Goal: Task Accomplishment & Management: Complete application form

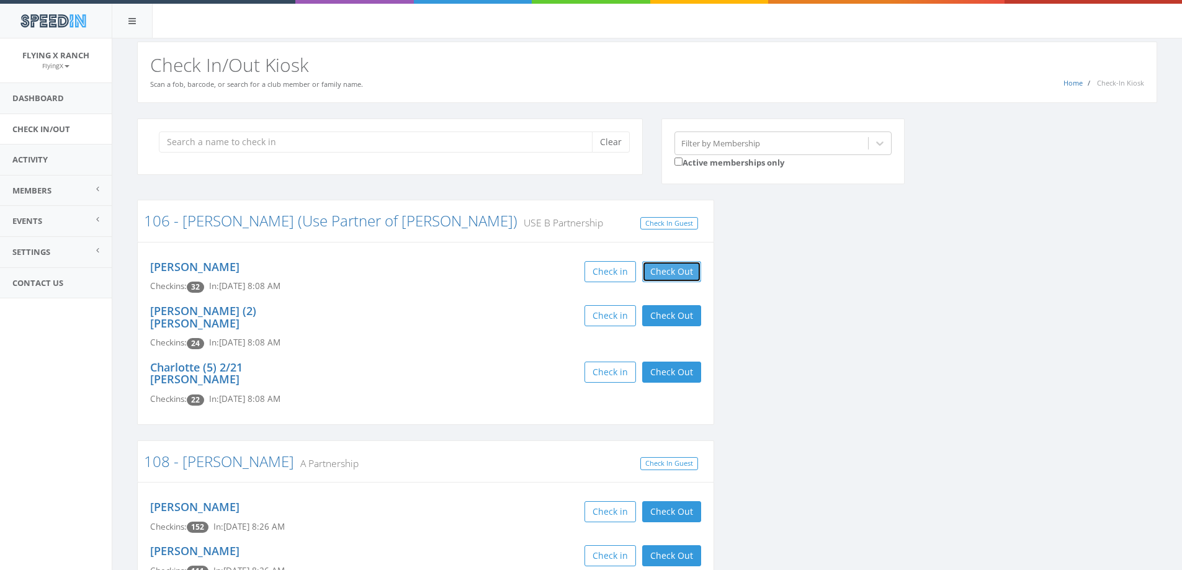
click at [666, 264] on button "Check Out" at bounding box center [671, 271] width 59 height 21
drag, startPoint x: 666, startPoint y: 319, endPoint x: 669, endPoint y: 356, distance: 36.7
click at [666, 320] on button "Check Out" at bounding box center [671, 315] width 59 height 21
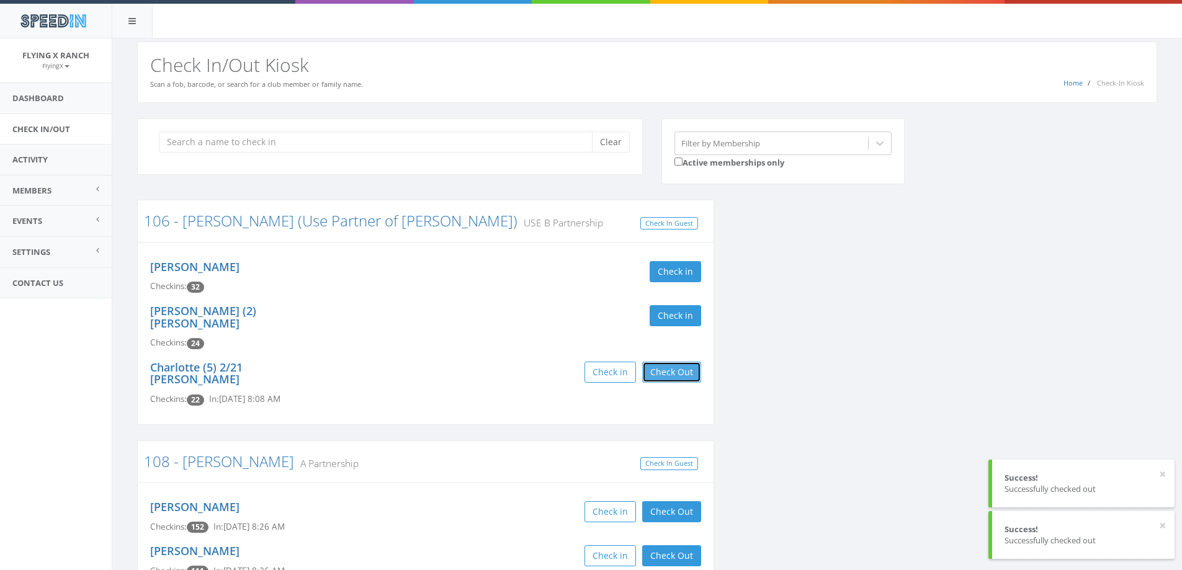
click at [671, 362] on button "Check Out" at bounding box center [671, 372] width 59 height 21
click at [408, 141] on input "search" at bounding box center [380, 142] width 442 height 21
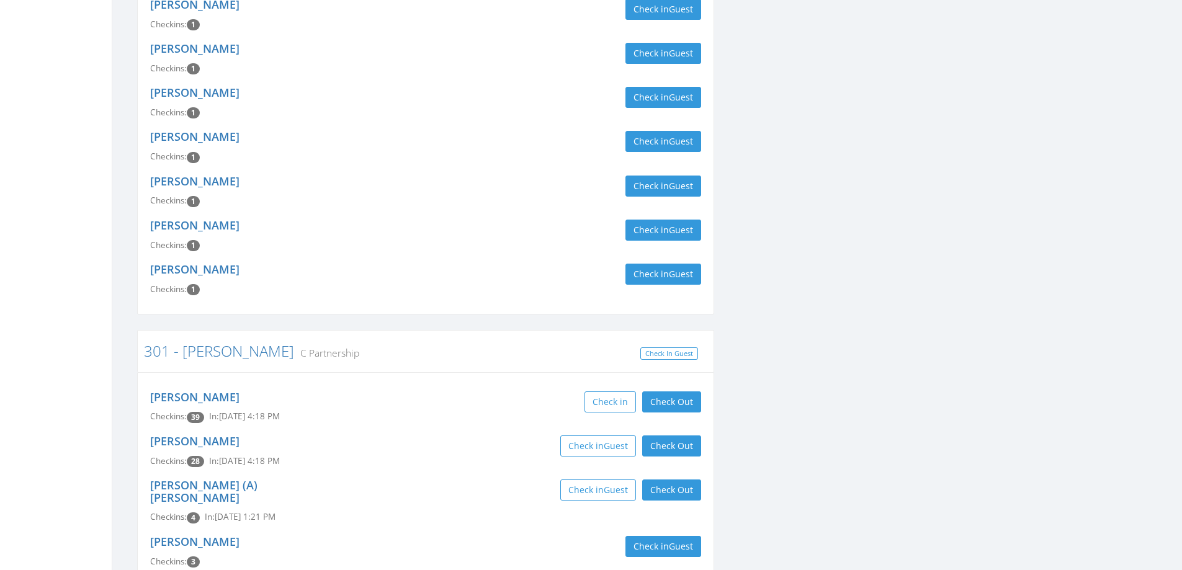
scroll to position [676, 0]
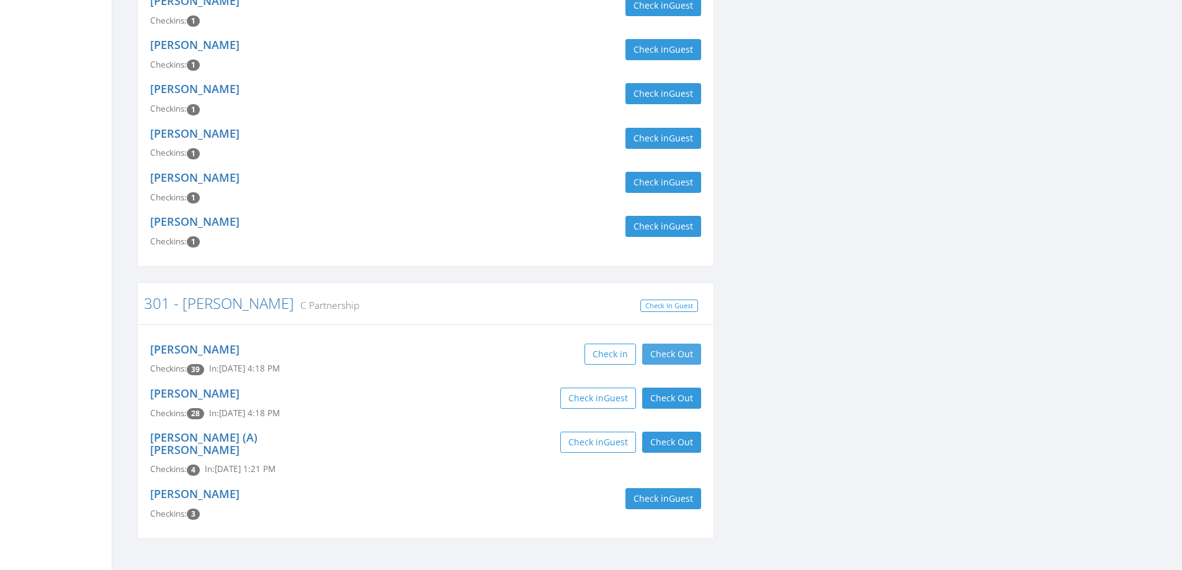
type input "haiar"
click at [658, 344] on button "Check Out" at bounding box center [671, 354] width 59 height 21
click at [658, 388] on button "Check Out" at bounding box center [671, 398] width 59 height 21
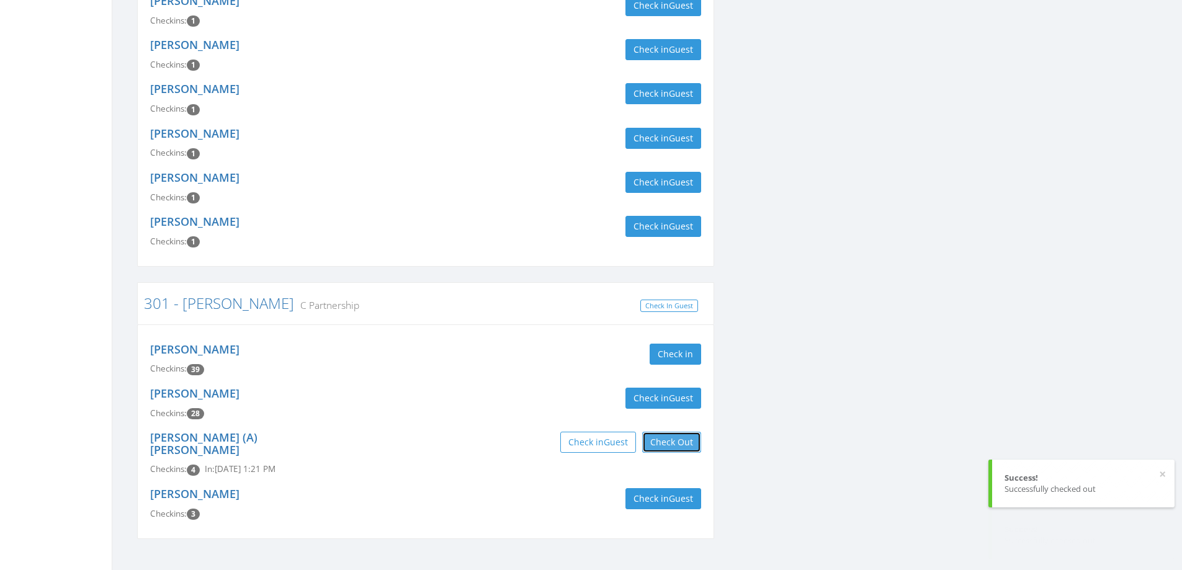
click at [661, 432] on button "Check Out" at bounding box center [671, 442] width 59 height 21
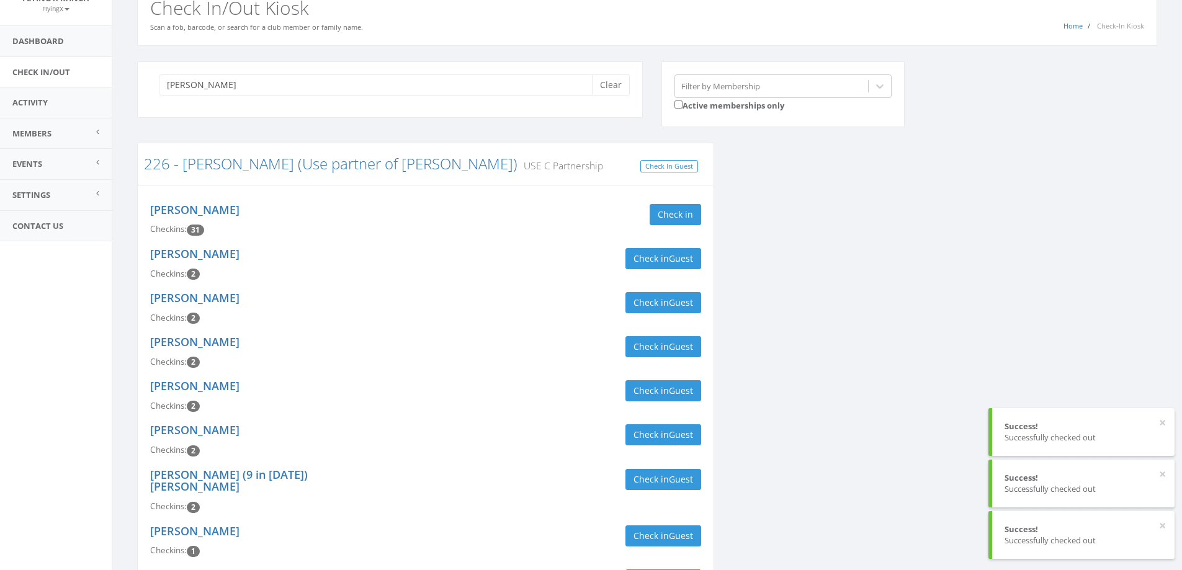
scroll to position [0, 0]
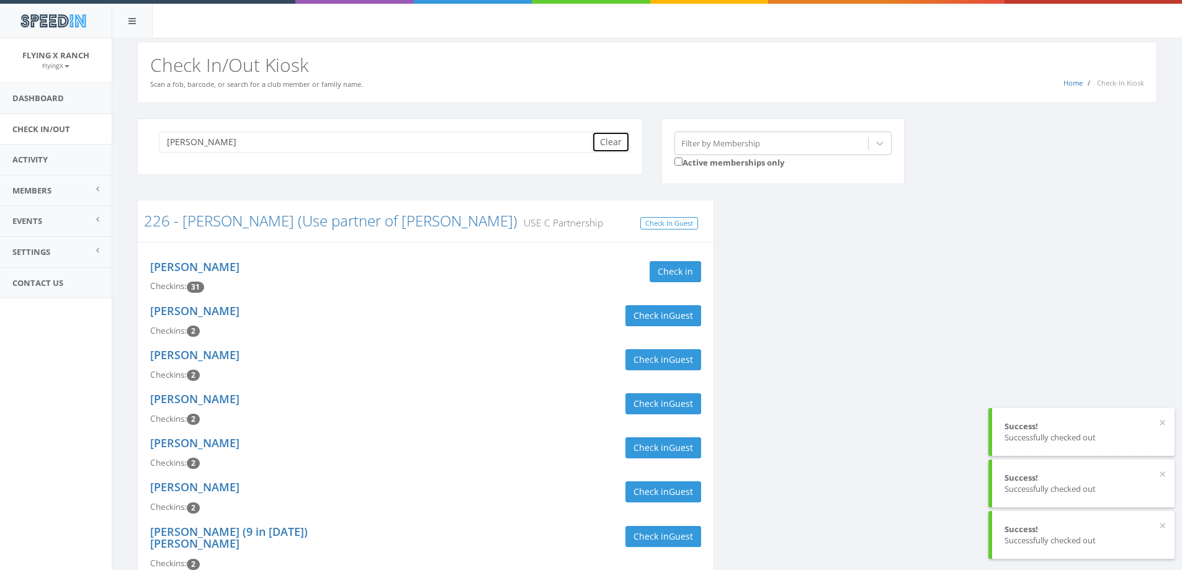
click at [609, 144] on button "Clear" at bounding box center [611, 142] width 38 height 21
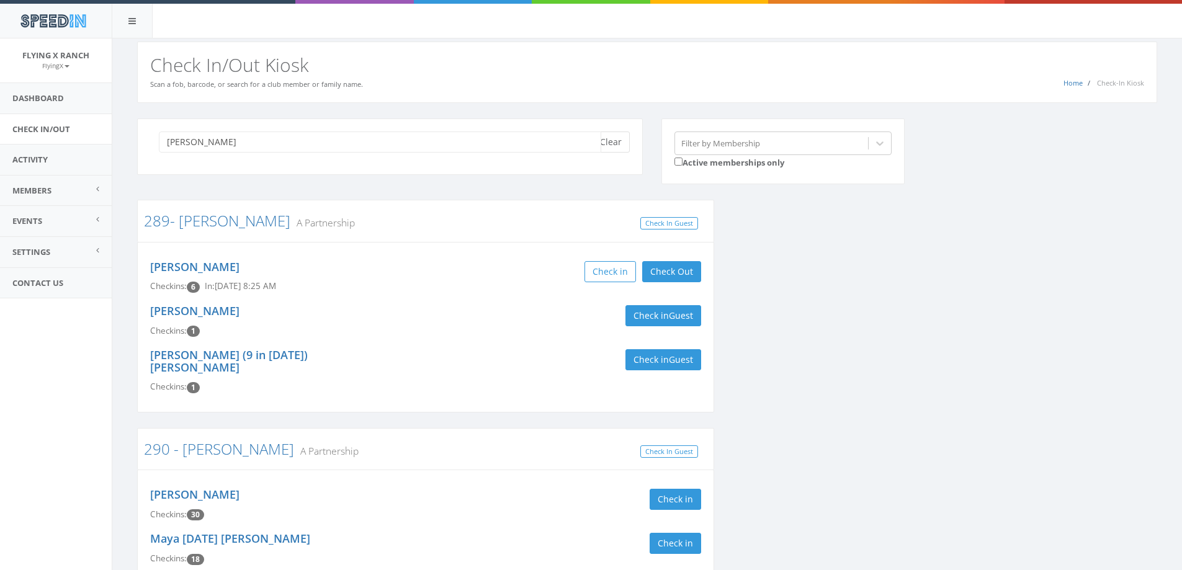
type input "larson"
click at [624, 140] on button "Clear" at bounding box center [611, 142] width 38 height 21
type input "larson"
click at [664, 277] on button "Check Out" at bounding box center [671, 271] width 59 height 21
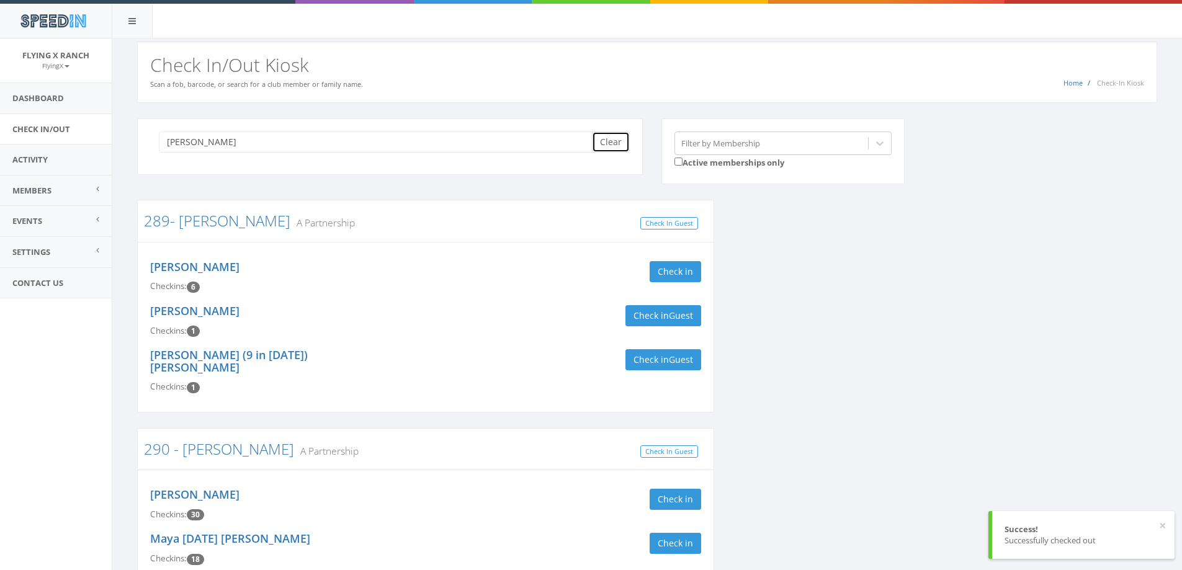
click at [616, 148] on button "Clear" at bounding box center [611, 142] width 38 height 21
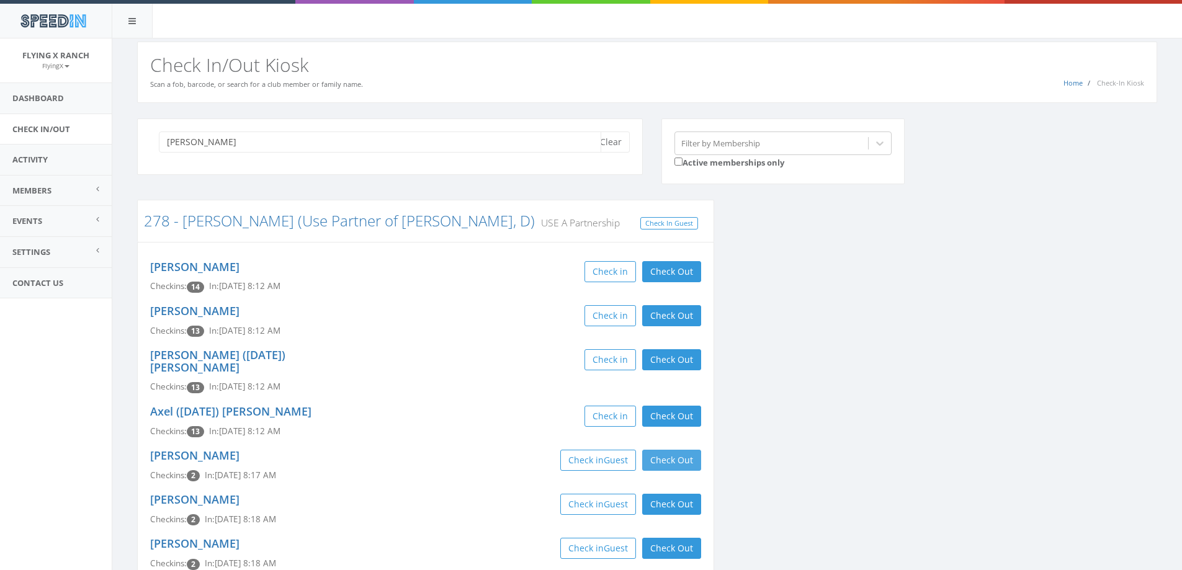
type input "munson"
click at [688, 450] on button "Check Out" at bounding box center [671, 460] width 59 height 21
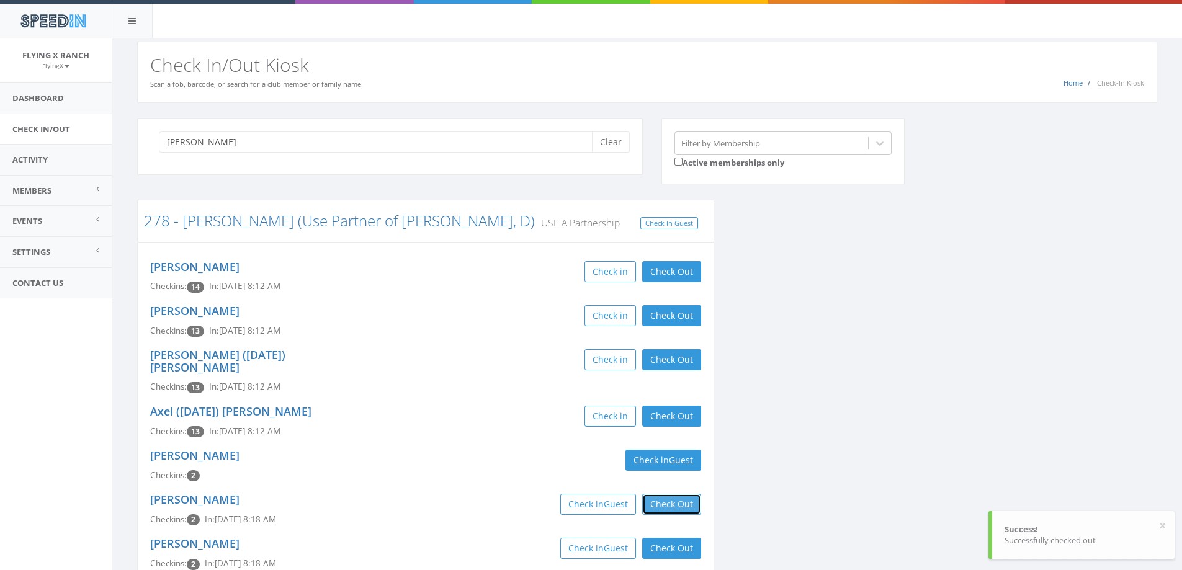
click at [685, 494] on button "Check Out" at bounding box center [671, 504] width 59 height 21
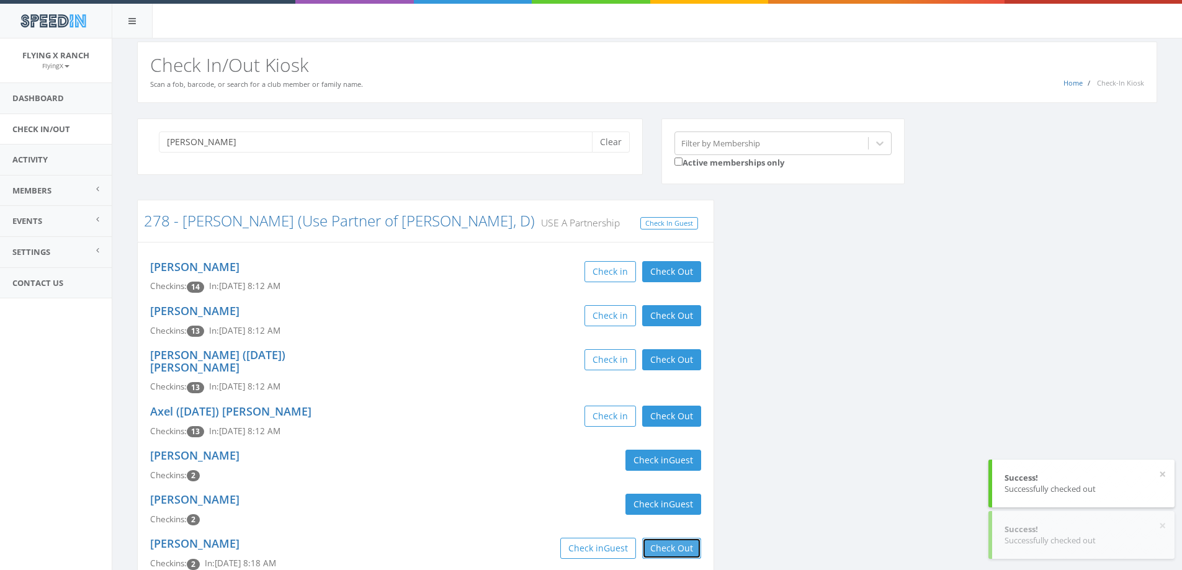
click at [684, 538] on button "Check Out" at bounding box center [671, 548] width 59 height 21
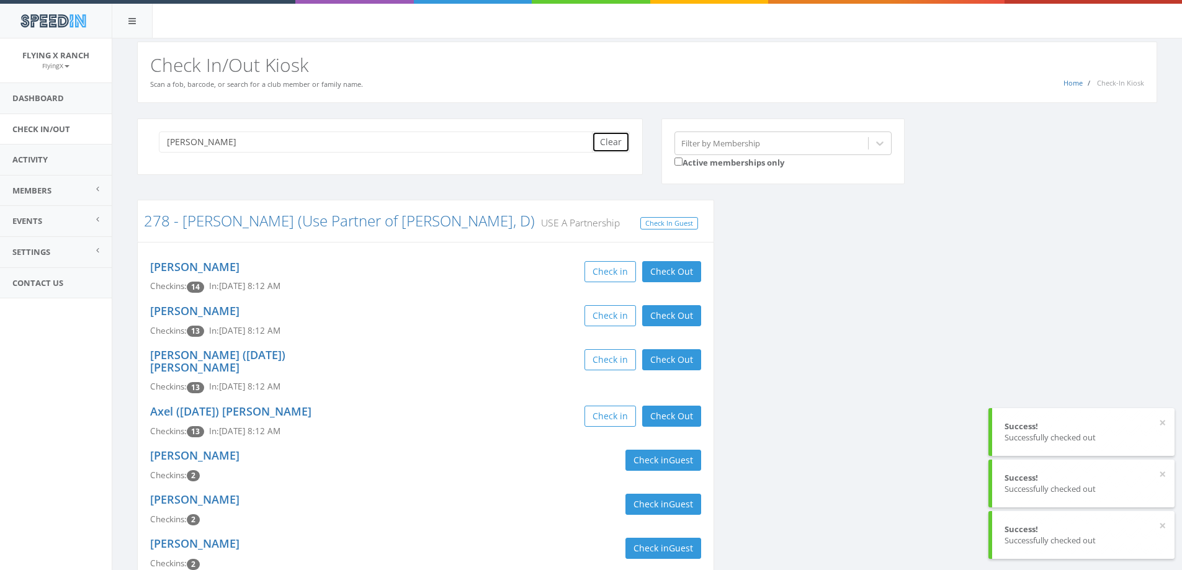
click at [604, 138] on button "Clear" at bounding box center [611, 142] width 38 height 21
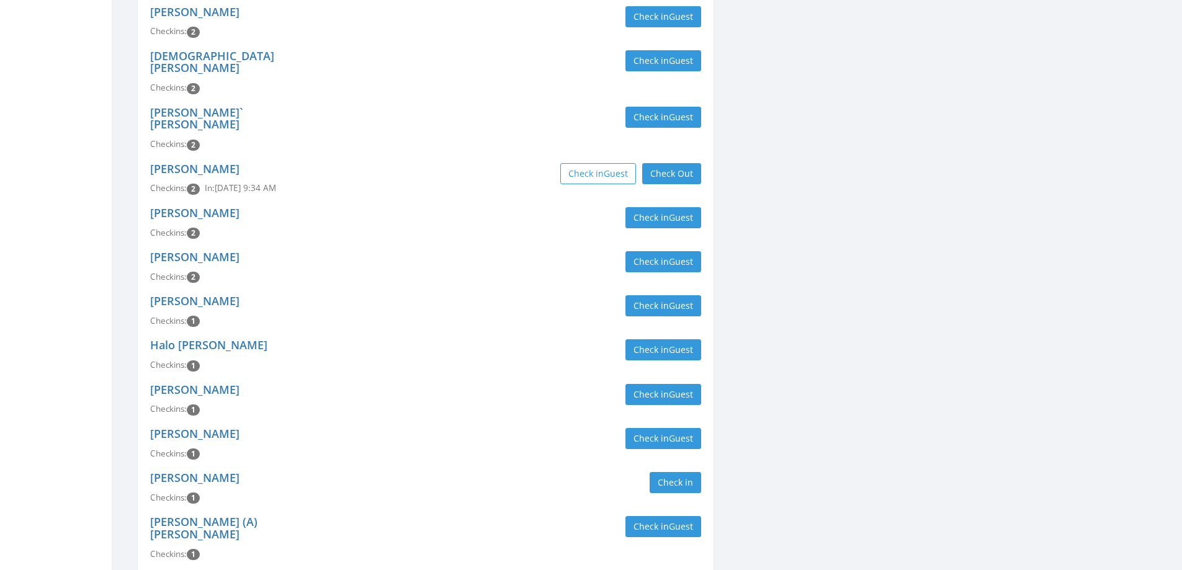
scroll to position [1004, 0]
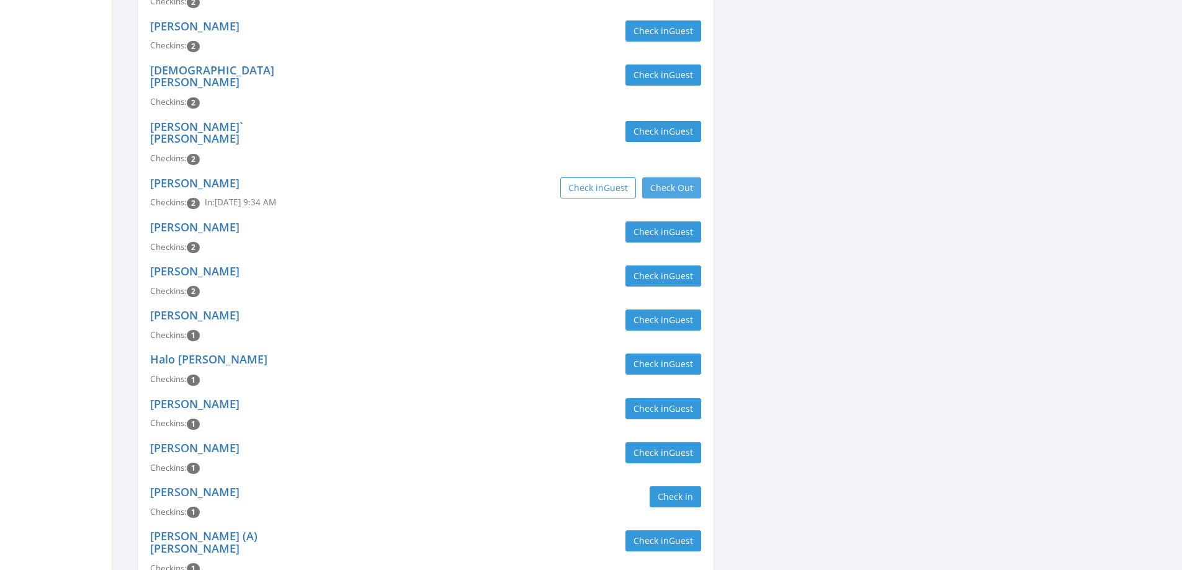
type input "employees"
click at [677, 177] on button "Check Out" at bounding box center [671, 187] width 59 height 21
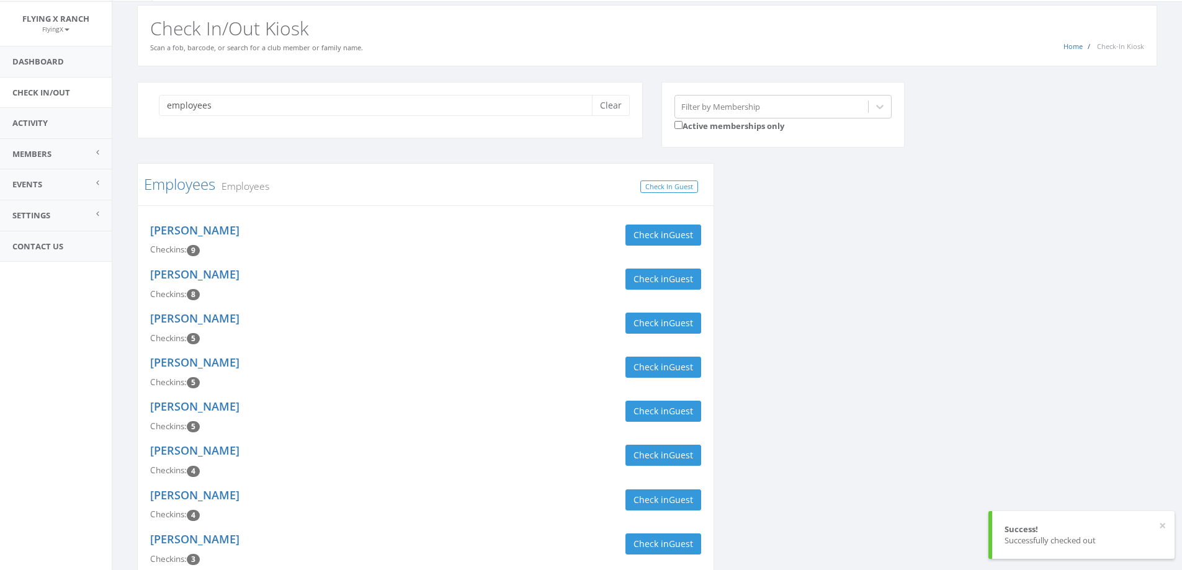
scroll to position [0, 0]
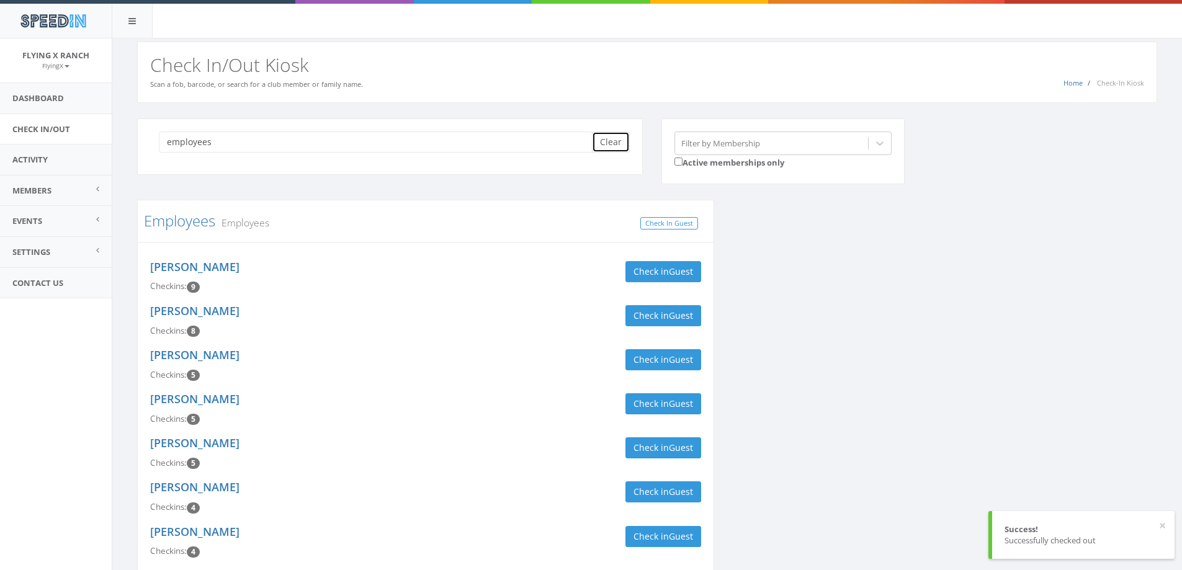
click at [617, 136] on button "Clear" at bounding box center [611, 142] width 38 height 21
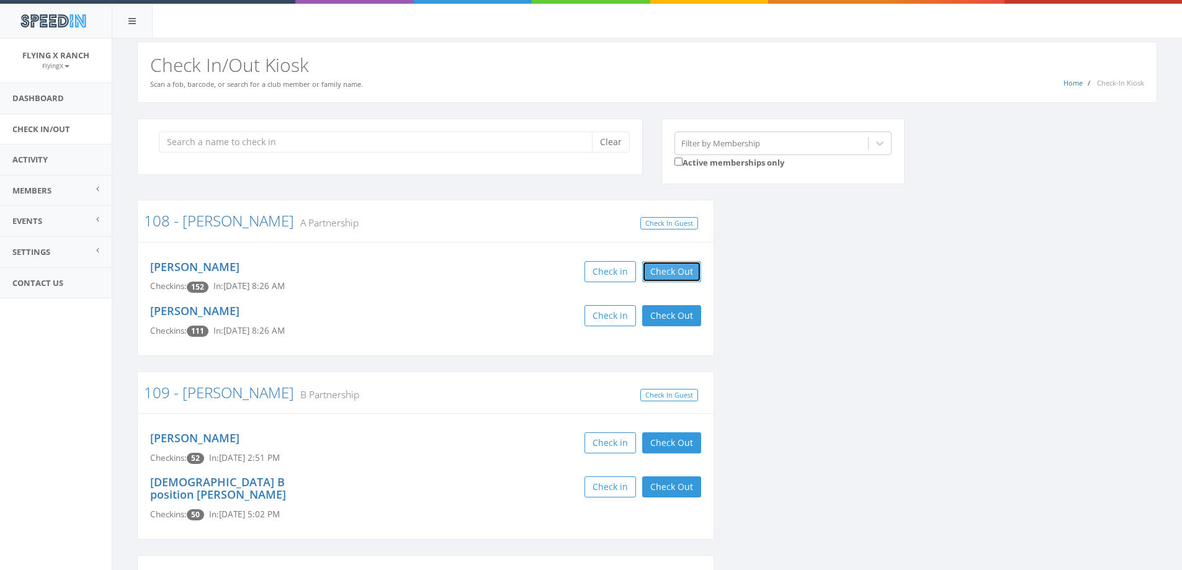
click at [675, 264] on button "Check Out" at bounding box center [671, 271] width 59 height 21
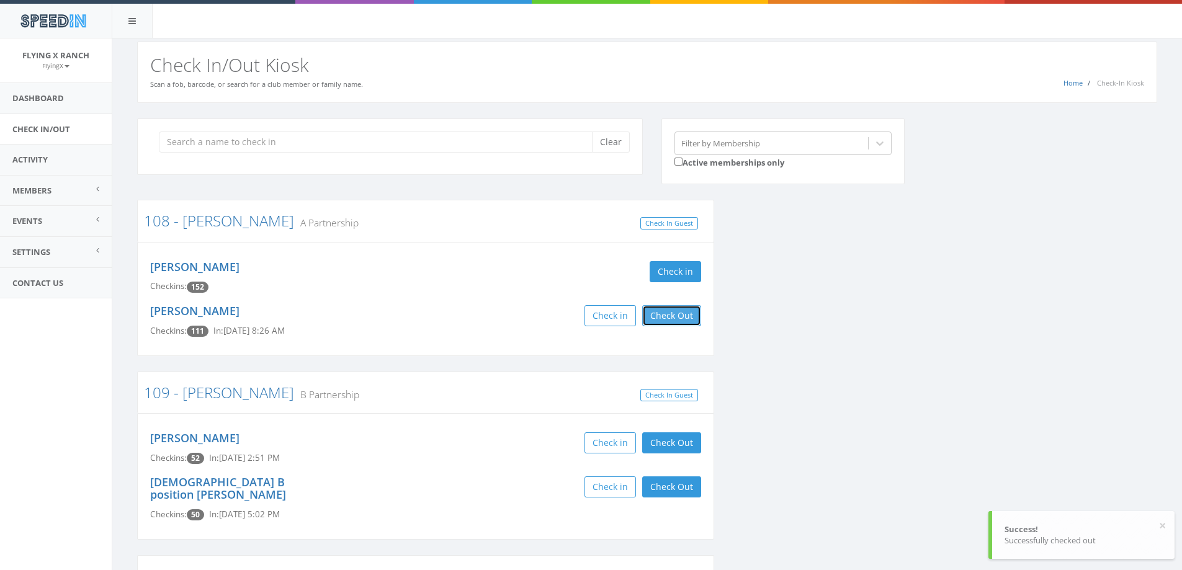
click at [666, 319] on button "Check Out" at bounding box center [671, 315] width 59 height 21
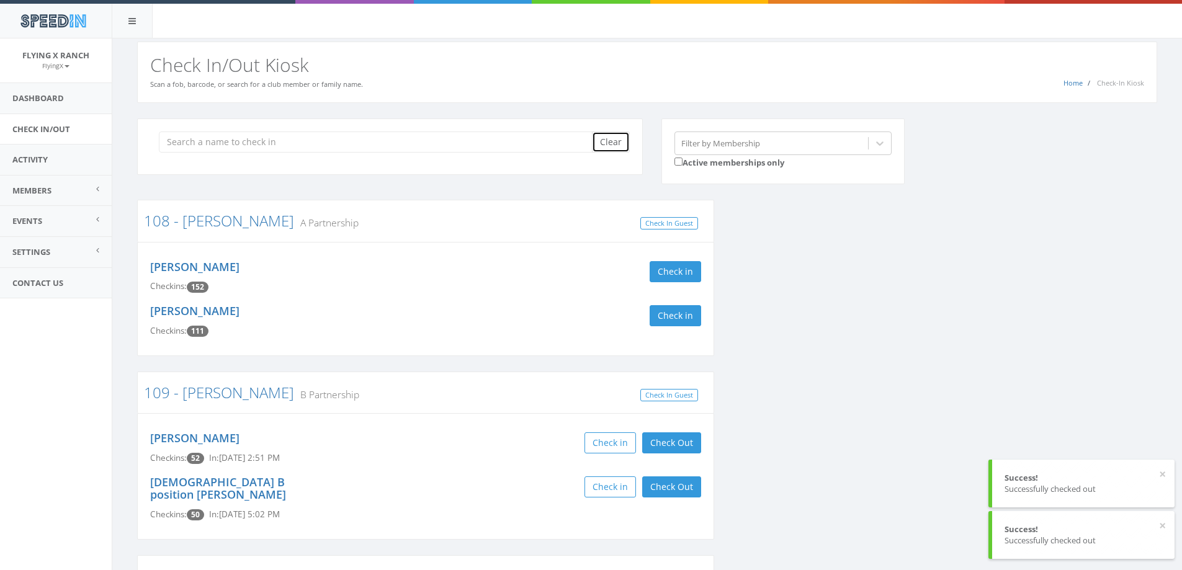
click at [617, 147] on button "Clear" at bounding box center [611, 142] width 38 height 21
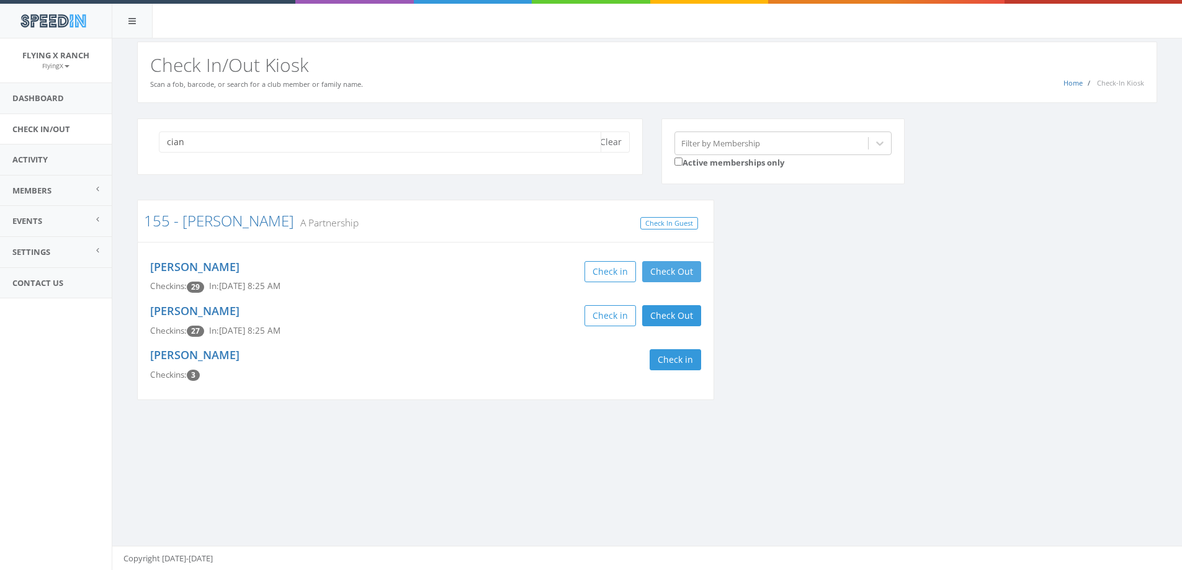
type input "cian"
click at [692, 275] on button "Check Out" at bounding box center [671, 271] width 59 height 21
click at [688, 312] on button "Check Out" at bounding box center [671, 315] width 59 height 21
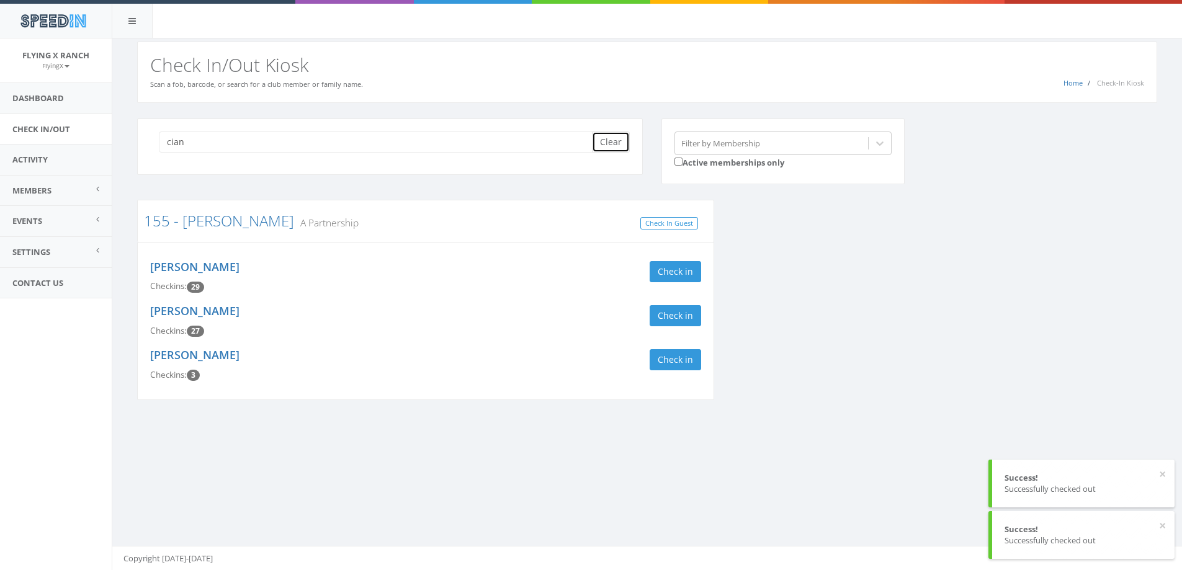
click at [621, 138] on button "Clear" at bounding box center [611, 142] width 38 height 21
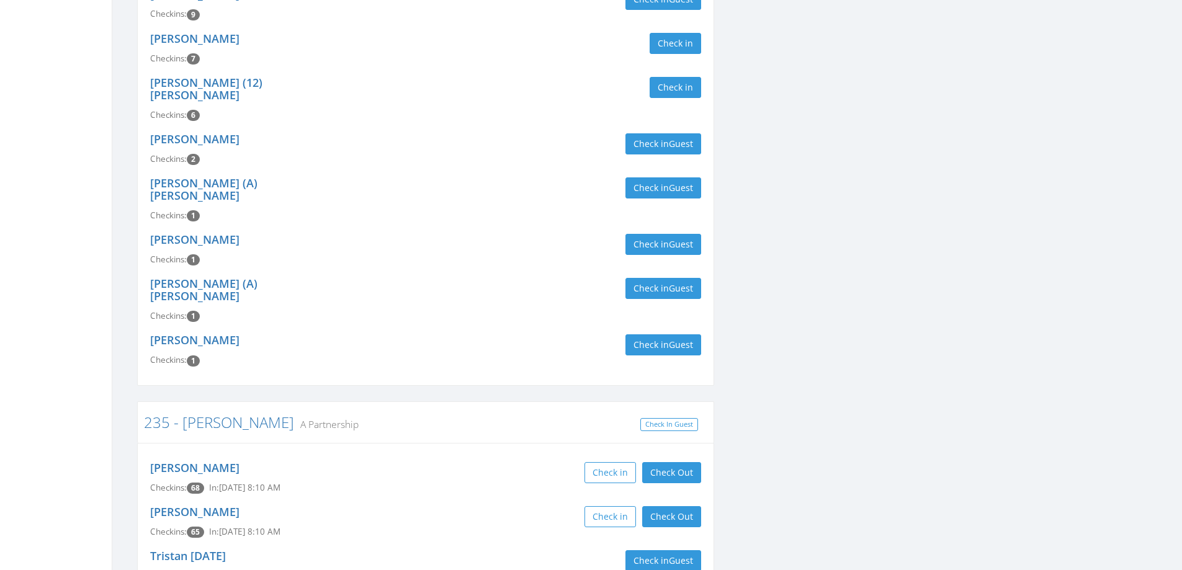
scroll to position [434, 0]
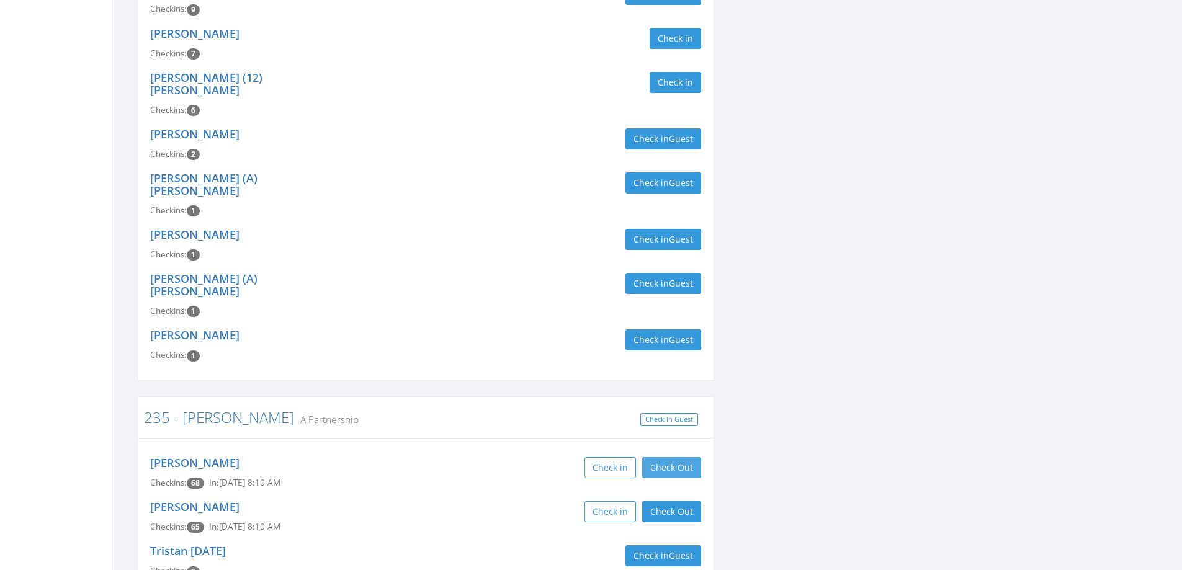
type input "rausch"
click at [645, 457] on button "Check Out" at bounding box center [671, 467] width 59 height 21
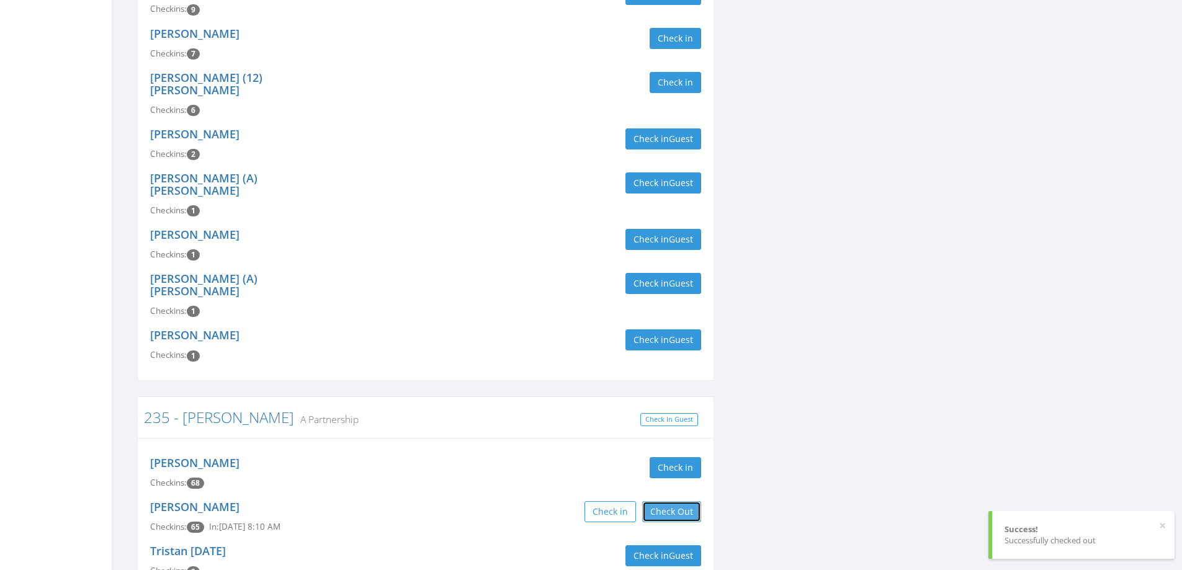
click at [690, 501] on button "Check Out" at bounding box center [671, 511] width 59 height 21
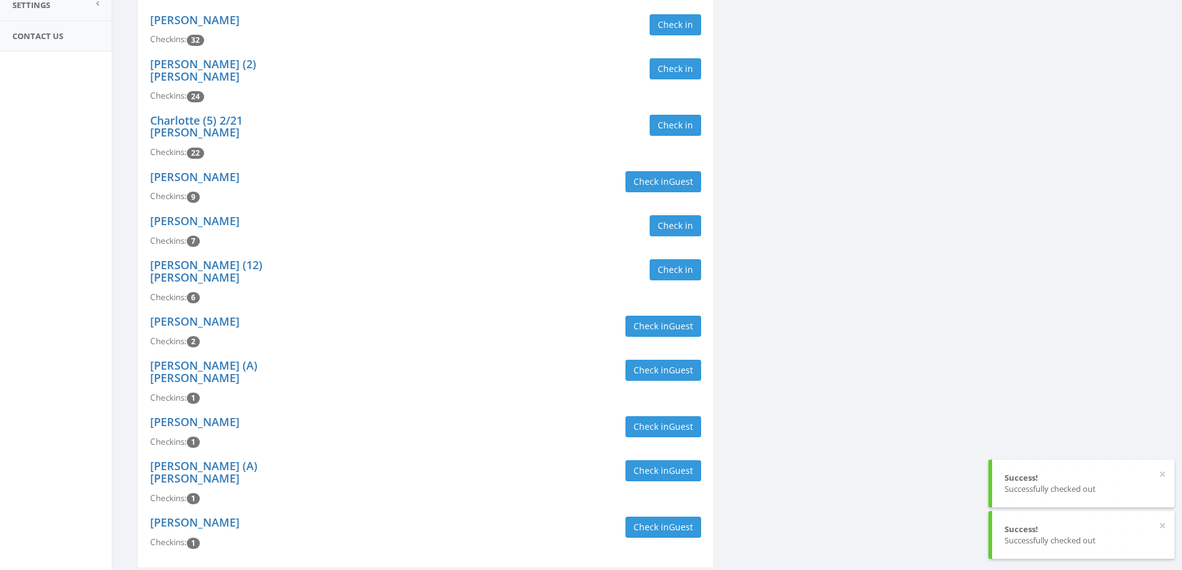
scroll to position [0, 0]
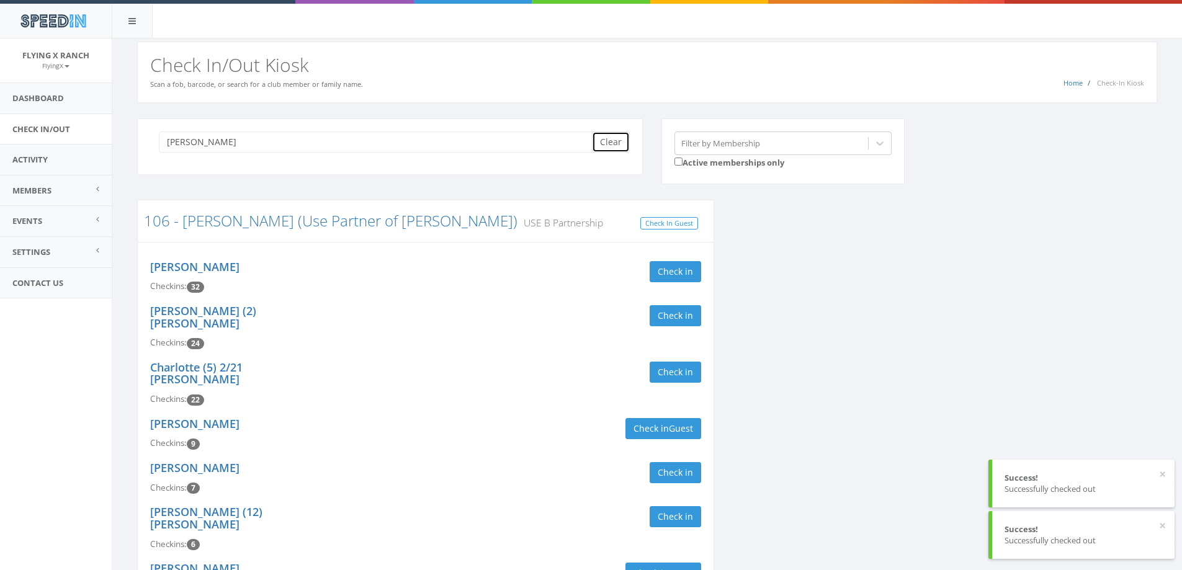
click at [615, 147] on button "Clear" at bounding box center [611, 142] width 38 height 21
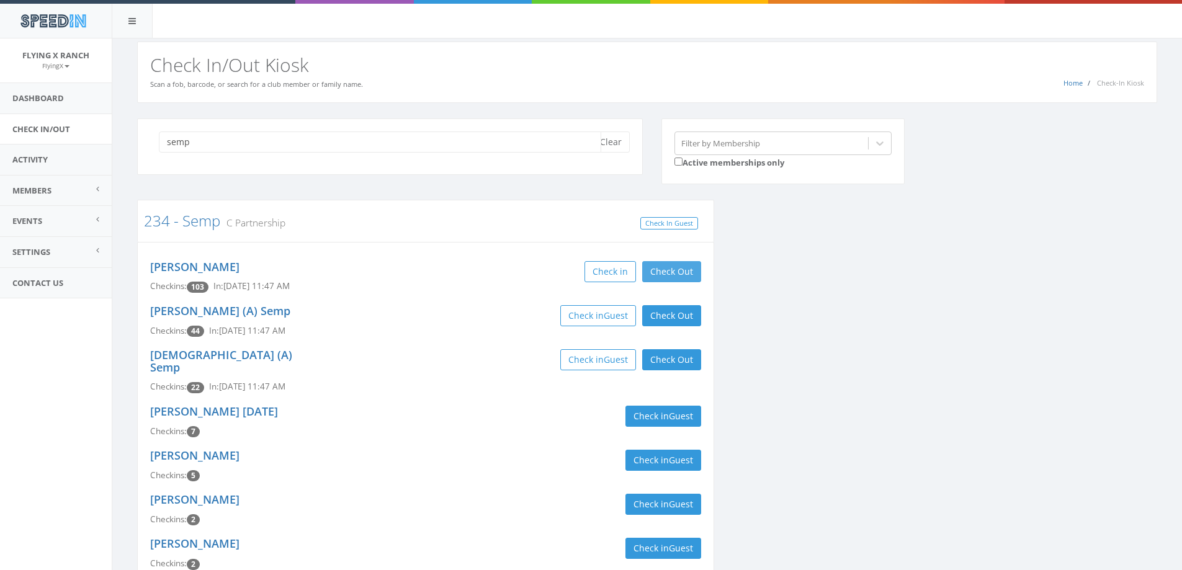
type input "semp"
click at [686, 266] on button "Check Out" at bounding box center [671, 271] width 59 height 21
click at [682, 314] on button "Check Out" at bounding box center [671, 315] width 59 height 21
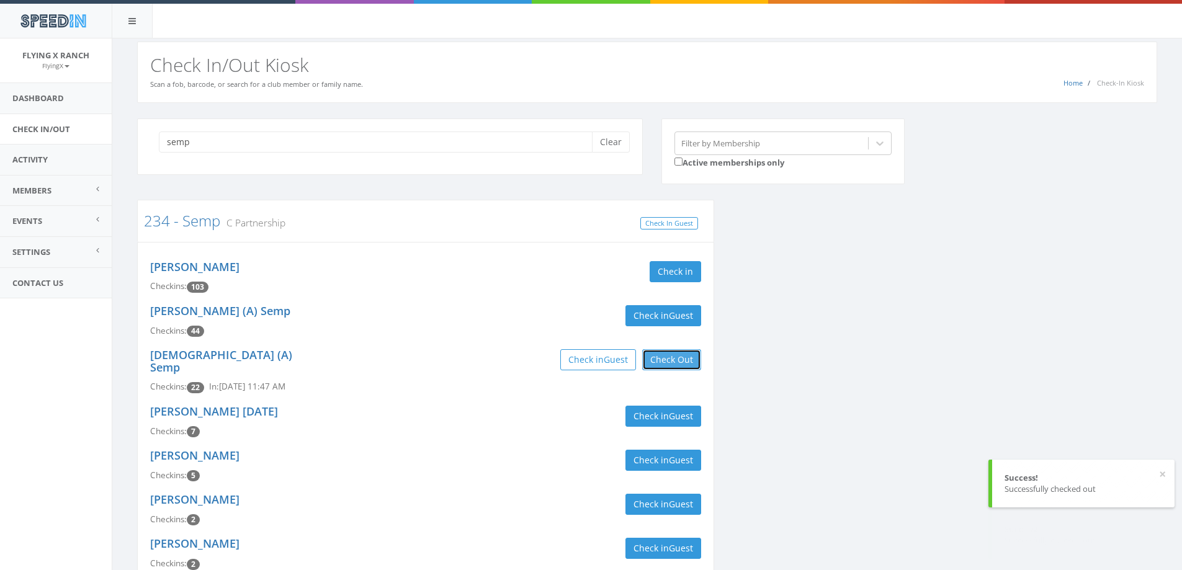
click at [681, 361] on button "Check Out" at bounding box center [671, 359] width 59 height 21
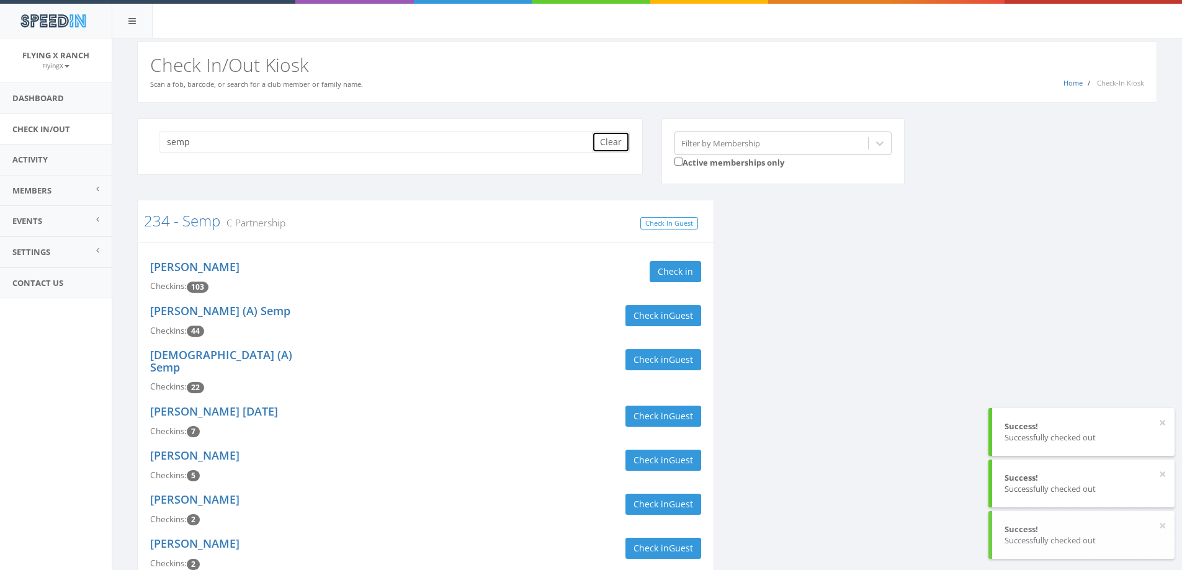
click at [614, 144] on button "Clear" at bounding box center [611, 142] width 38 height 21
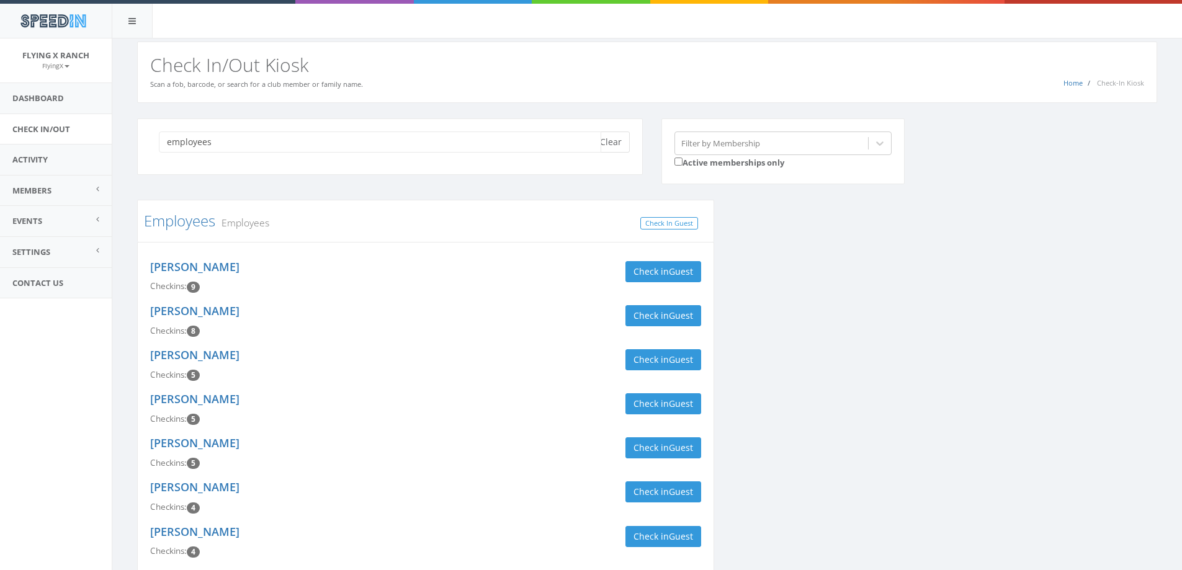
type input "employees"
click at [605, 141] on button "Clear" at bounding box center [611, 142] width 38 height 21
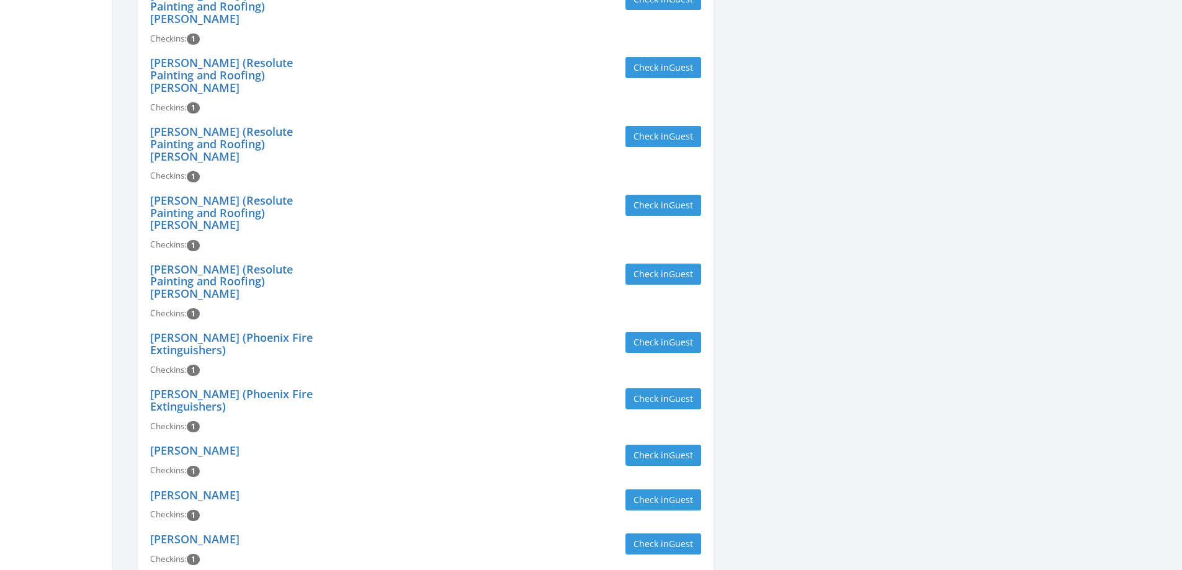
scroll to position [5335, 0]
type input "contract"
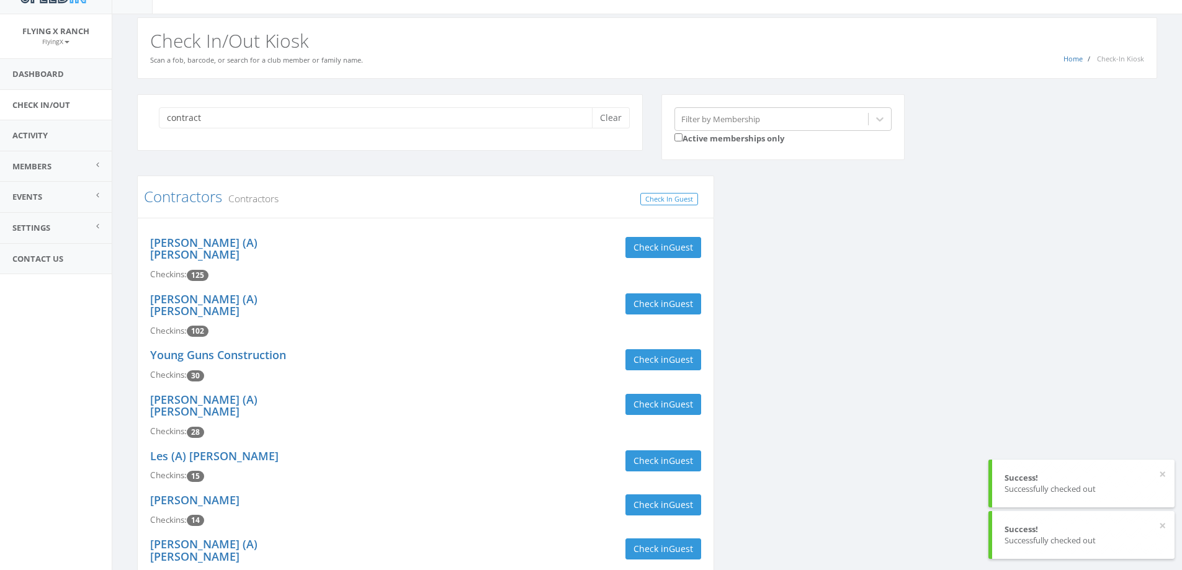
scroll to position [0, 0]
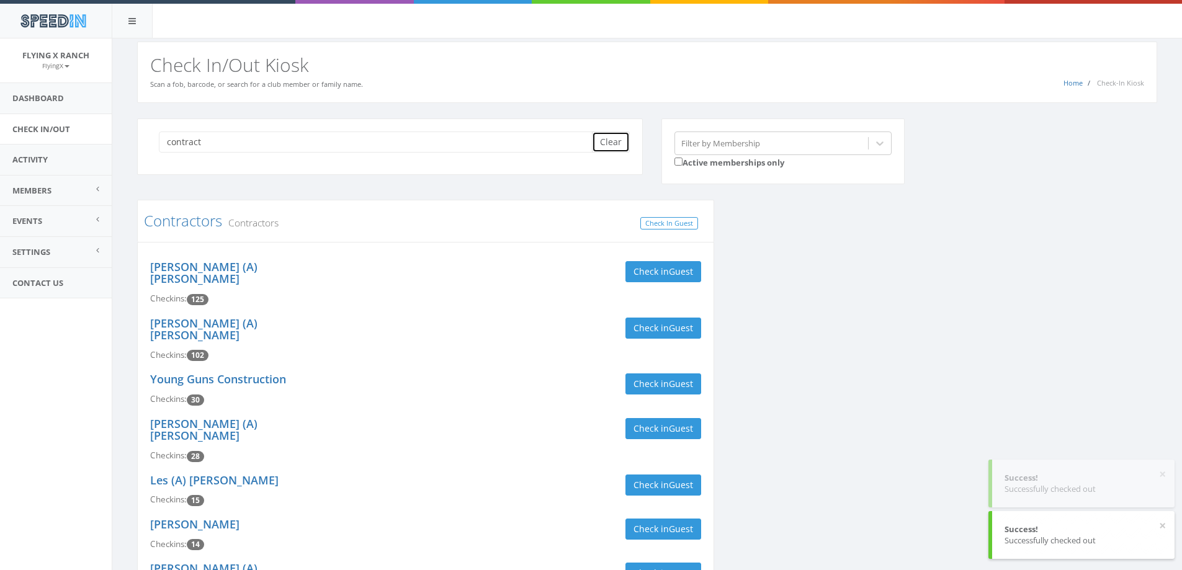
click at [622, 139] on button "Clear" at bounding box center [611, 142] width 38 height 21
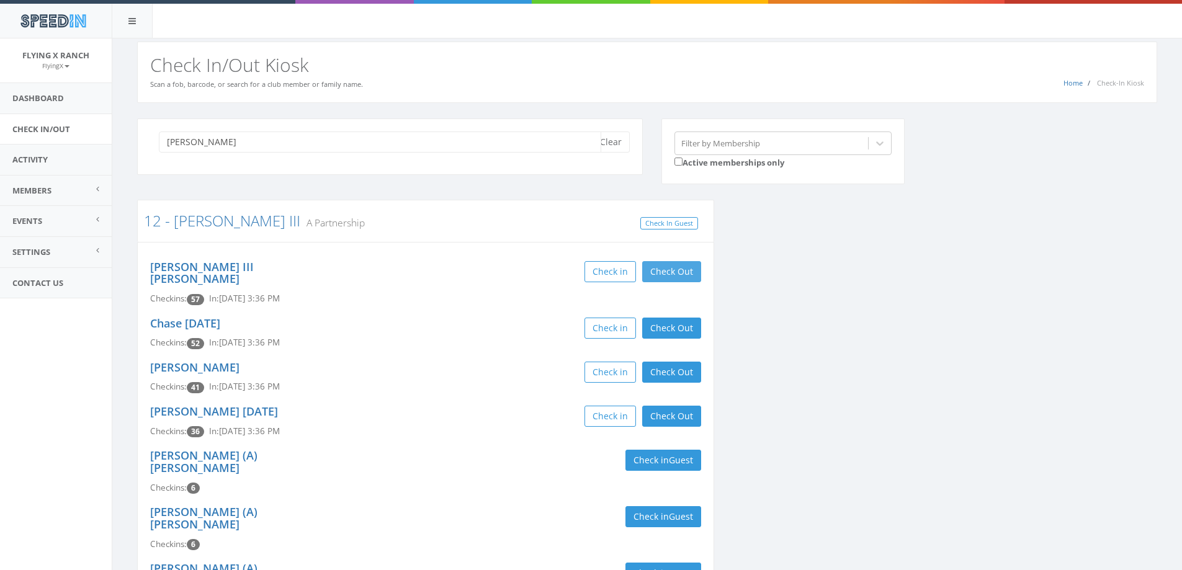
type input "juhl"
click at [679, 275] on button "Check Out" at bounding box center [671, 271] width 59 height 21
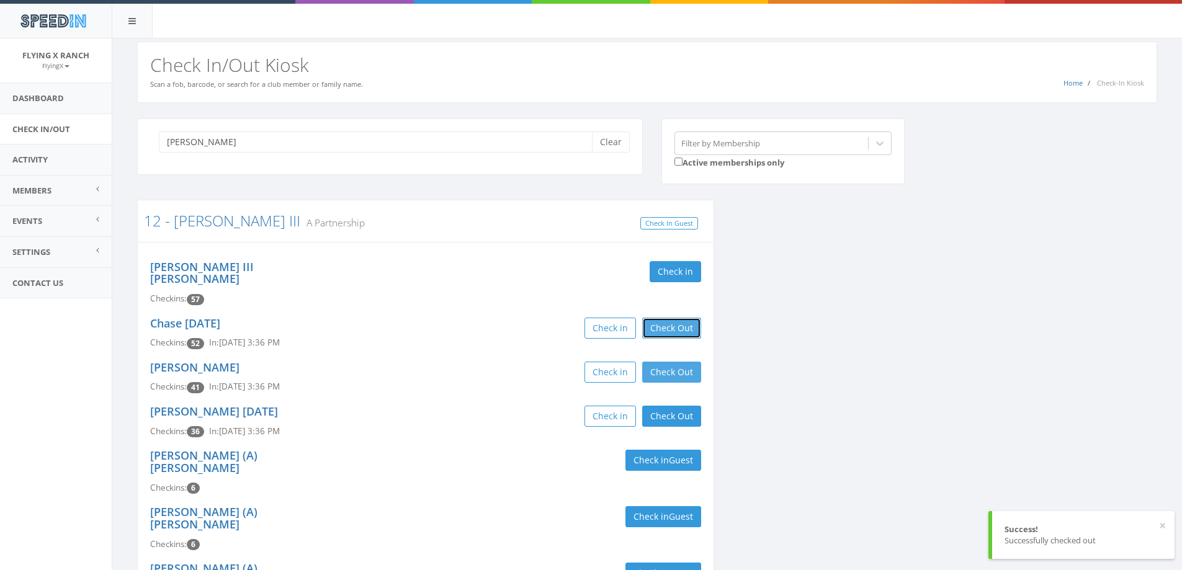
drag, startPoint x: 675, startPoint y: 315, endPoint x: 677, endPoint y: 351, distance: 35.4
click at [674, 318] on button "Check Out" at bounding box center [671, 328] width 59 height 21
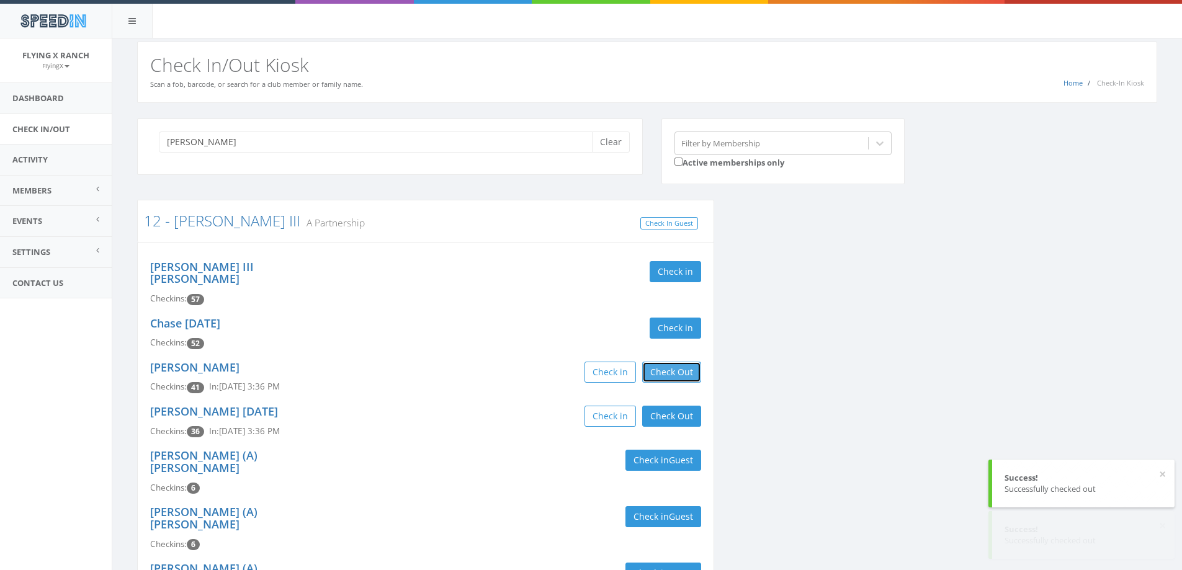
click at [679, 362] on button "Check Out" at bounding box center [671, 372] width 59 height 21
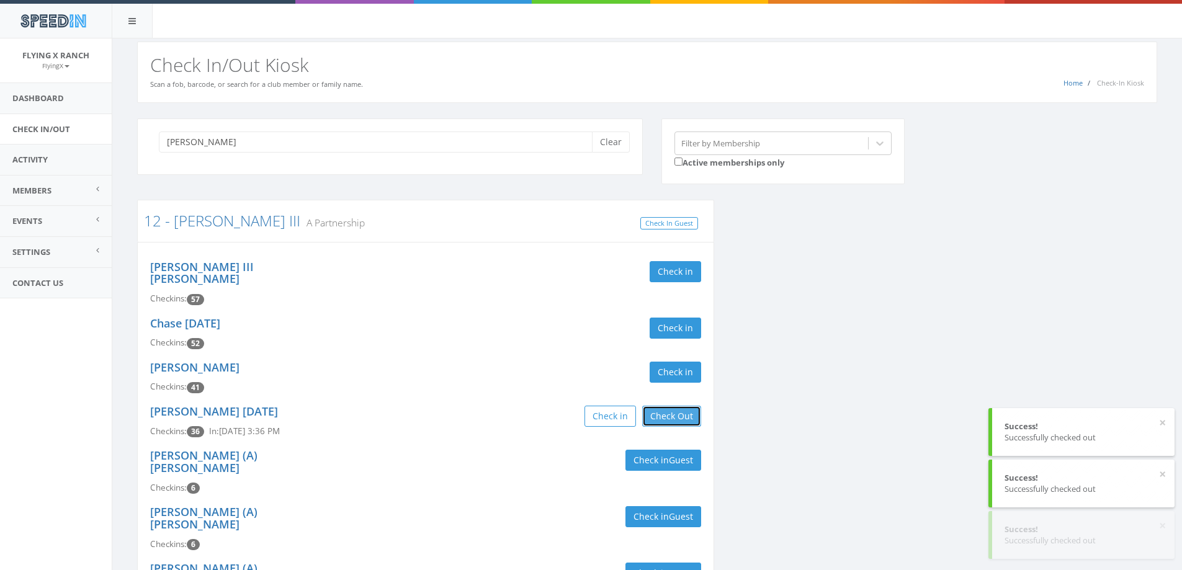
click at [679, 406] on button "Check Out" at bounding box center [671, 416] width 59 height 21
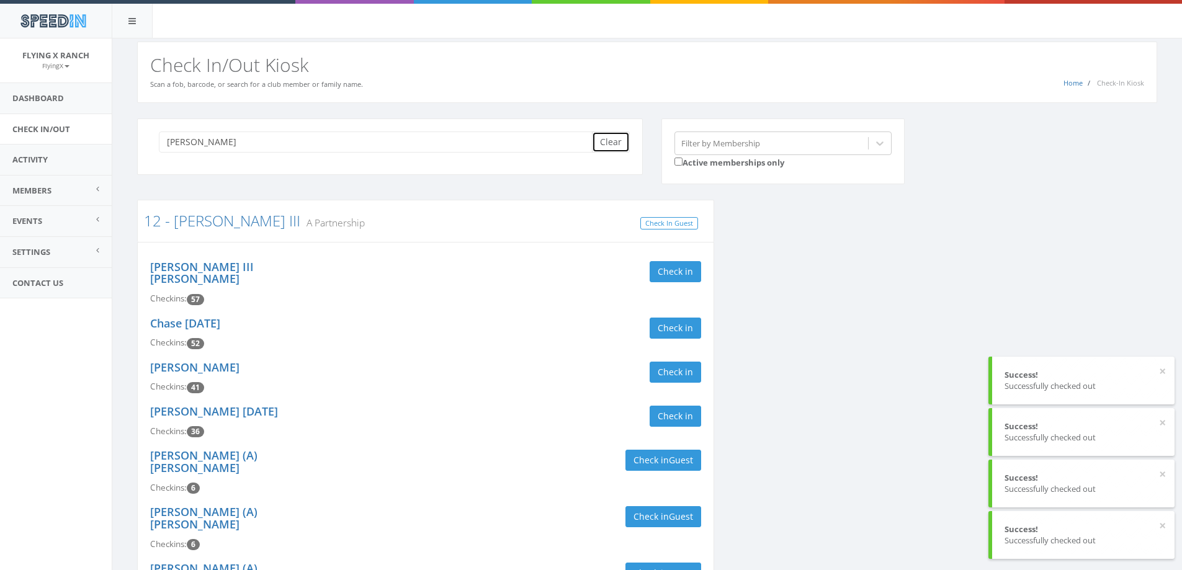
click at [619, 143] on button "Clear" at bounding box center [611, 142] width 38 height 21
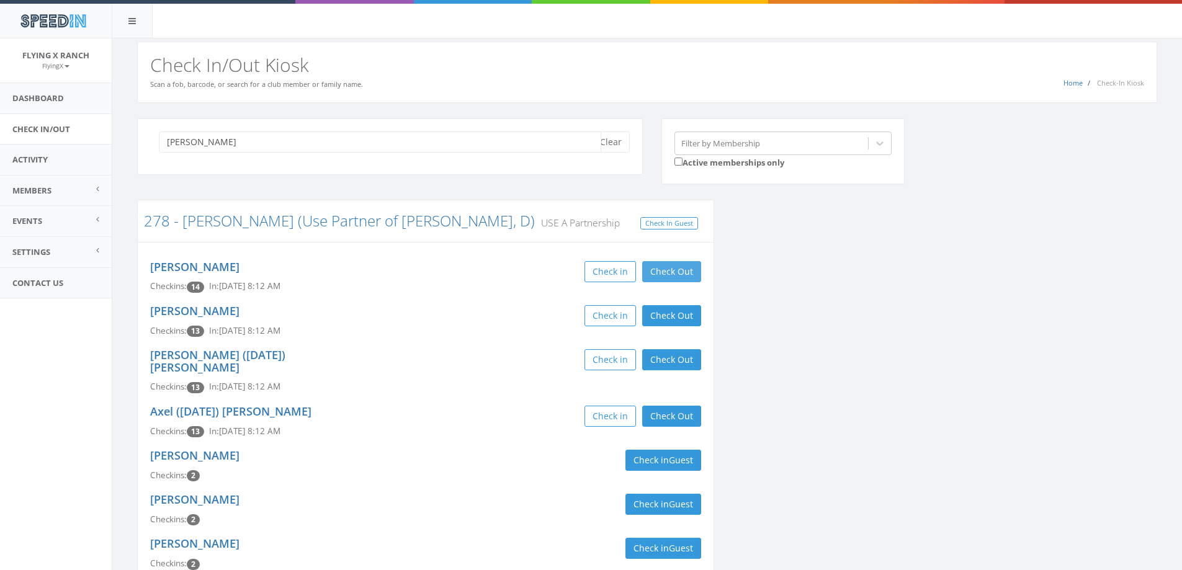
type input "munson"
click at [671, 272] on button "Check Out" at bounding box center [671, 271] width 59 height 21
click at [678, 314] on button "Check Out" at bounding box center [671, 315] width 59 height 21
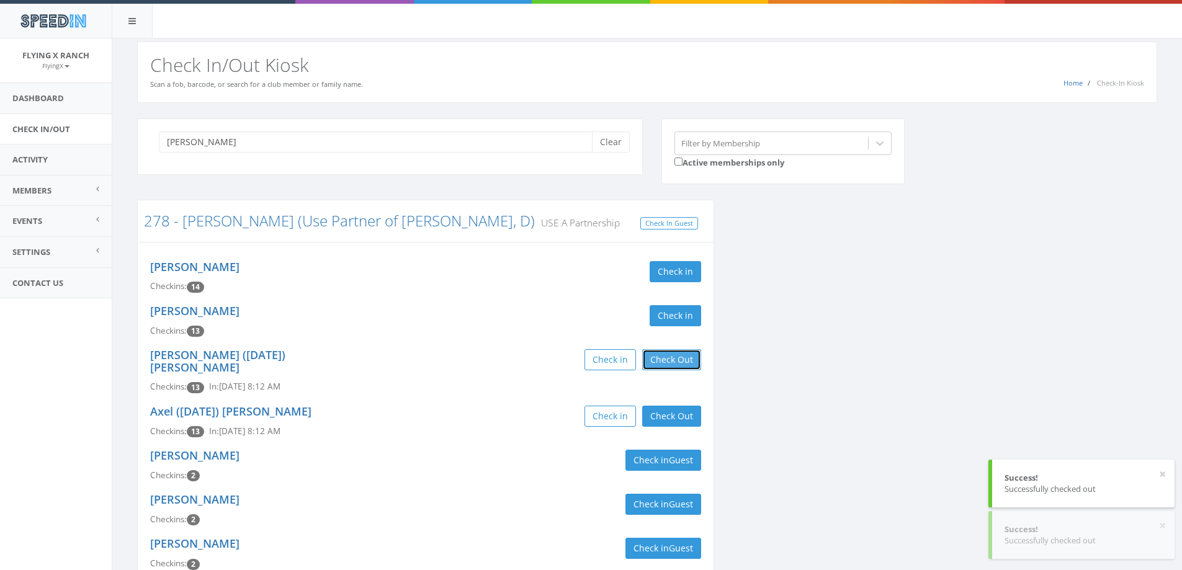
click at [681, 356] on button "Check Out" at bounding box center [671, 359] width 59 height 21
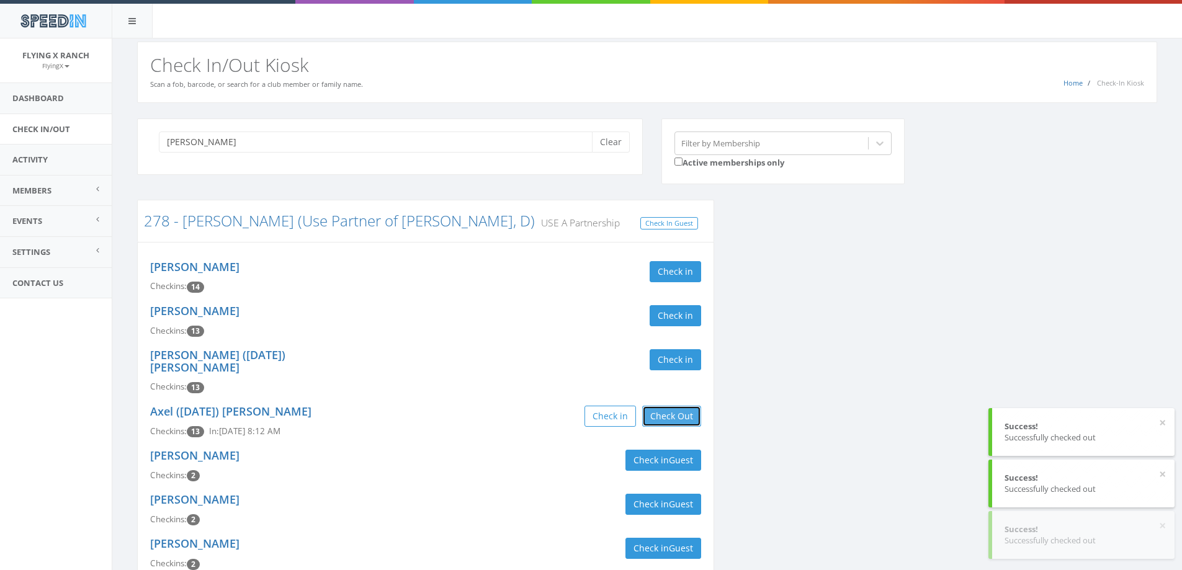
click at [681, 406] on button "Check Out" at bounding box center [671, 416] width 59 height 21
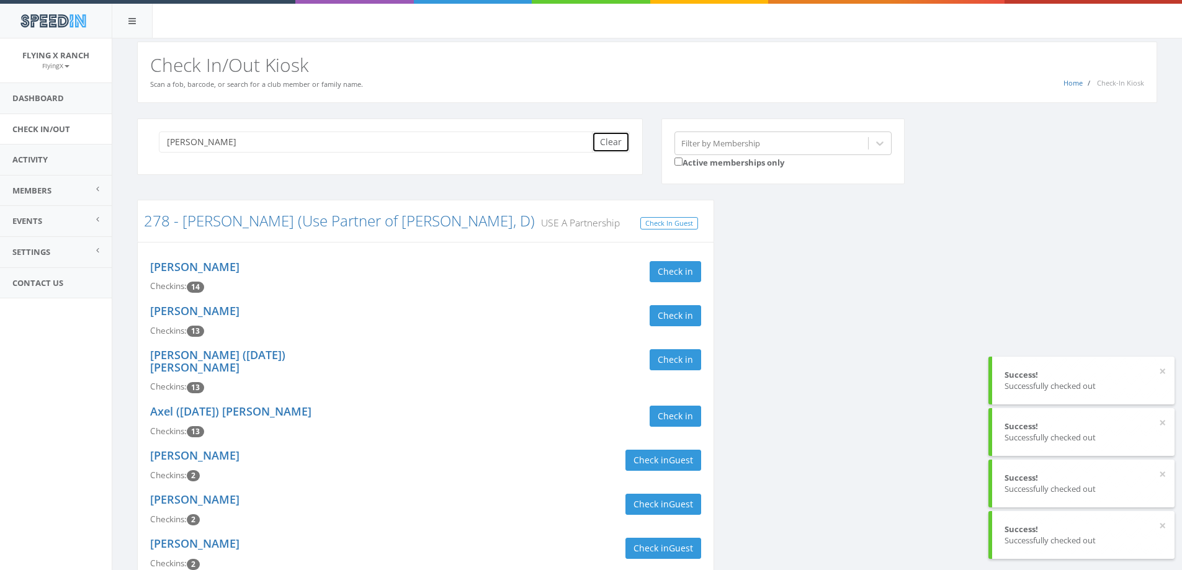
click at [614, 146] on button "Clear" at bounding box center [611, 142] width 38 height 21
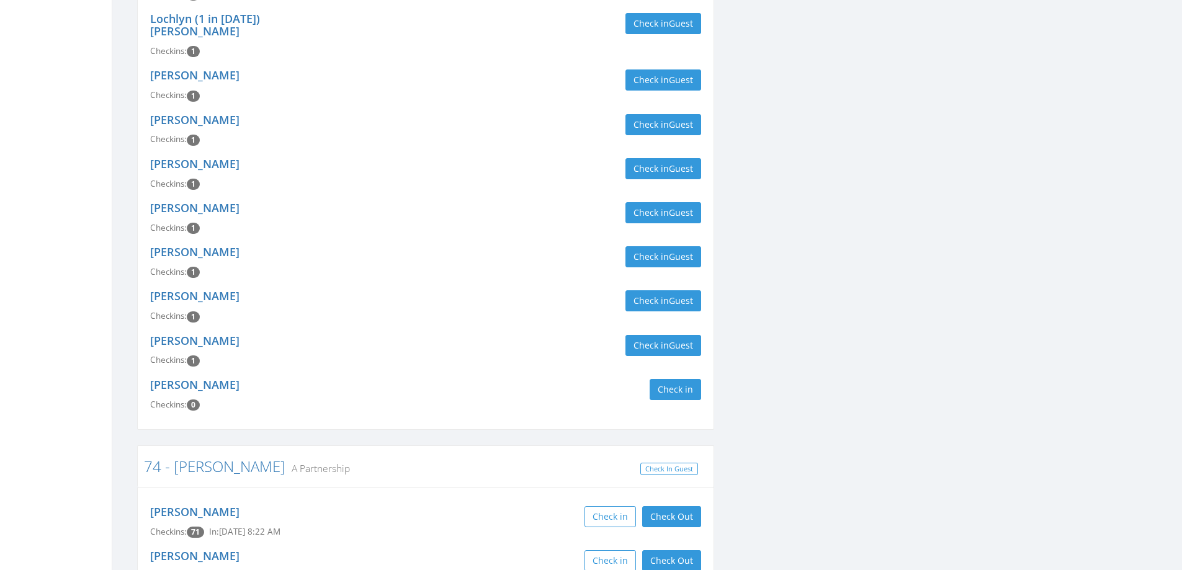
scroll to position [1551, 0]
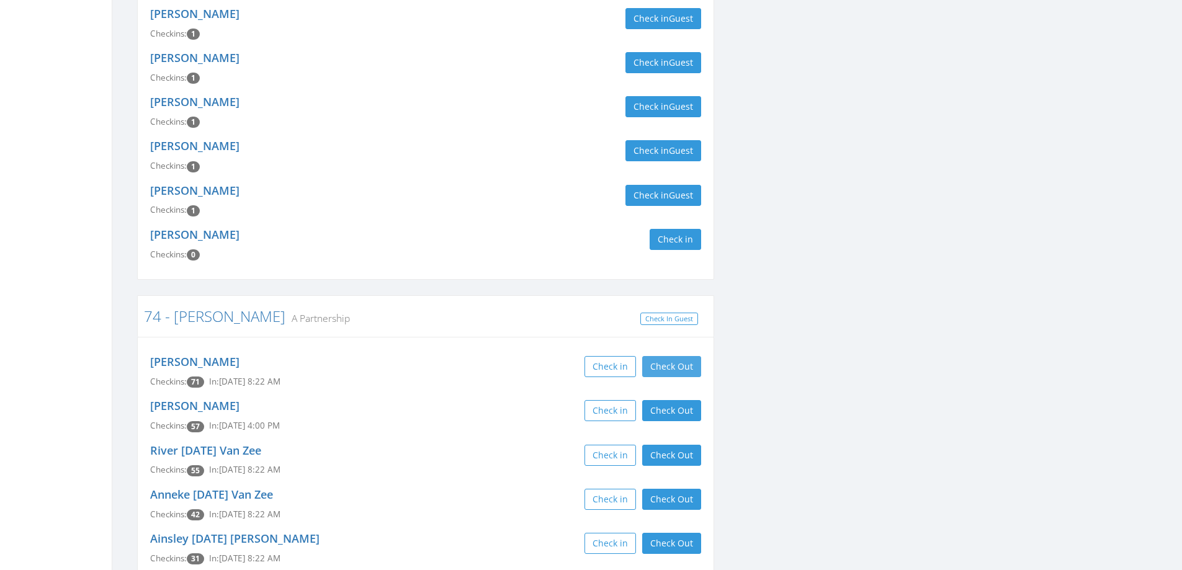
type input "vanz"
click at [661, 356] on button "Check Out" at bounding box center [671, 366] width 59 height 21
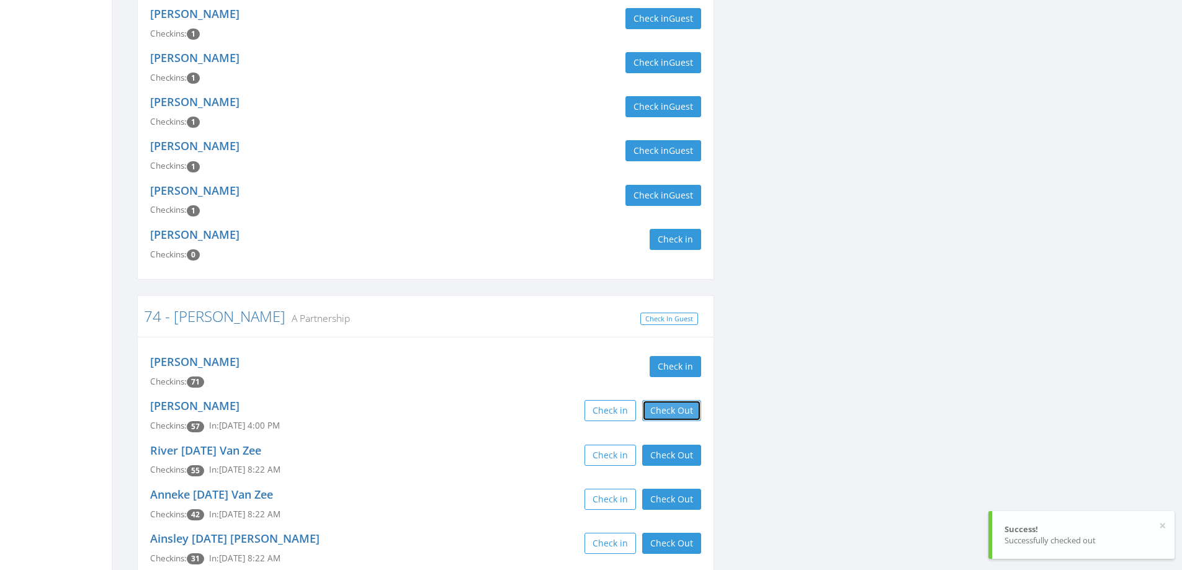
click at [666, 400] on button "Check Out" at bounding box center [671, 410] width 59 height 21
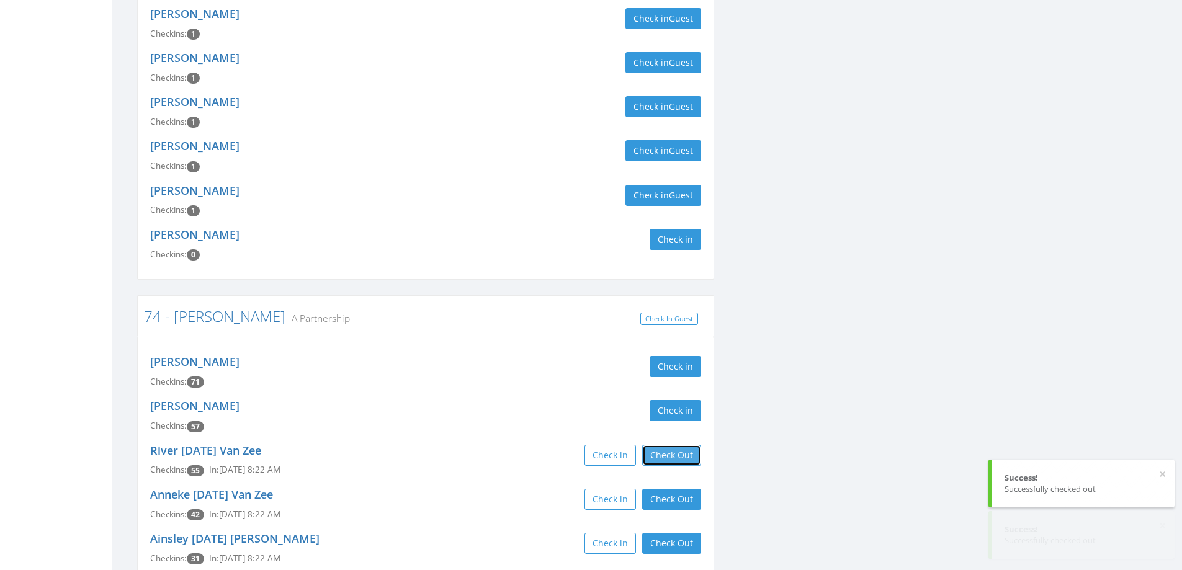
click at [672, 445] on button "Check Out" at bounding box center [671, 455] width 59 height 21
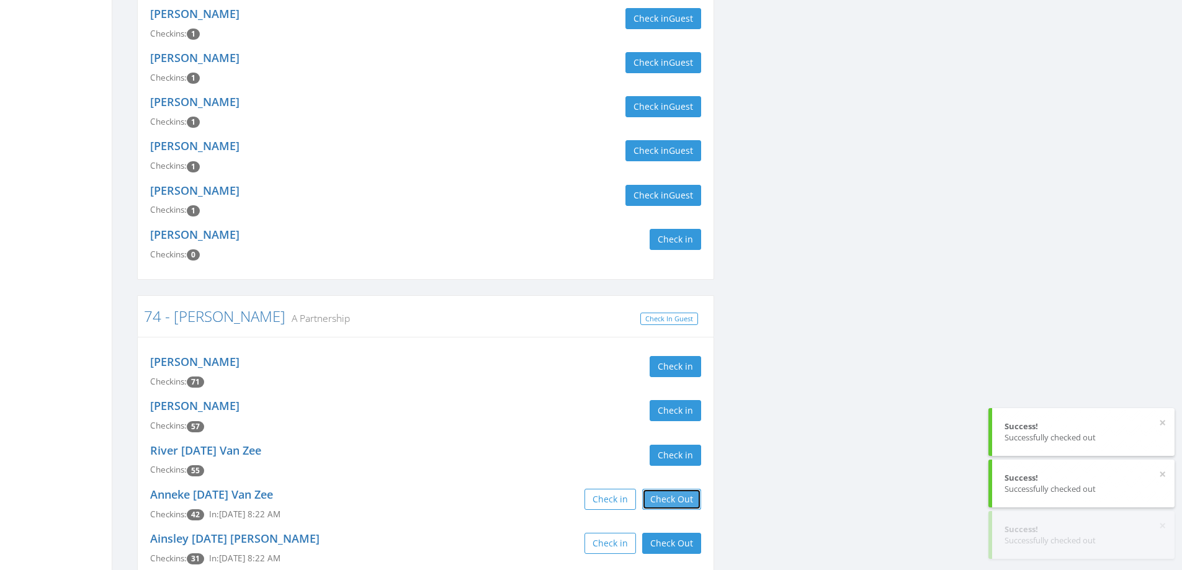
click at [681, 489] on button "Check Out" at bounding box center [671, 499] width 59 height 21
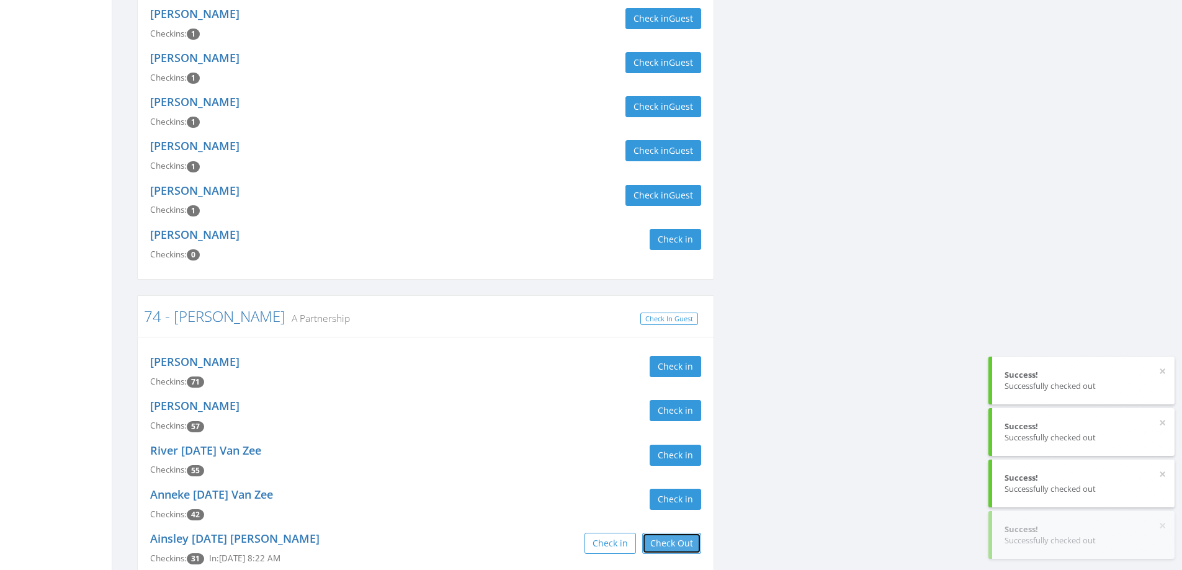
click at [683, 533] on button "Check Out" at bounding box center [671, 543] width 59 height 21
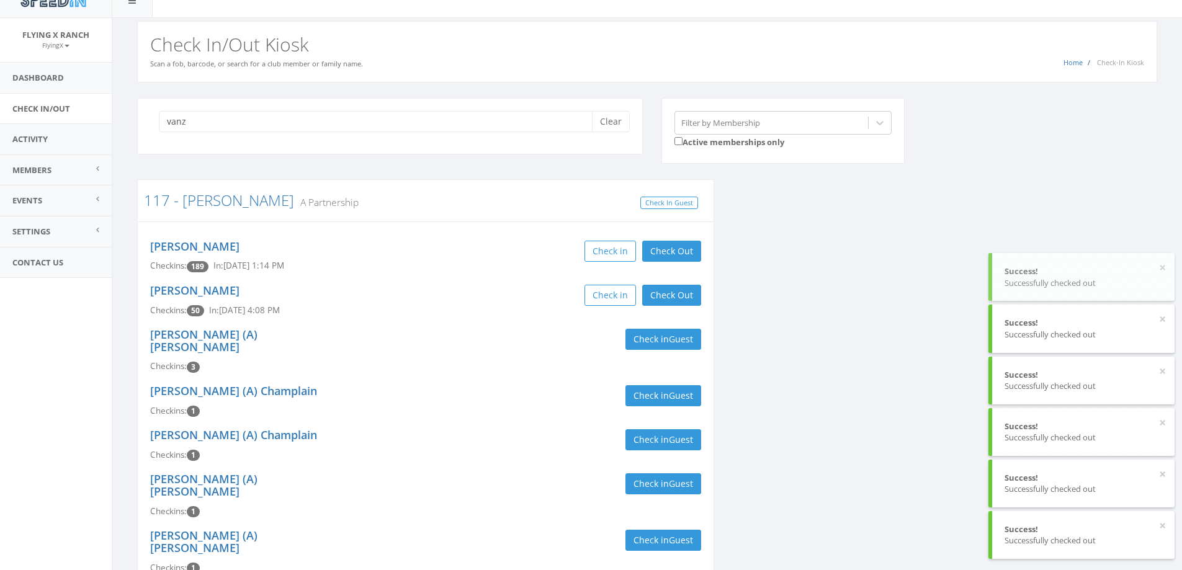
scroll to position [0, 0]
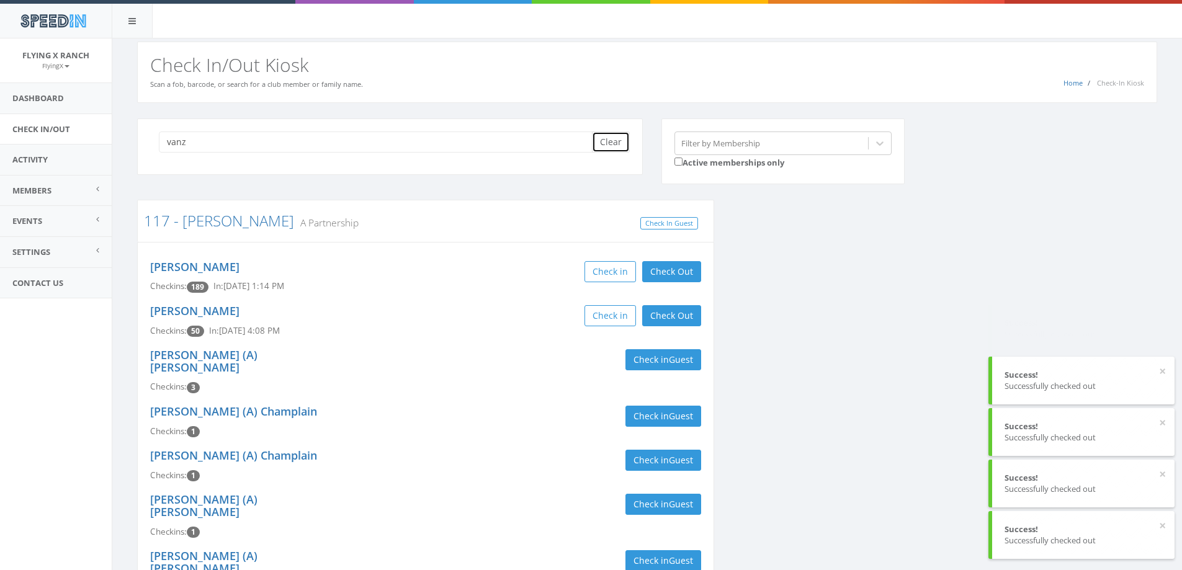
click at [609, 140] on button "Clear" at bounding box center [611, 142] width 38 height 21
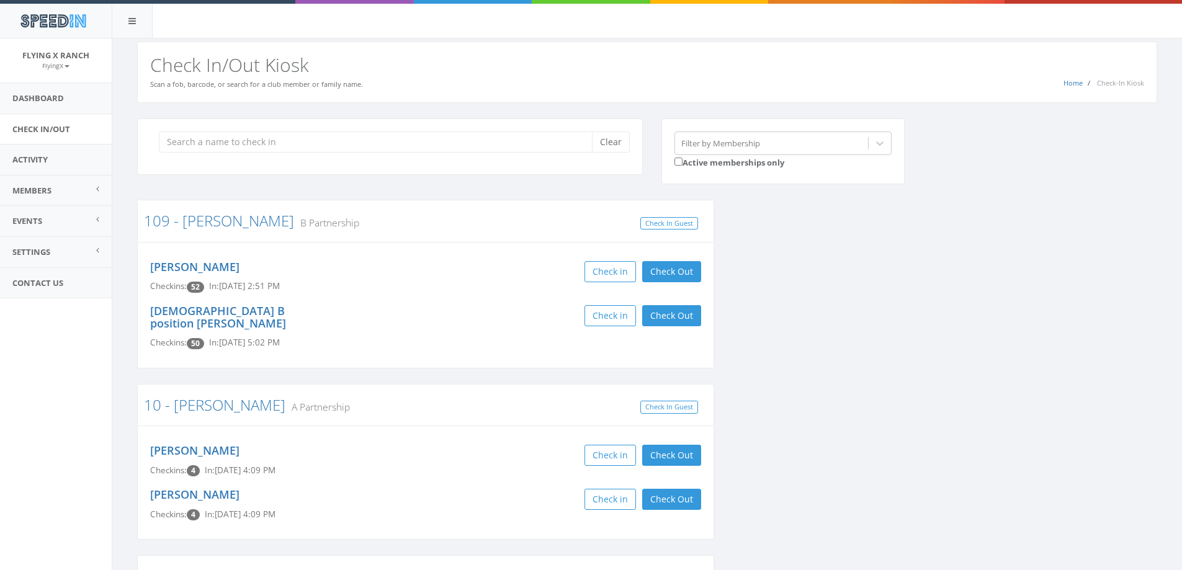
click at [488, 58] on h2 "Check In/Out Kiosk" at bounding box center [647, 65] width 994 height 20
click at [200, 148] on input "search" at bounding box center [380, 142] width 442 height 21
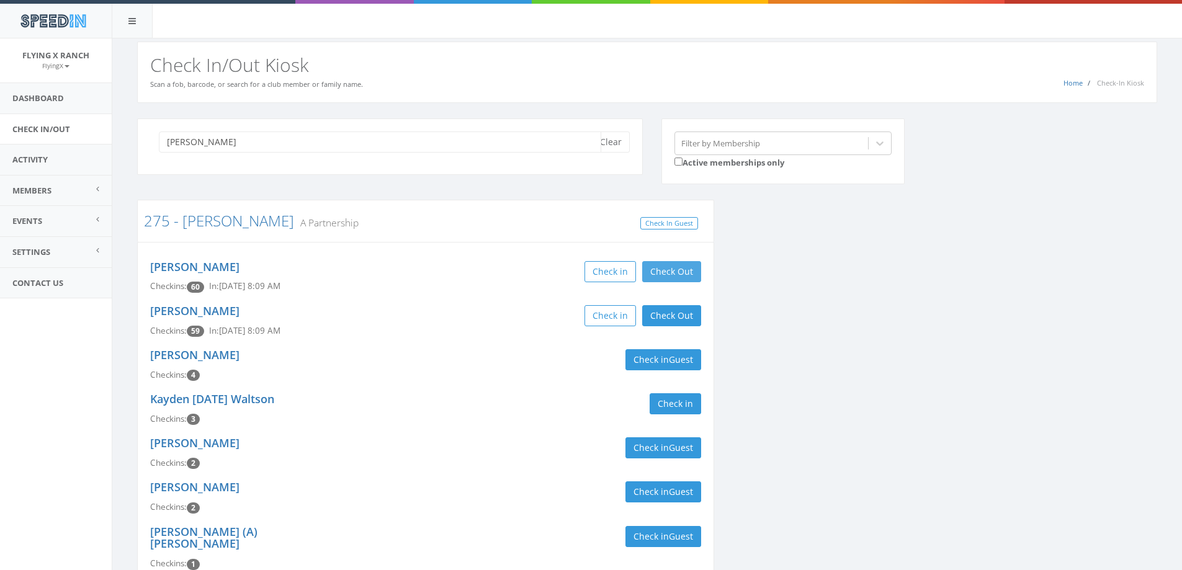
type input "boughan"
click at [659, 267] on button "Check Out" at bounding box center [671, 271] width 59 height 21
click at [673, 314] on button "Check Out" at bounding box center [671, 315] width 59 height 21
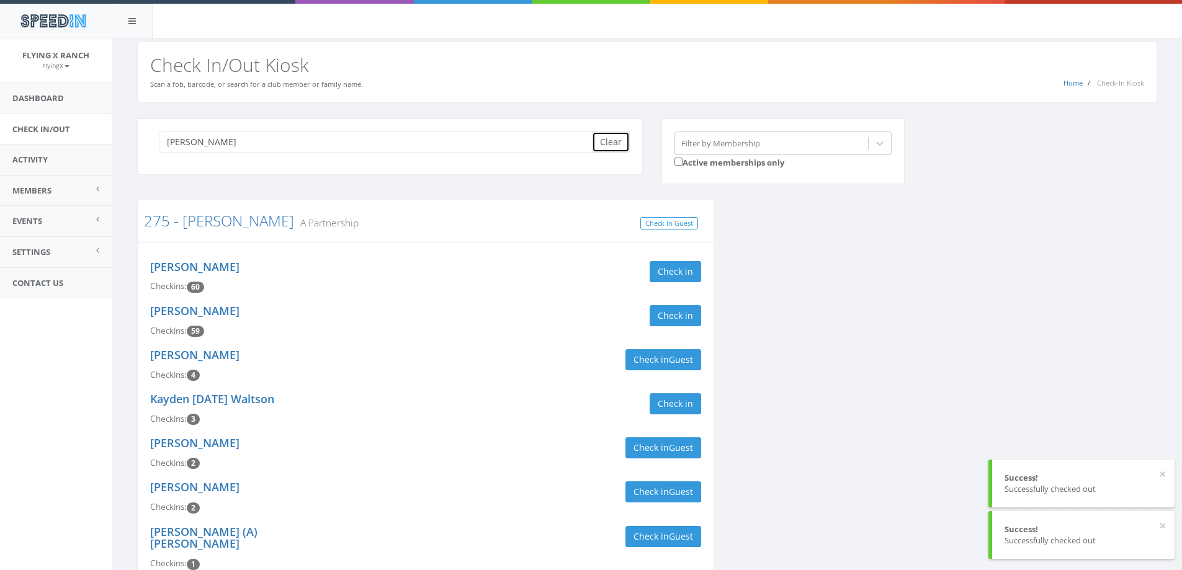
click at [612, 143] on button "Clear" at bounding box center [611, 142] width 38 height 21
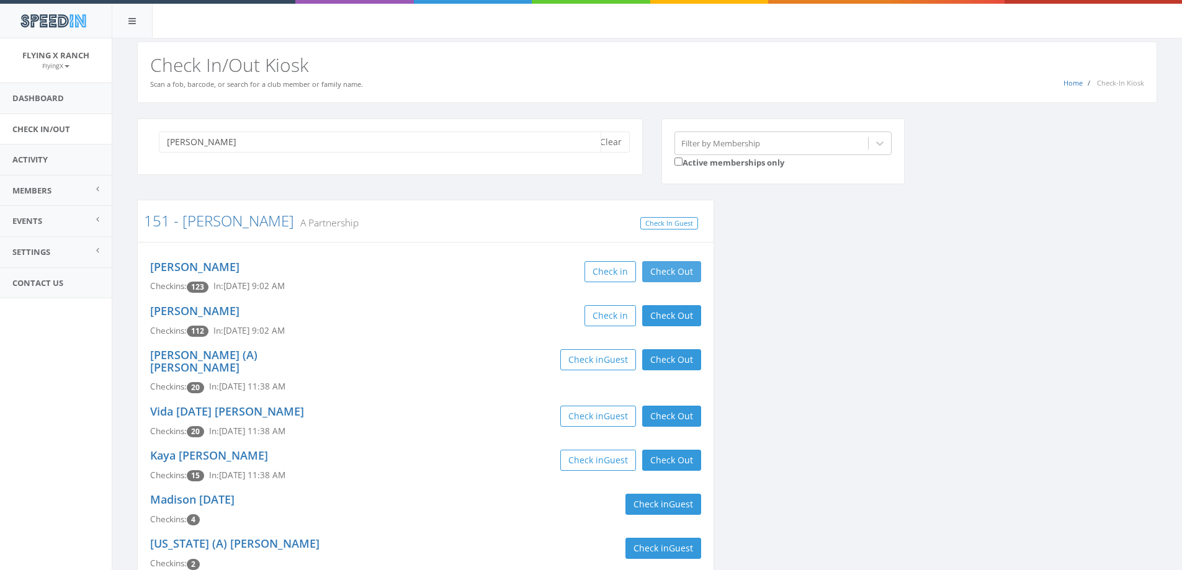
type input "qualls"
click at [684, 269] on button "Check Out" at bounding box center [671, 271] width 59 height 21
click at [687, 308] on button "Check Out" at bounding box center [671, 315] width 59 height 21
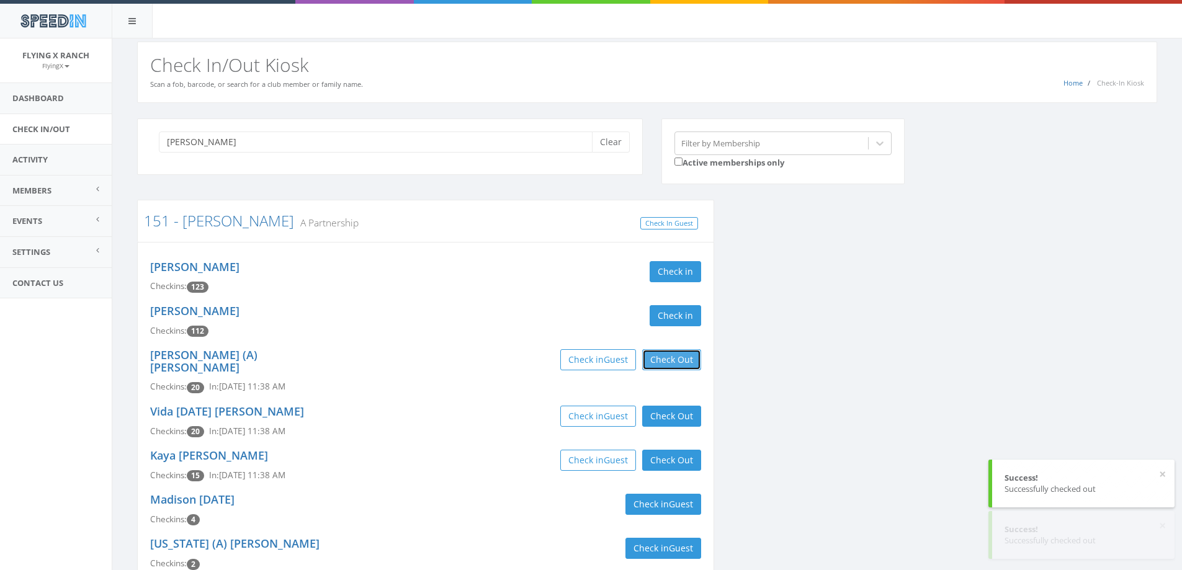
click at [689, 359] on button "Check Out" at bounding box center [671, 359] width 59 height 21
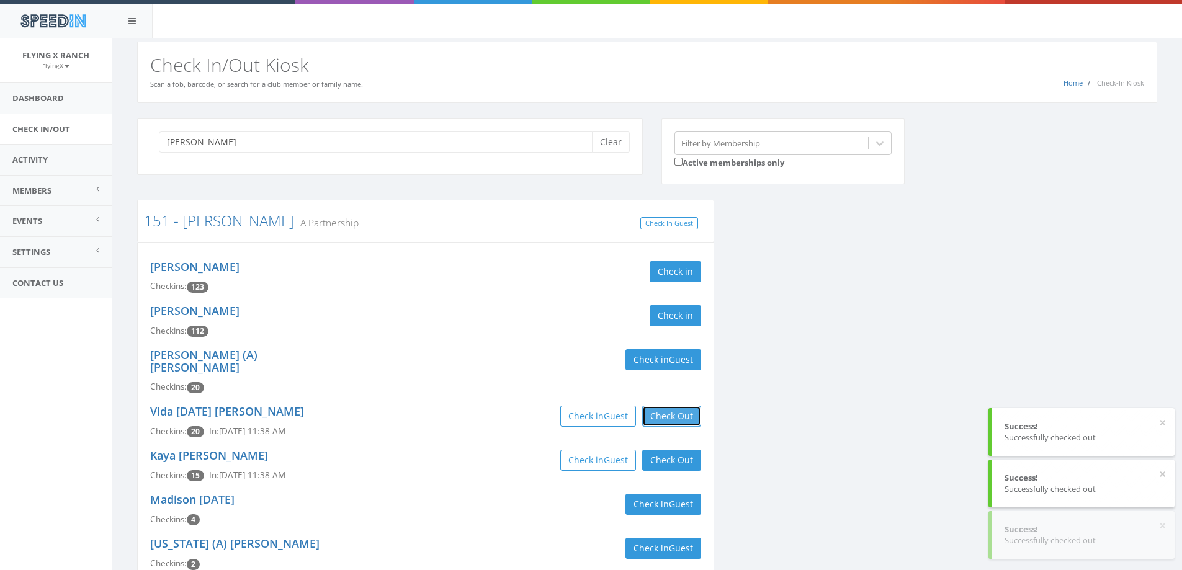
click at [682, 406] on button "Check Out" at bounding box center [671, 416] width 59 height 21
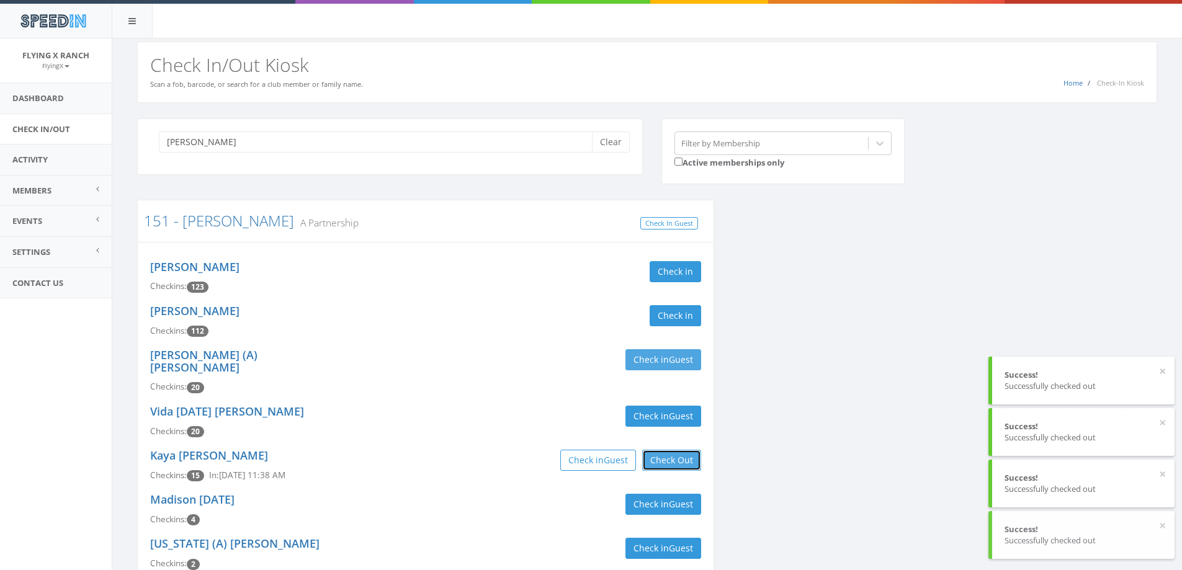
drag, startPoint x: 666, startPoint y: 449, endPoint x: 638, endPoint y: 355, distance: 97.3
click at [666, 450] on button "Check Out" at bounding box center [671, 460] width 59 height 21
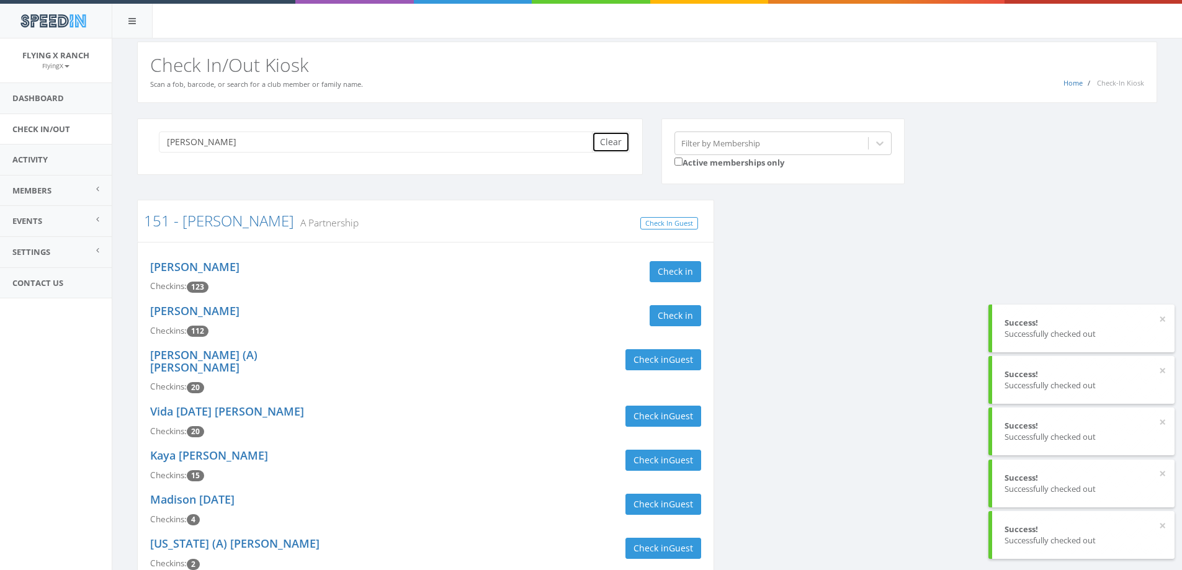
click at [610, 143] on button "Clear" at bounding box center [611, 142] width 38 height 21
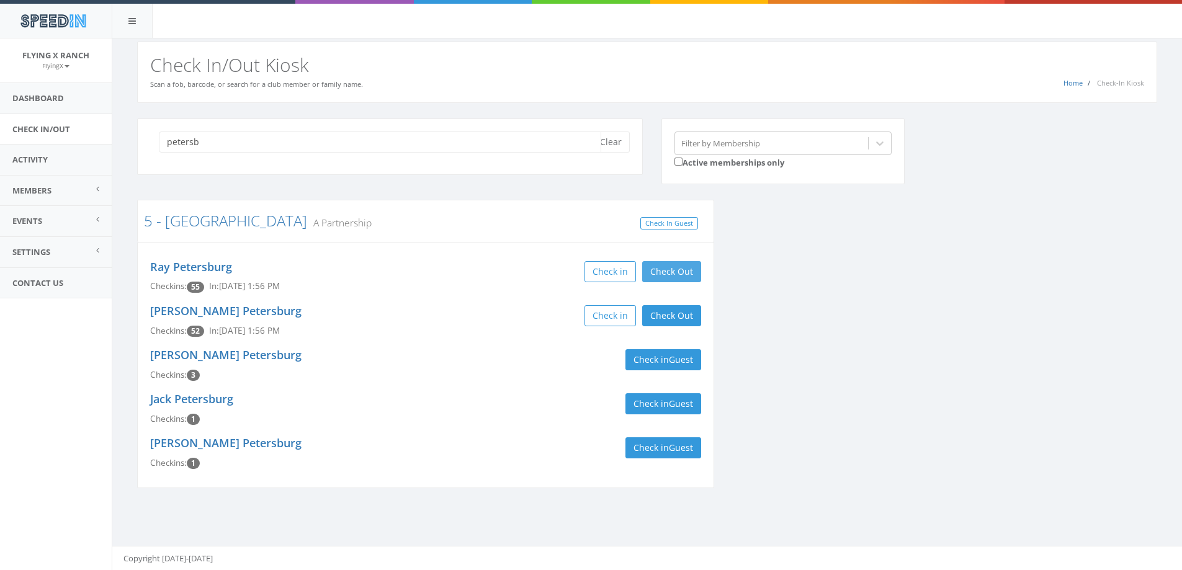
type input "petersb"
click at [670, 275] on button "Check Out" at bounding box center [671, 271] width 59 height 21
click at [671, 315] on button "Check Out" at bounding box center [671, 315] width 59 height 21
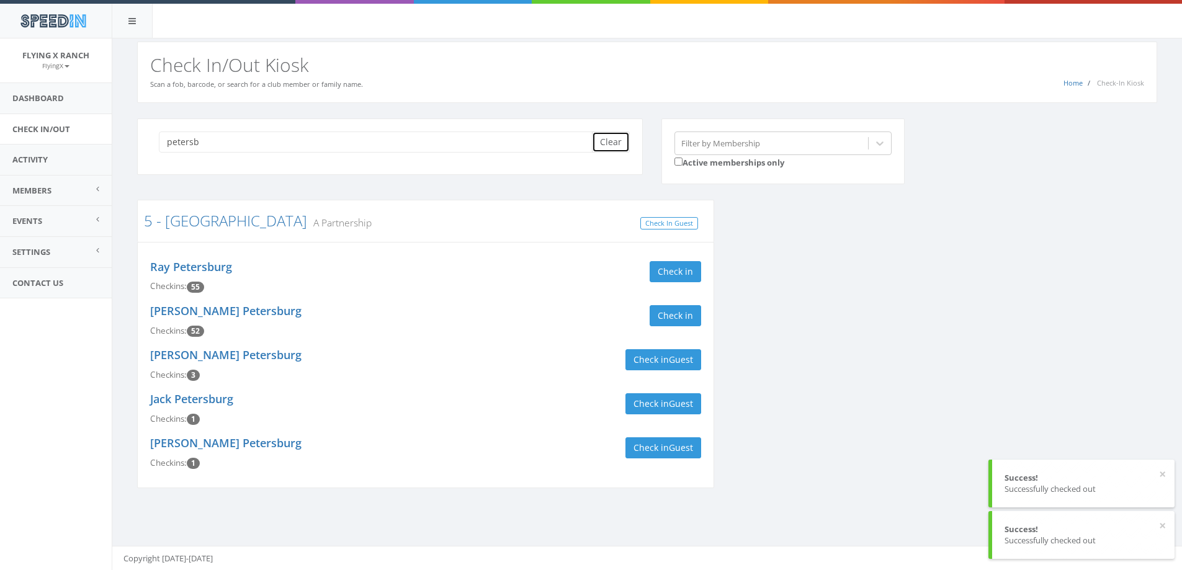
click at [606, 140] on button "Clear" at bounding box center [611, 142] width 38 height 21
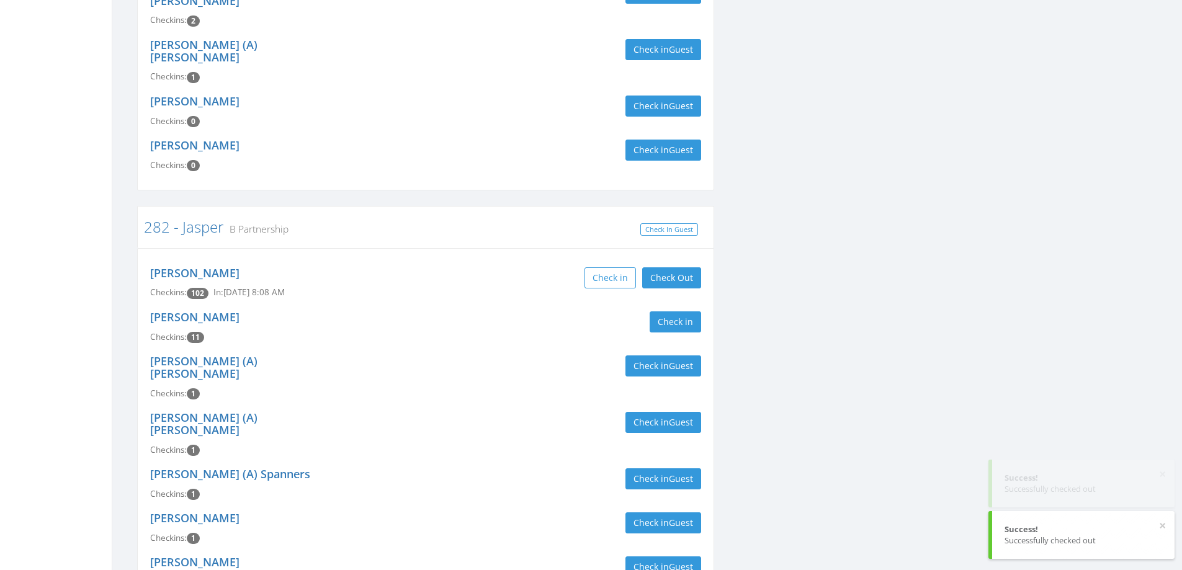
scroll to position [588, 0]
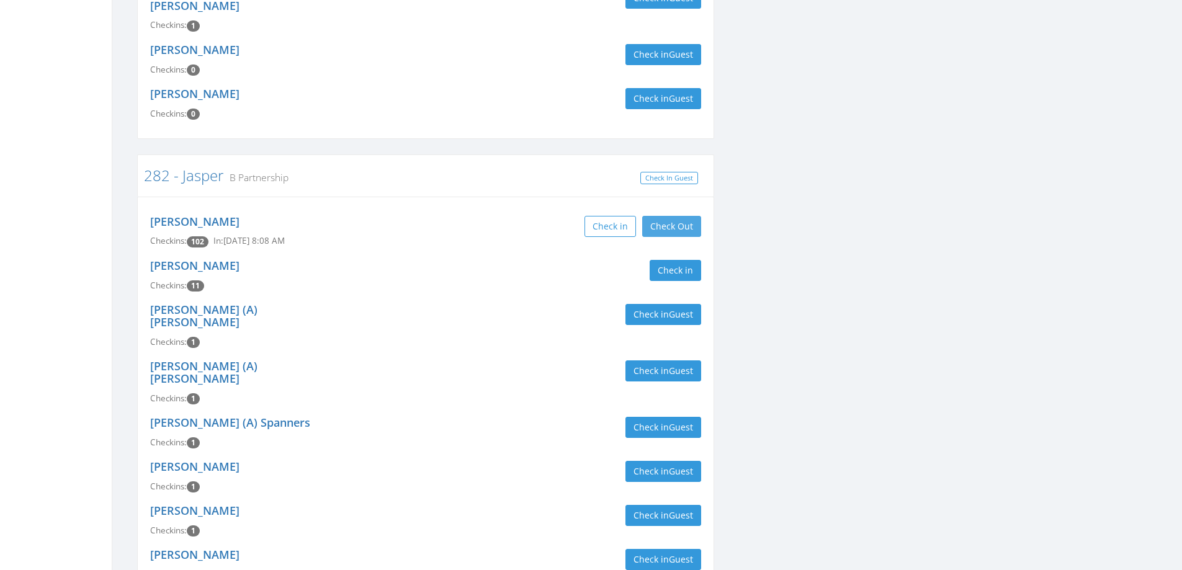
type input "jasper"
click at [674, 216] on button "Check Out" at bounding box center [671, 226] width 59 height 21
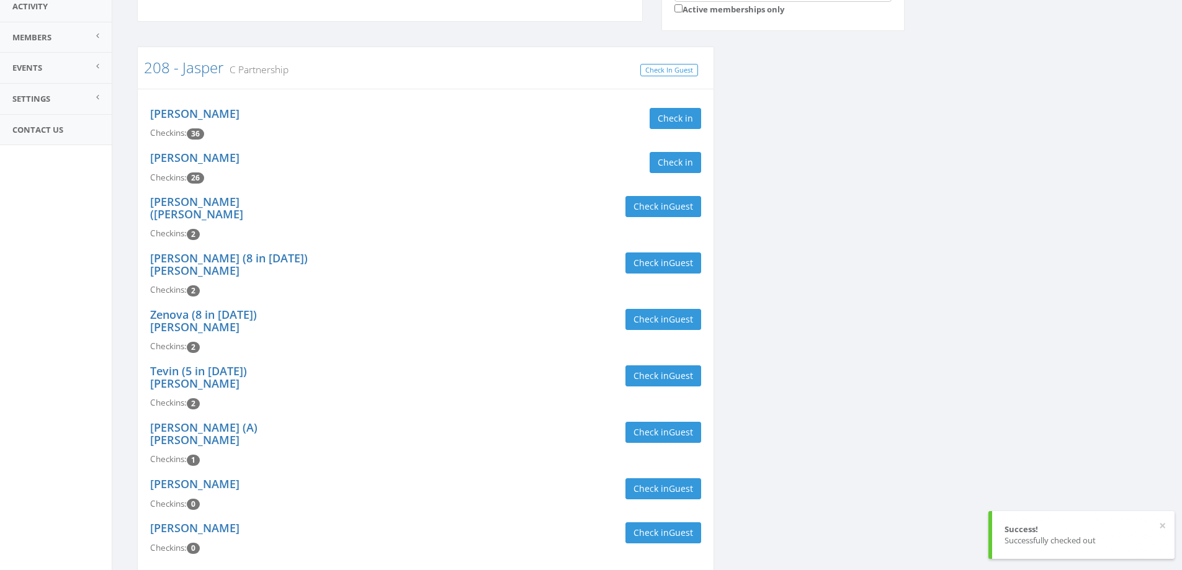
scroll to position [29, 0]
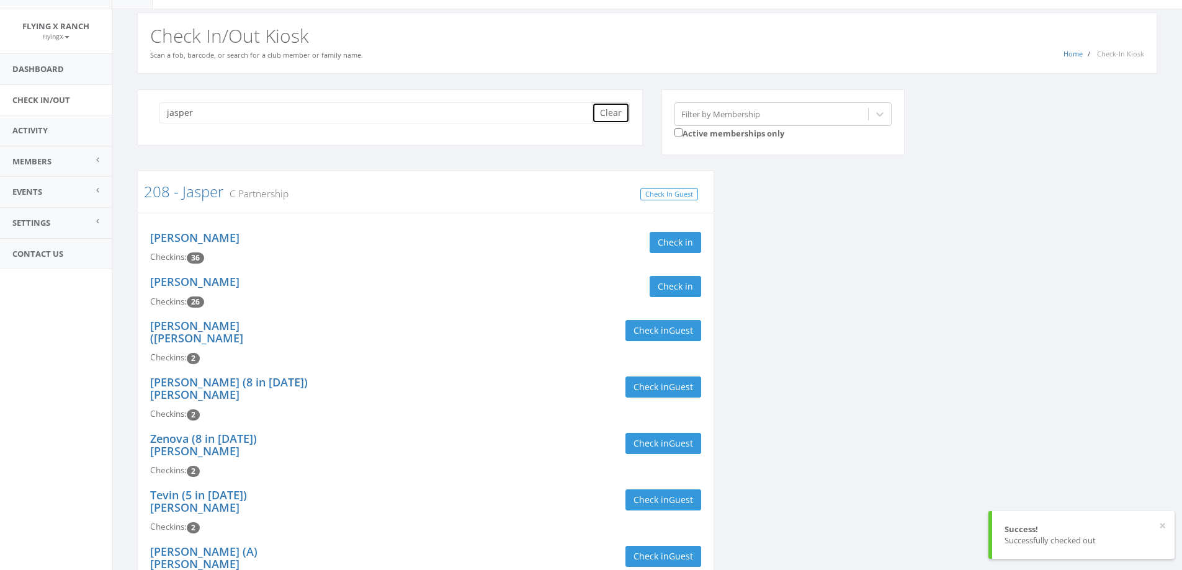
click at [608, 105] on button "Clear" at bounding box center [611, 112] width 38 height 21
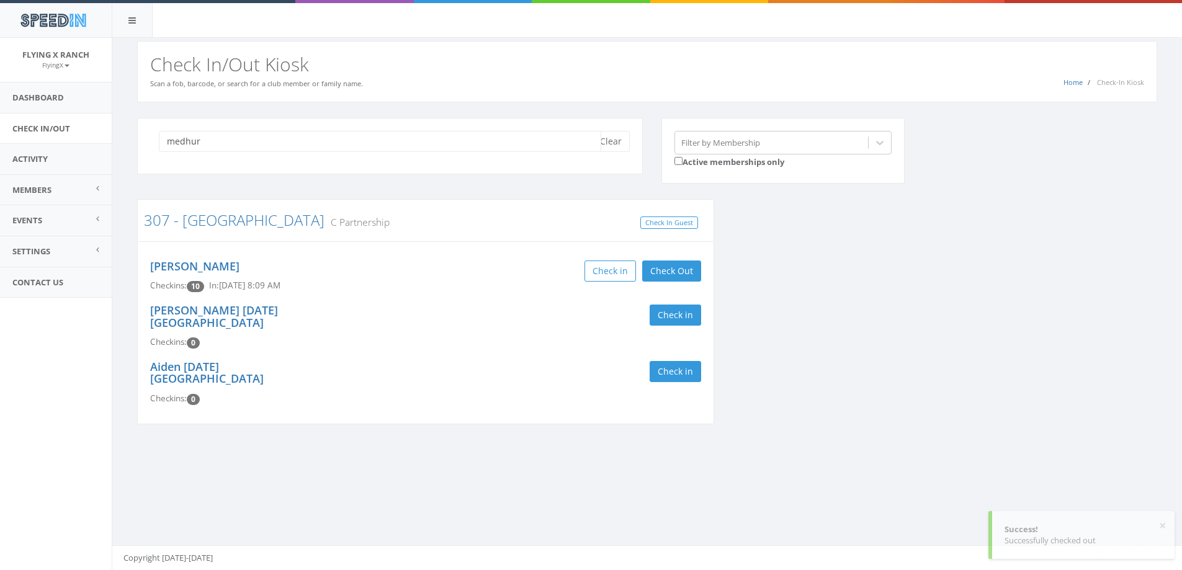
scroll to position [1, 0]
type input "medhur"
click at [677, 272] on button "Check Out" at bounding box center [671, 271] width 59 height 21
click at [612, 146] on button "Clear" at bounding box center [611, 141] width 38 height 21
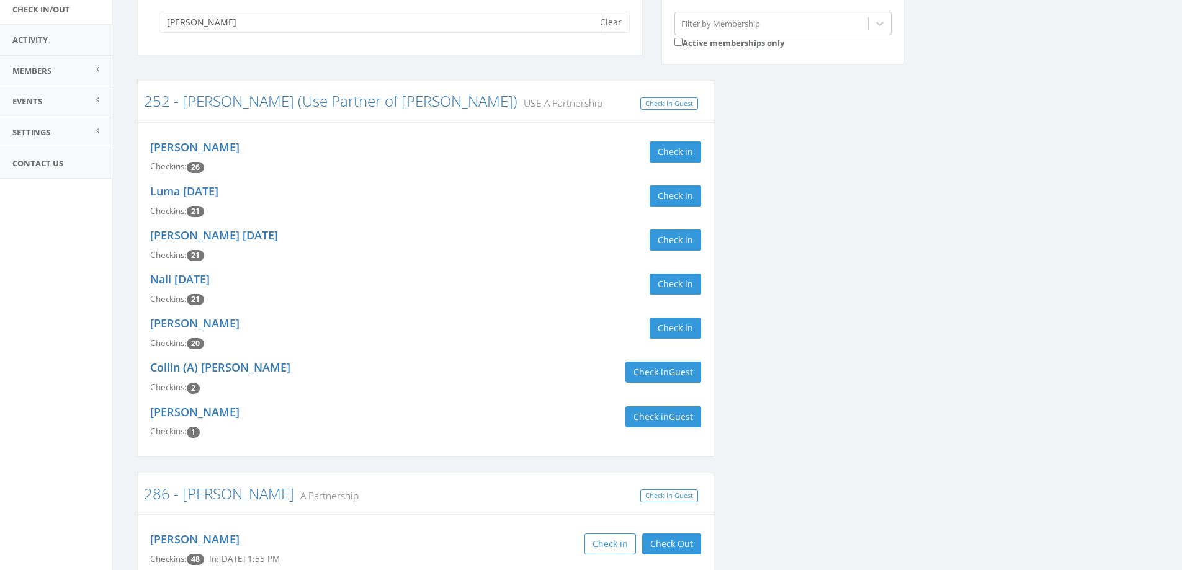
scroll to position [373, 0]
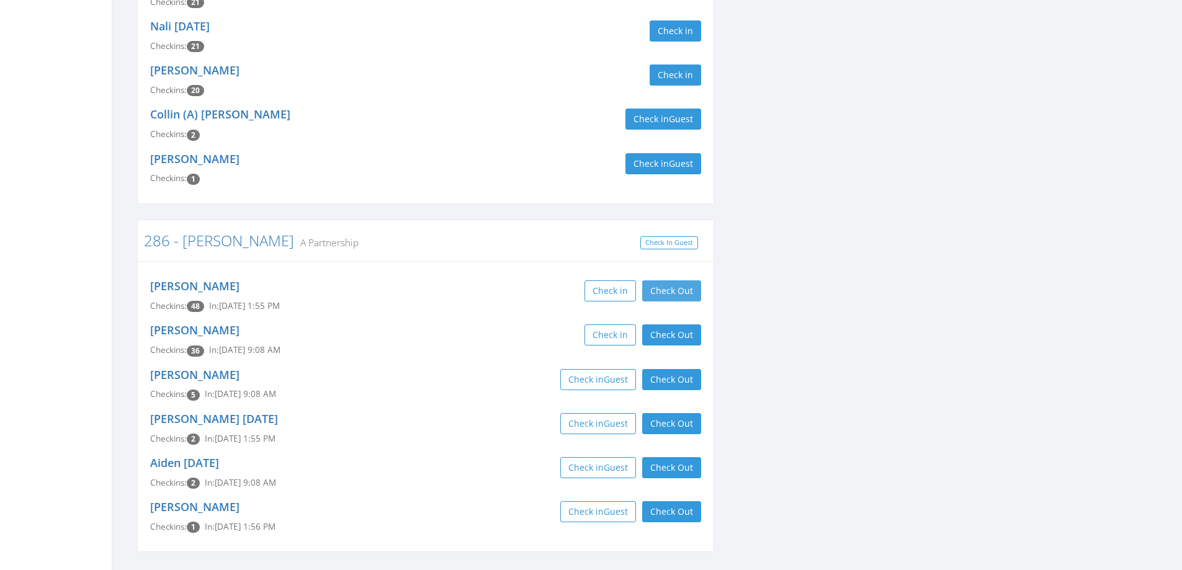
type input "murra"
click at [658, 292] on button "Check Out" at bounding box center [671, 290] width 59 height 21
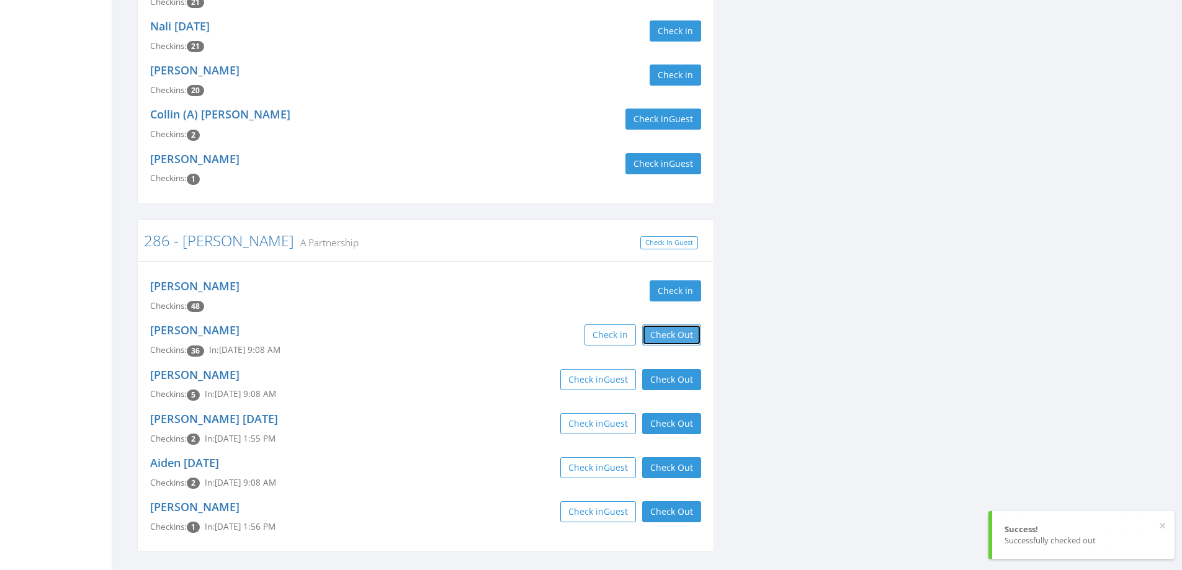
click at [666, 329] on button "Check Out" at bounding box center [671, 334] width 59 height 21
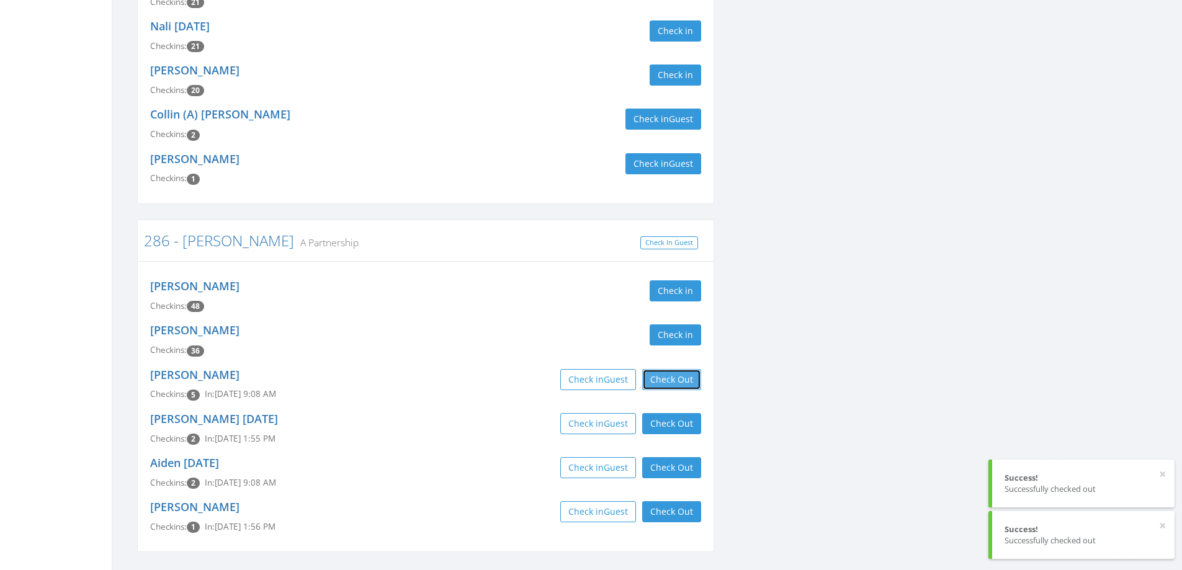
click at [693, 377] on button "Check Out" at bounding box center [671, 379] width 59 height 21
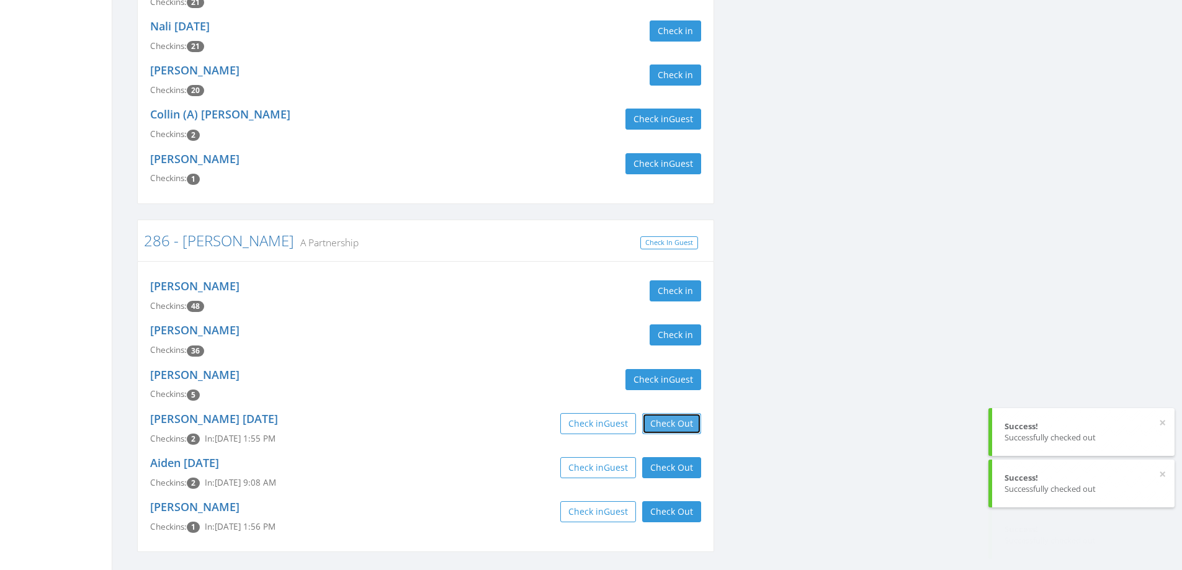
click at [681, 421] on button "Check Out" at bounding box center [671, 423] width 59 height 21
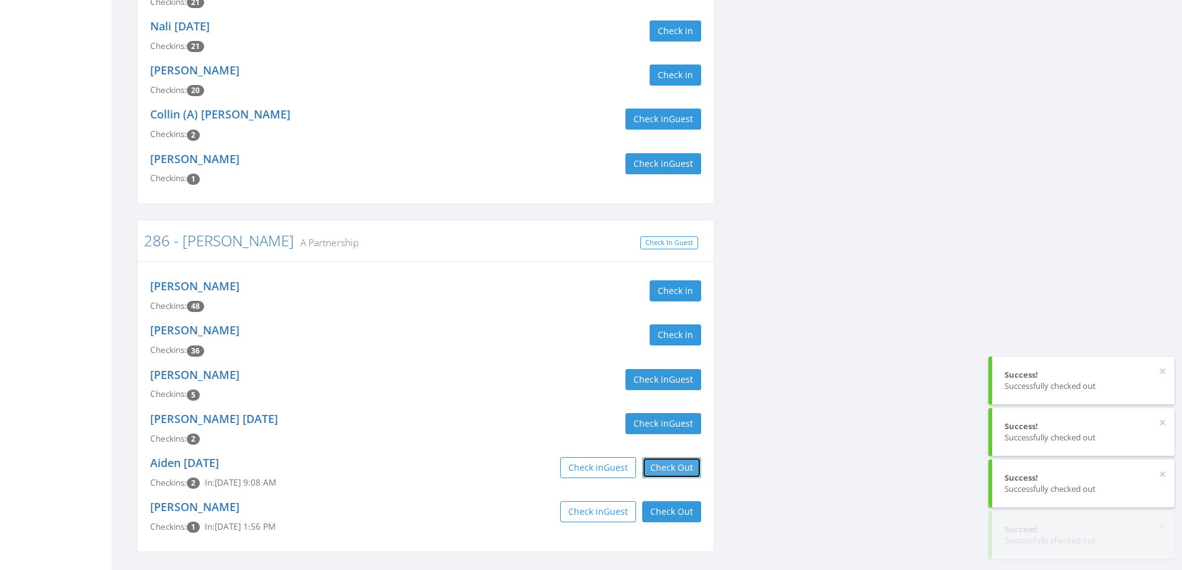
drag, startPoint x: 680, startPoint y: 468, endPoint x: 679, endPoint y: 485, distance: 16.8
click at [680, 471] on button "Check Out" at bounding box center [671, 467] width 59 height 21
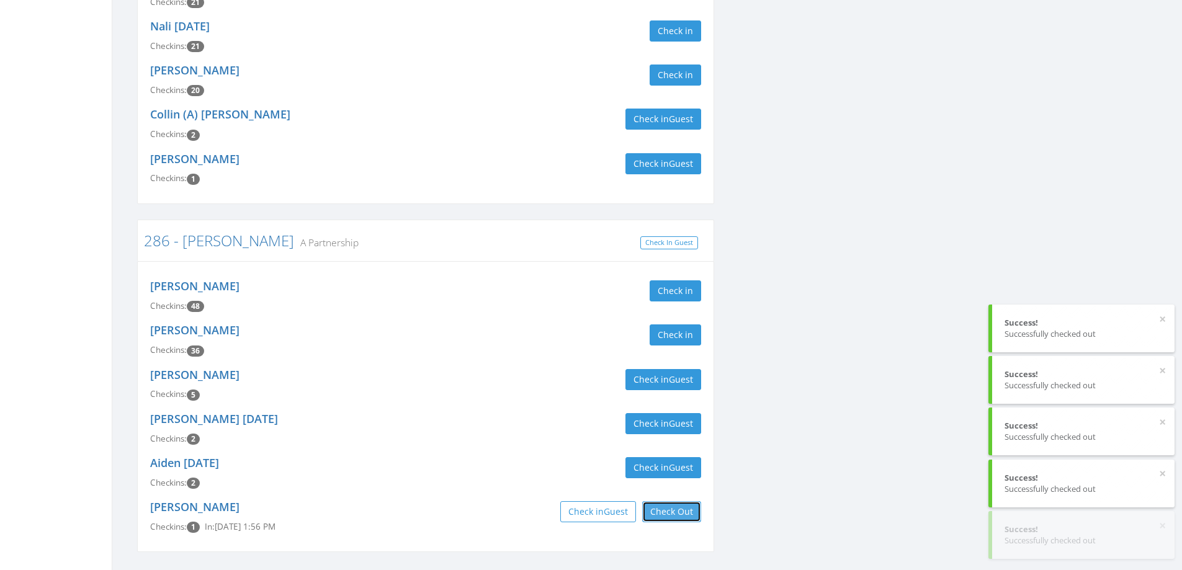
click at [664, 516] on button "Check Out" at bounding box center [671, 511] width 59 height 21
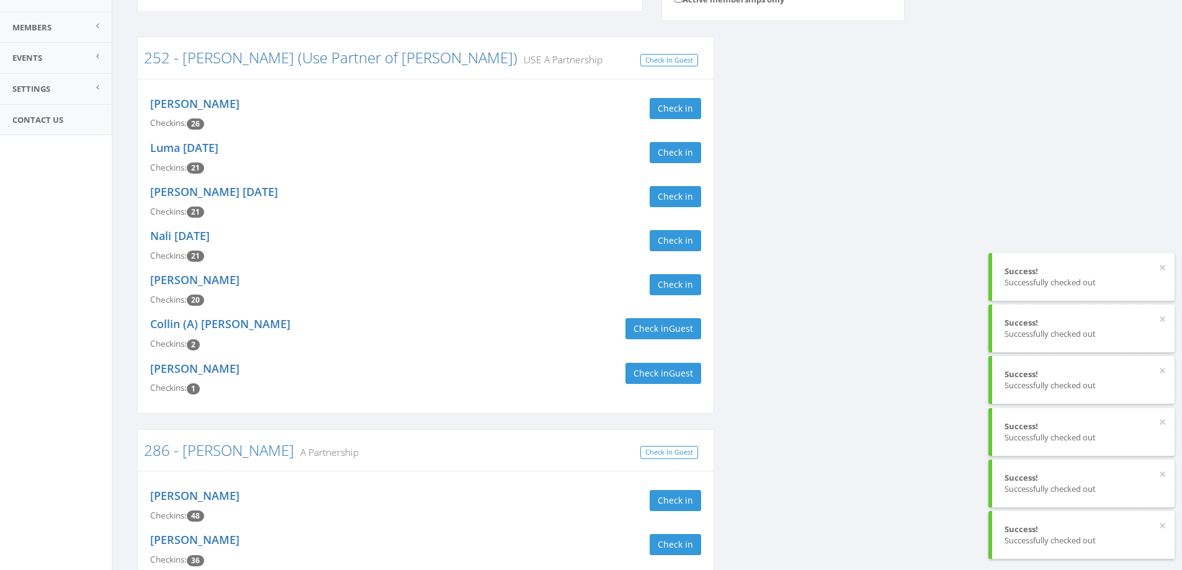
scroll to position [0, 0]
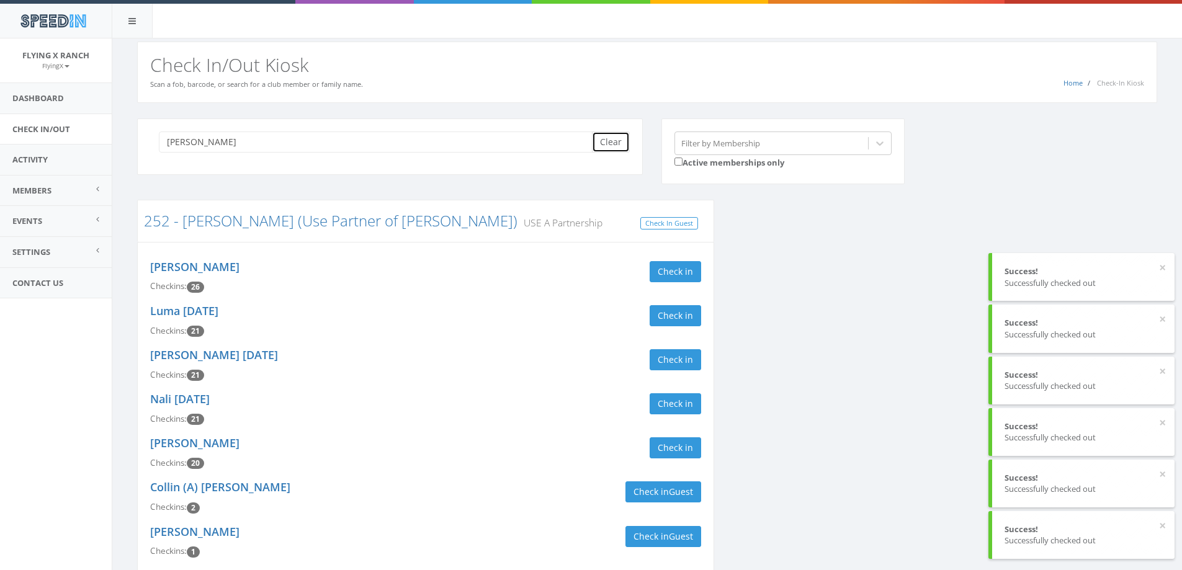
click at [619, 141] on button "Clear" at bounding box center [611, 142] width 38 height 21
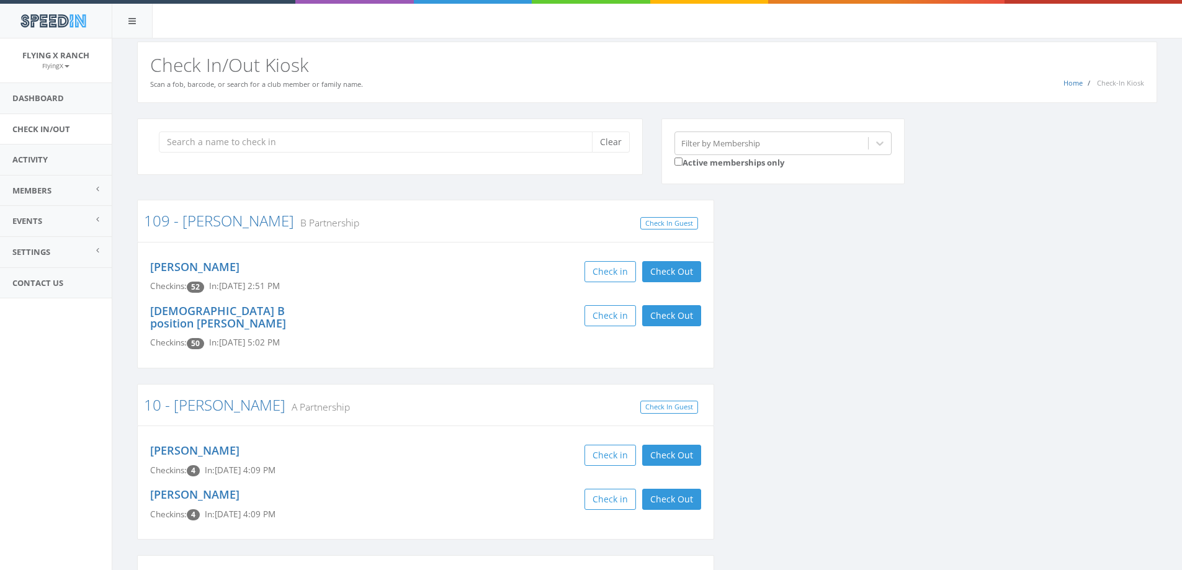
click at [508, 43] on div "Home Check-In Kiosk Check In/Out Kiosk Scan a fob, barcode, or search for a clu…" at bounding box center [647, 72] width 1020 height 61
click at [207, 137] on input "search" at bounding box center [380, 142] width 442 height 21
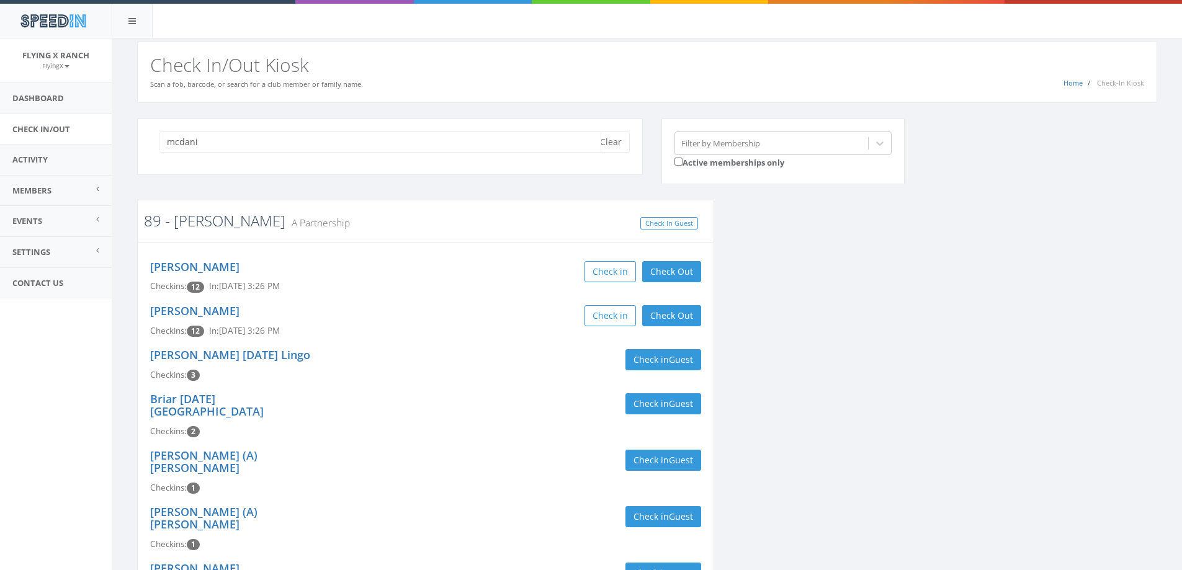
type input "mcdani"
click at [200, 220] on link "89 - [PERSON_NAME]" at bounding box center [214, 220] width 141 height 20
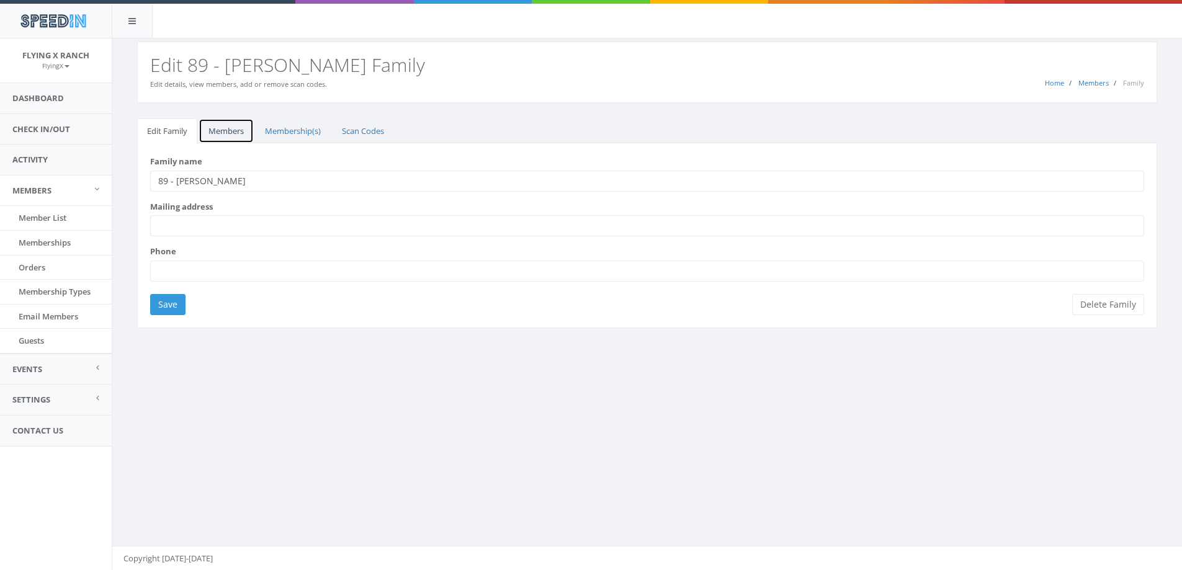
click at [225, 130] on link "Members" at bounding box center [226, 130] width 55 height 25
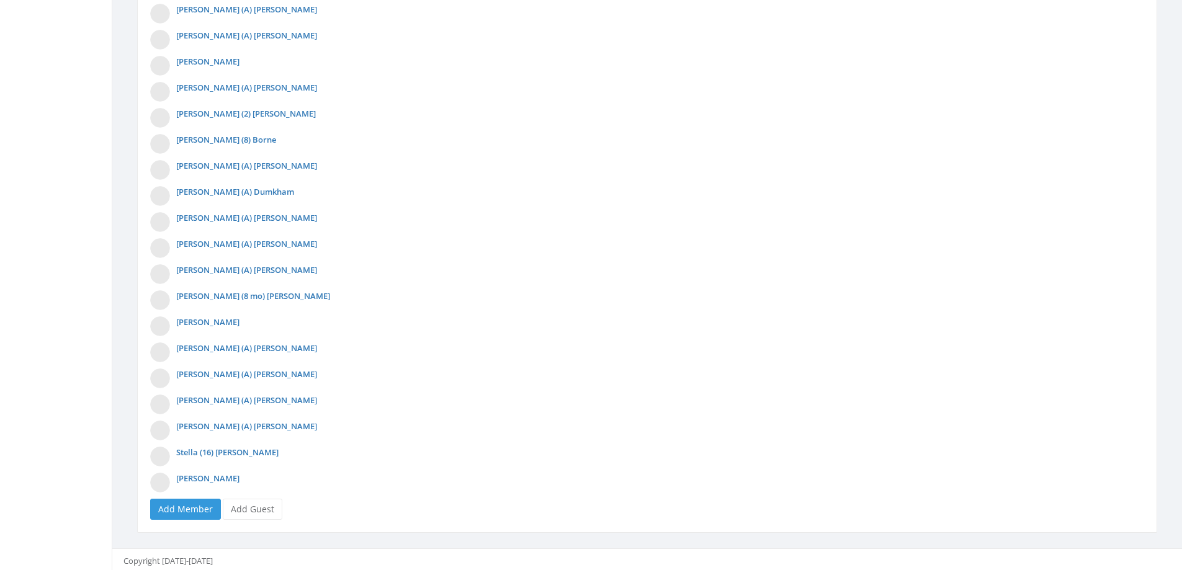
scroll to position [545, 0]
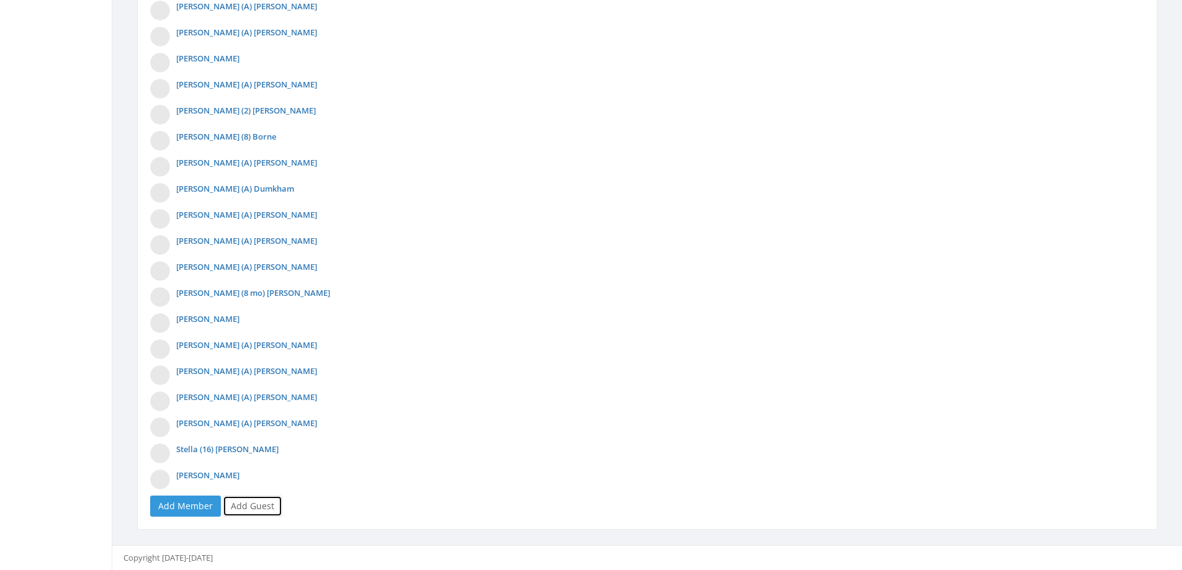
click at [250, 507] on link "Add Guest" at bounding box center [253, 506] width 60 height 21
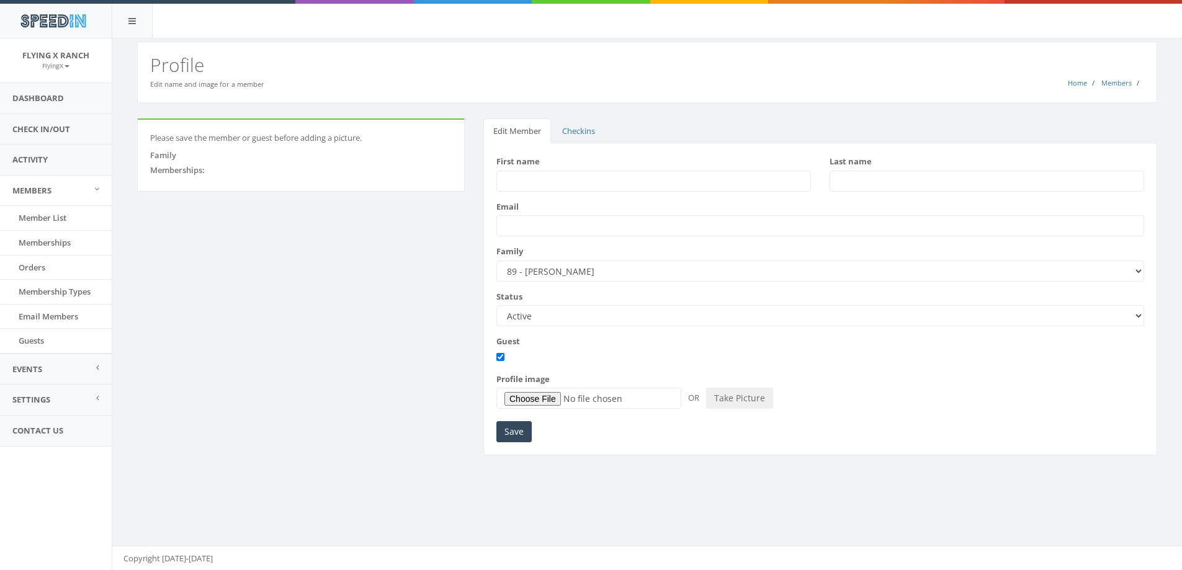
click at [548, 177] on input "First name" at bounding box center [653, 181] width 315 height 21
type input "[PERSON_NAME]"
click at [508, 430] on input "Save" at bounding box center [513, 431] width 35 height 21
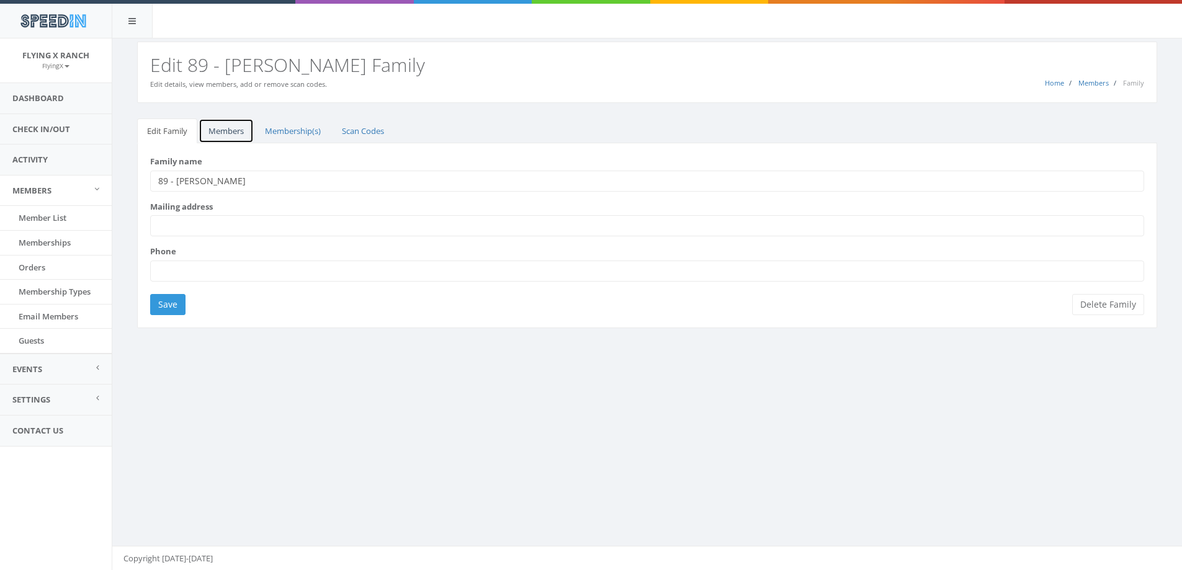
click at [226, 132] on link "Members" at bounding box center [226, 130] width 55 height 25
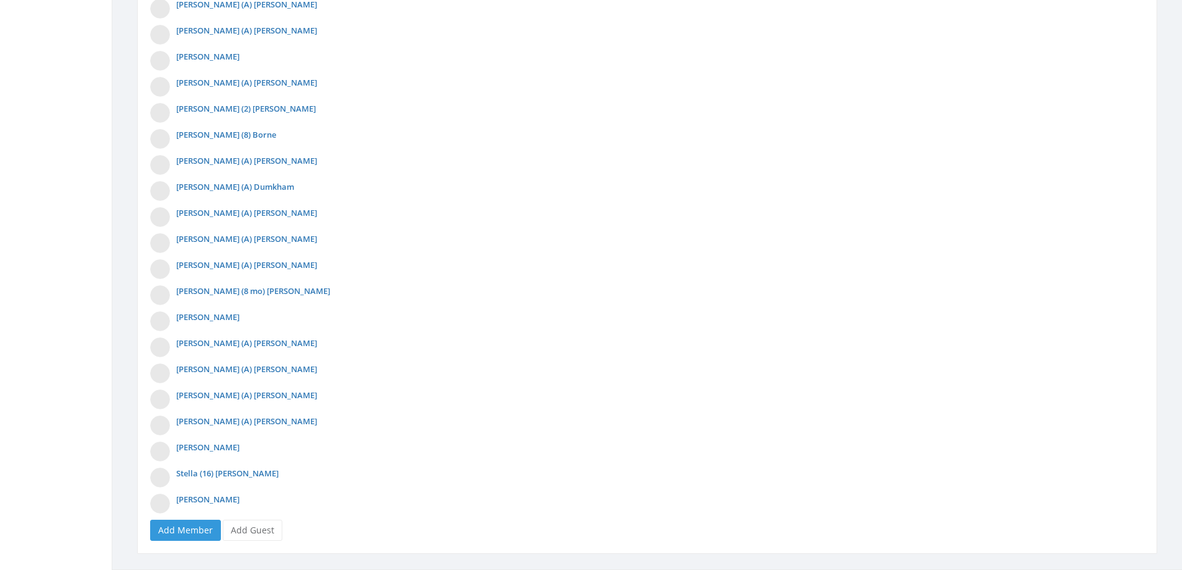
scroll to position [571, 0]
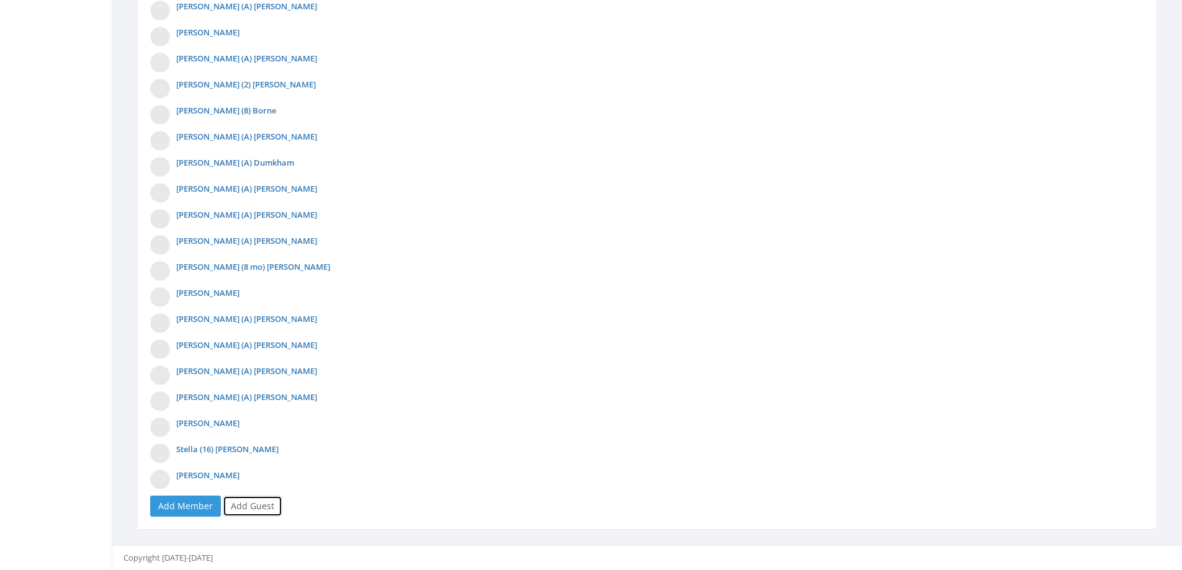
click at [252, 500] on link "Add Guest" at bounding box center [253, 506] width 60 height 21
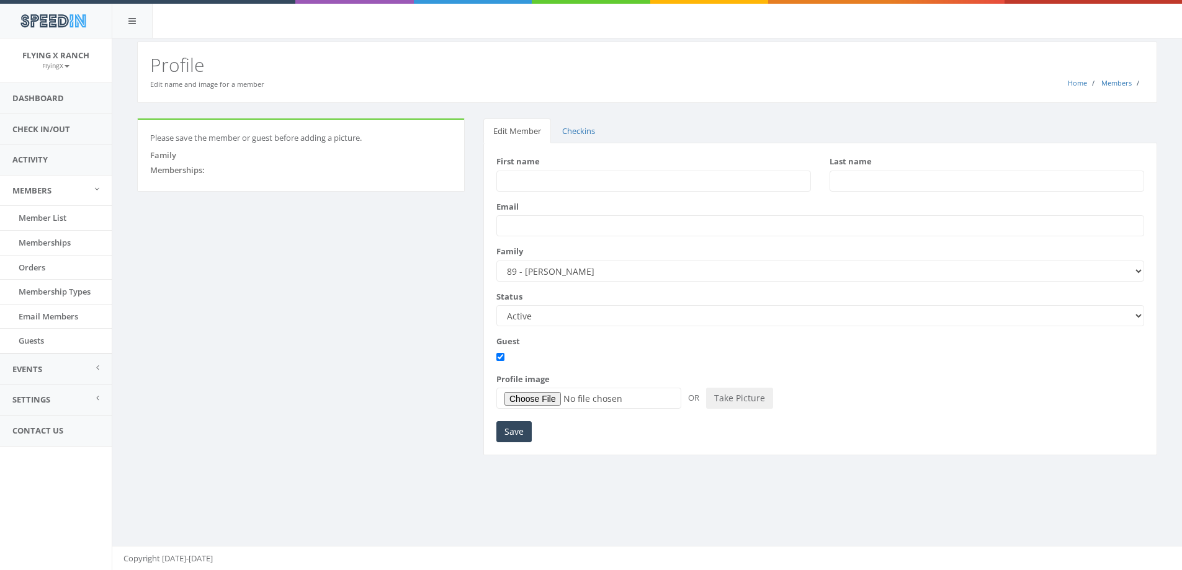
click at [509, 181] on input "First name" at bounding box center [653, 181] width 315 height 21
type input "[PERSON_NAME]"
click at [522, 427] on input "Save" at bounding box center [513, 431] width 35 height 21
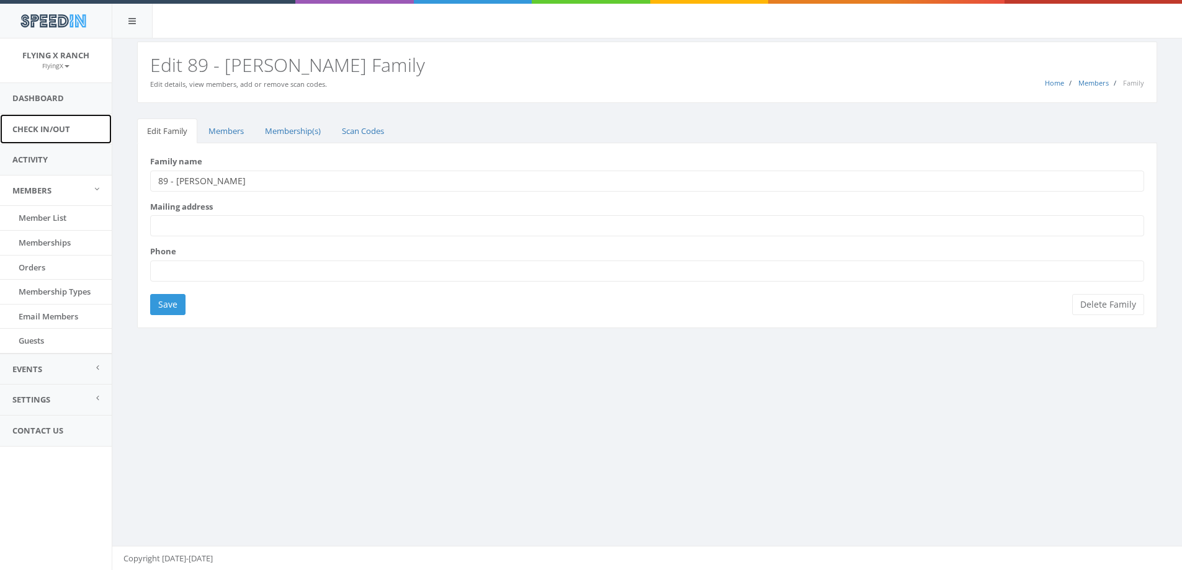
click at [58, 130] on link "Check In/Out" at bounding box center [56, 129] width 112 height 30
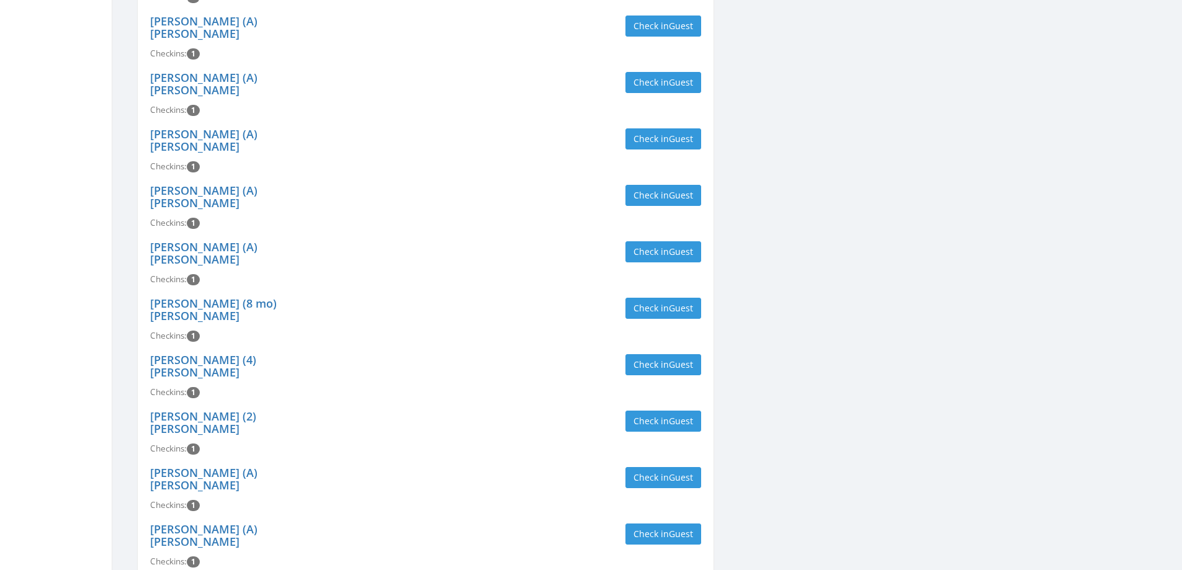
scroll to position [1167, 0]
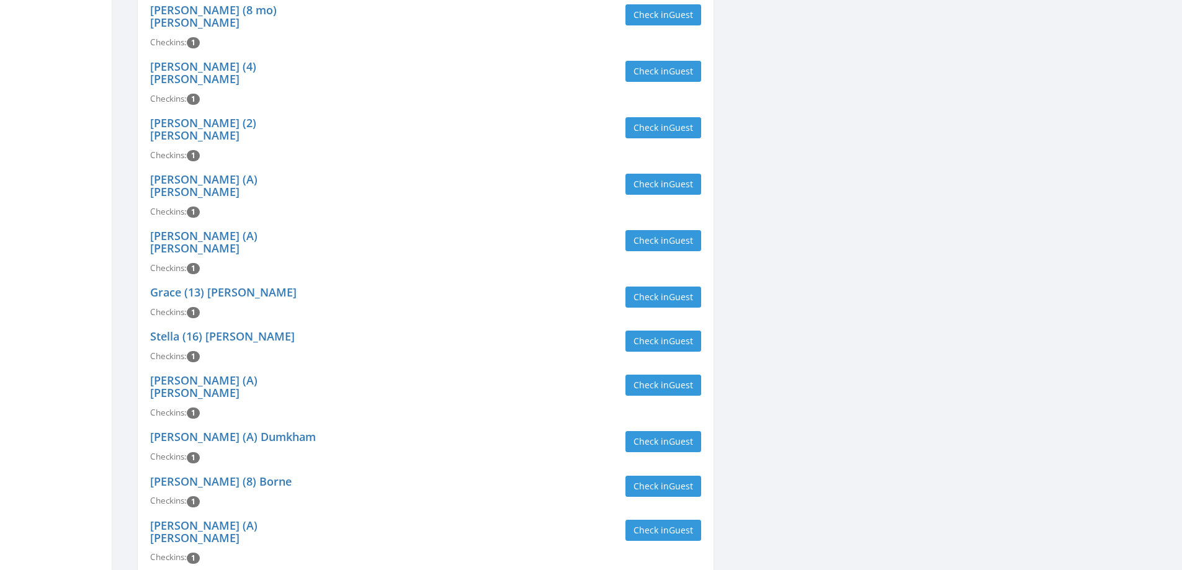
type input "mcdani"
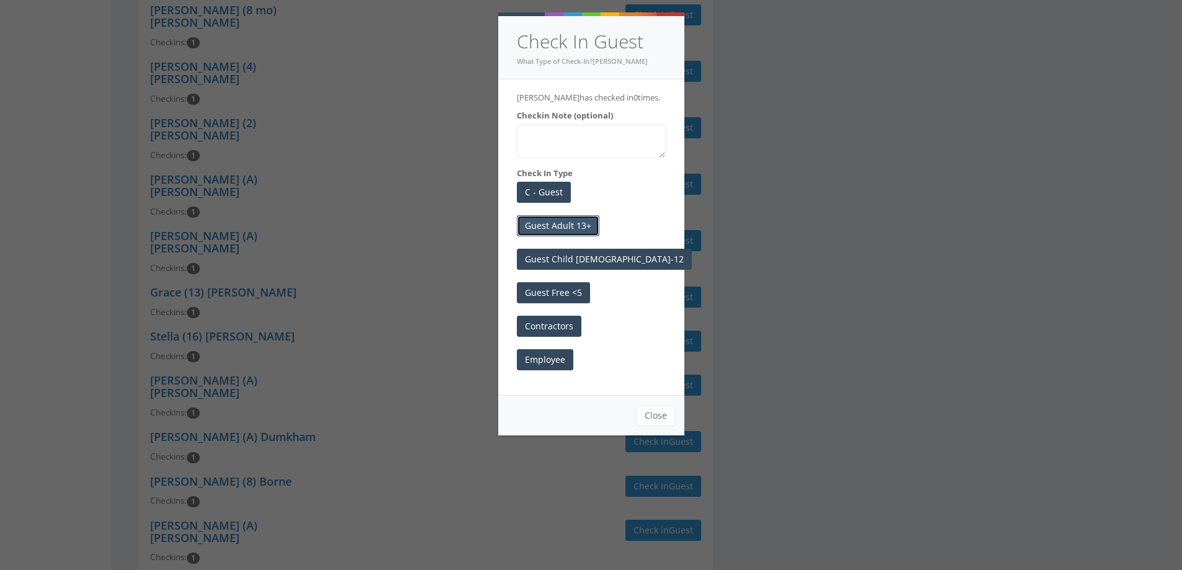
click at [574, 226] on button "Guest Adult 13+" at bounding box center [558, 225] width 83 height 21
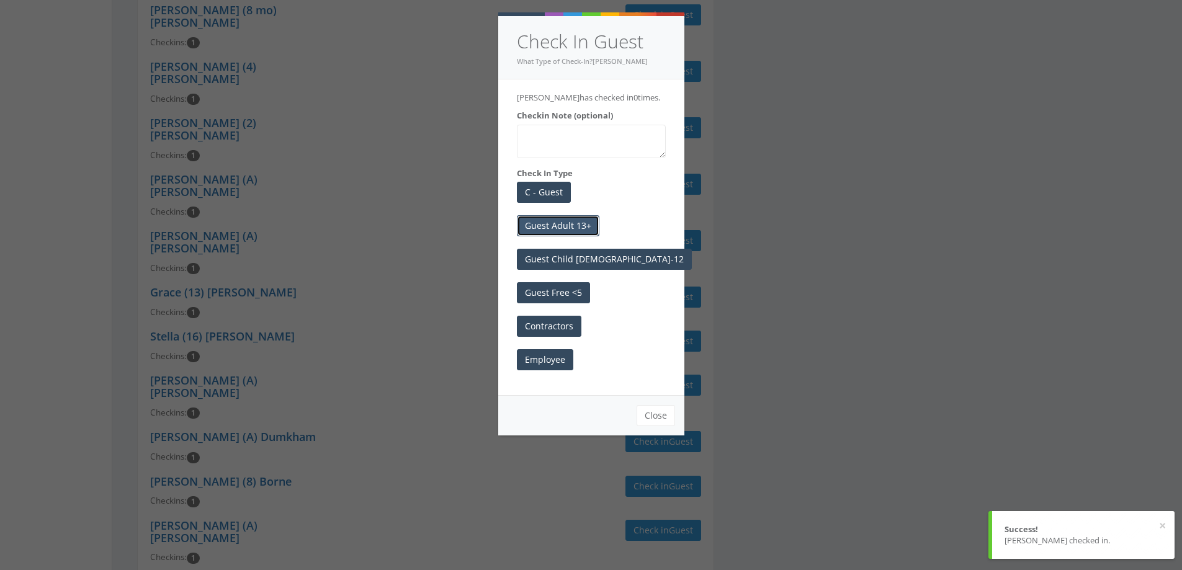
click at [584, 235] on button "Guest Adult 13+" at bounding box center [558, 225] width 83 height 21
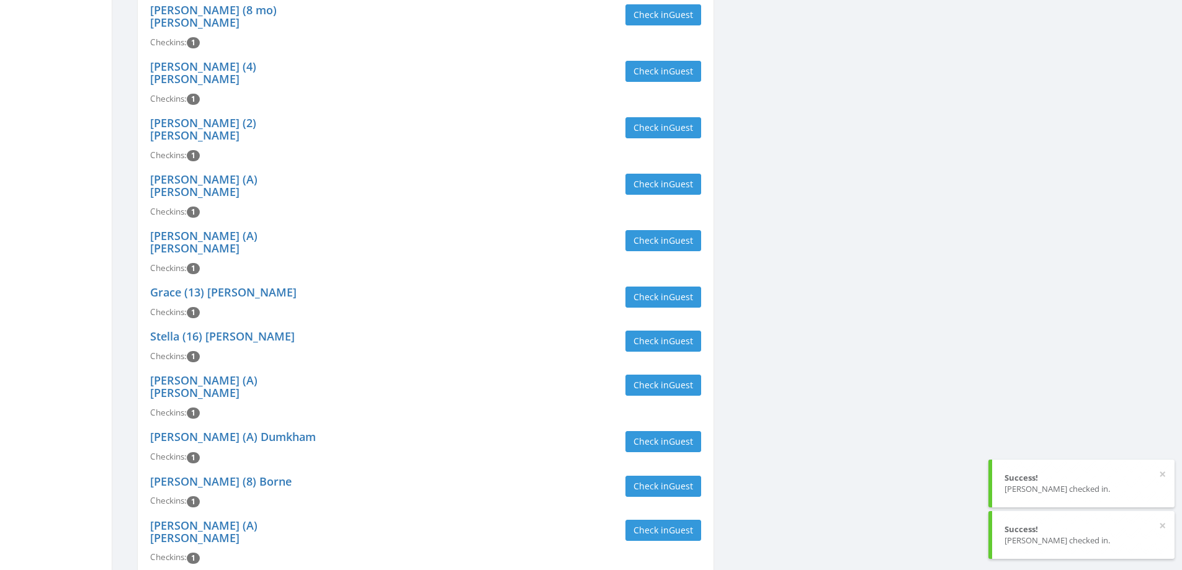
click at [486, 476] on div "Check in Guest" at bounding box center [568, 486] width 266 height 21
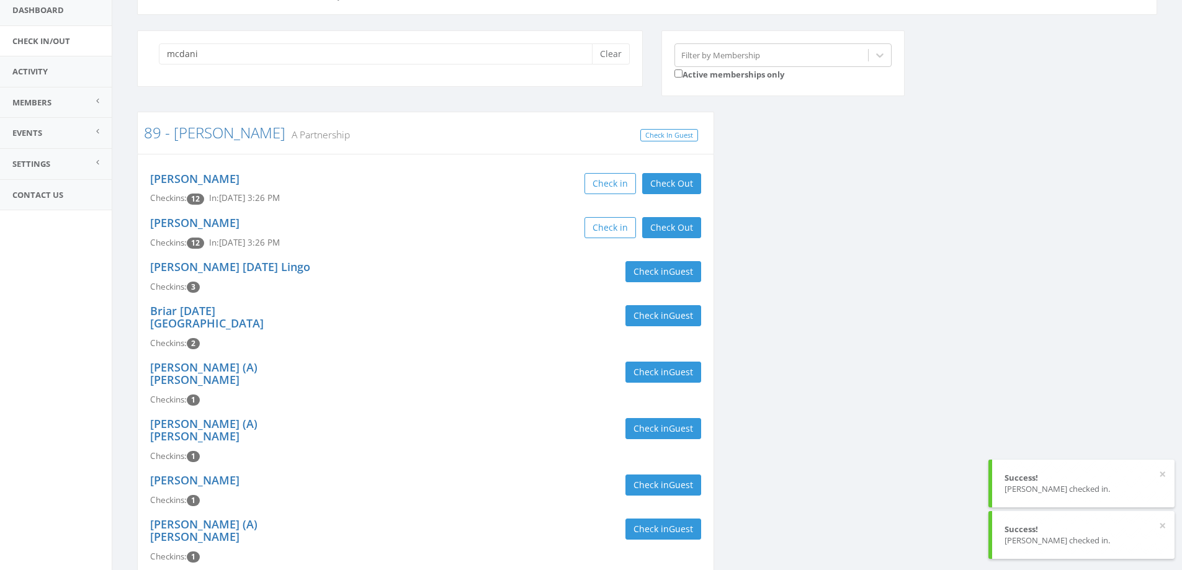
scroll to position [0, 0]
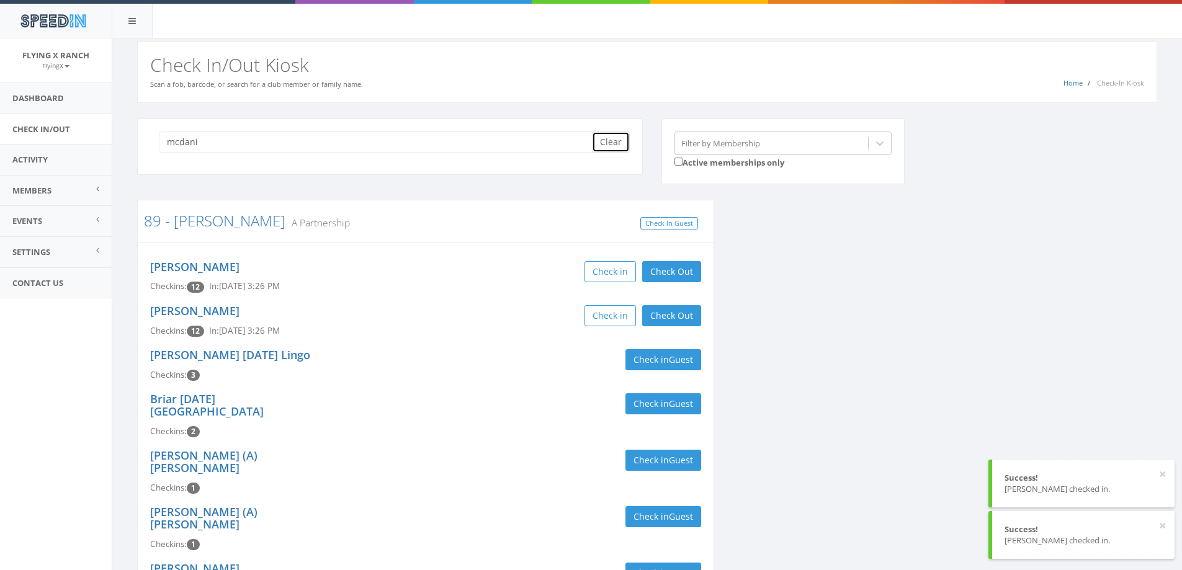
click at [613, 146] on button "Clear" at bounding box center [611, 142] width 38 height 21
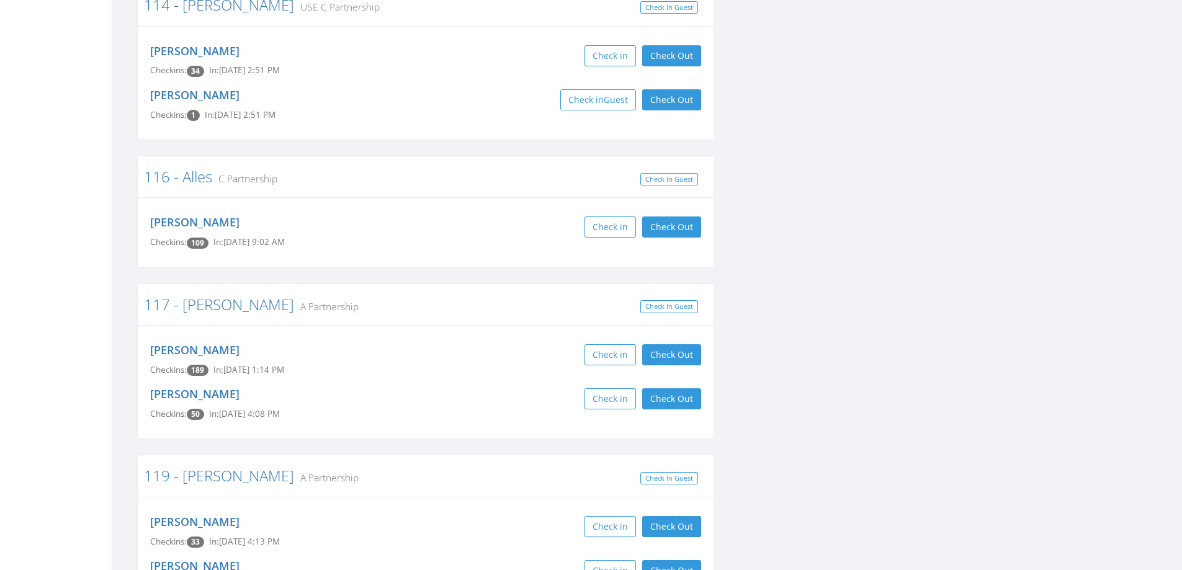
scroll to position [744, 0]
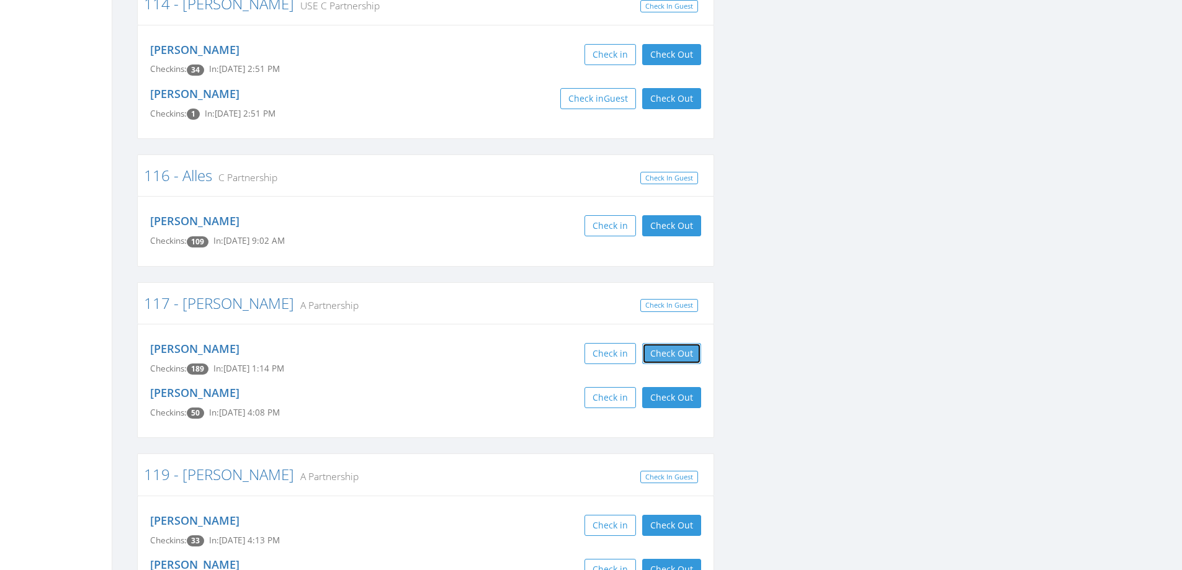
click at [681, 343] on button "Check Out" at bounding box center [671, 353] width 59 height 21
click at [671, 387] on button "Check Out" at bounding box center [671, 397] width 59 height 21
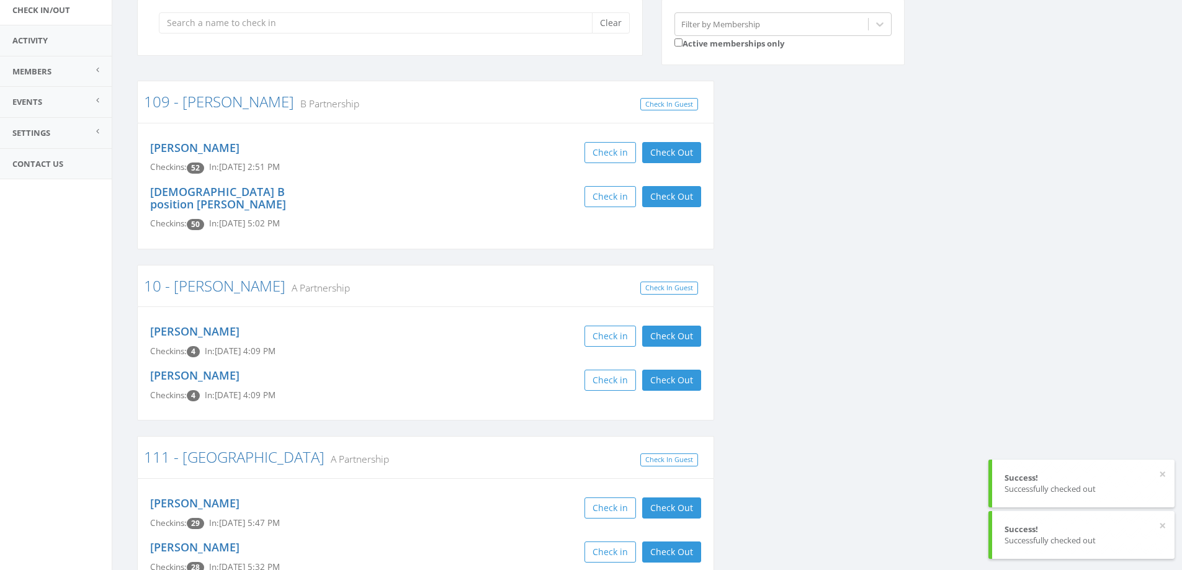
scroll to position [0, 0]
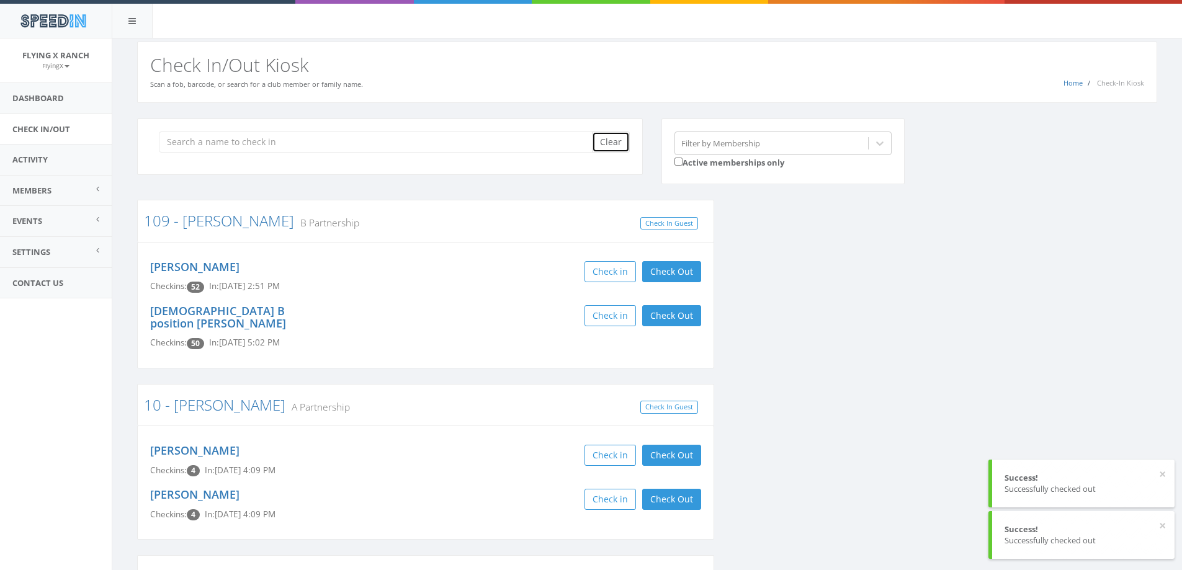
click at [601, 150] on button "Clear" at bounding box center [611, 142] width 38 height 21
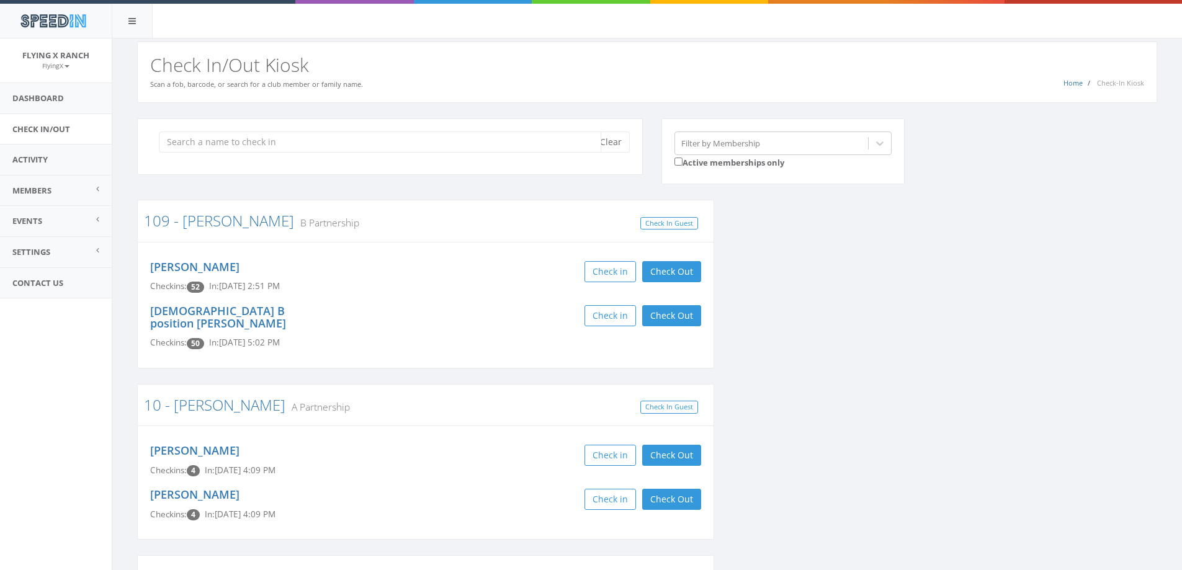
click at [200, 140] on input "search" at bounding box center [380, 142] width 442 height 21
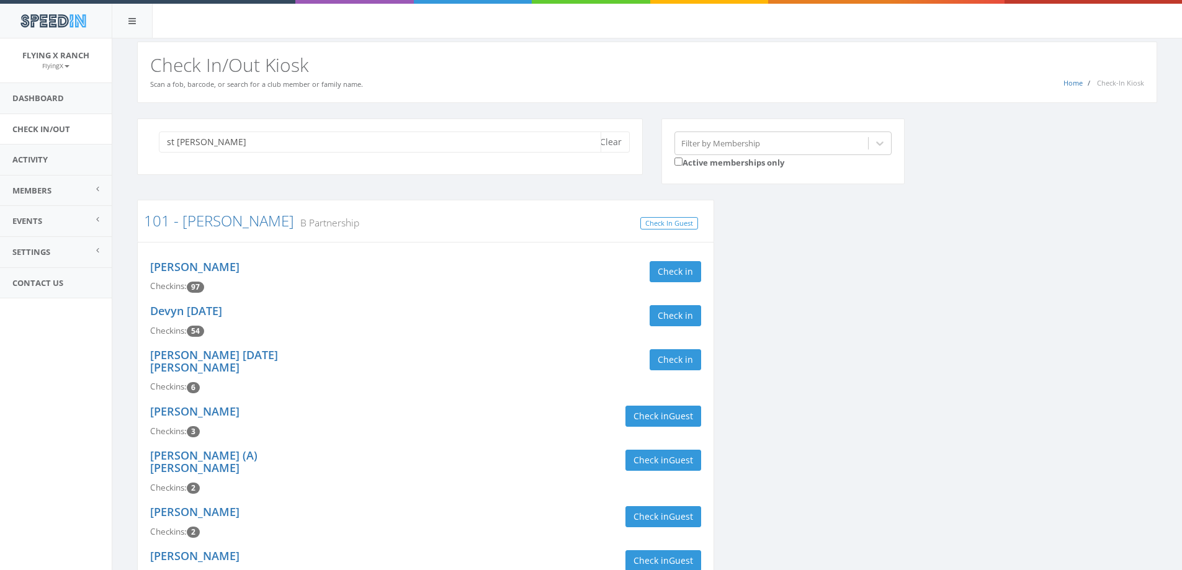
click at [174, 139] on input "st jean" at bounding box center [380, 142] width 442 height 21
type input "st. jean"
click at [625, 143] on button "Clear" at bounding box center [611, 142] width 38 height 21
type input "st.jean"
click at [615, 148] on button "Clear" at bounding box center [611, 142] width 38 height 21
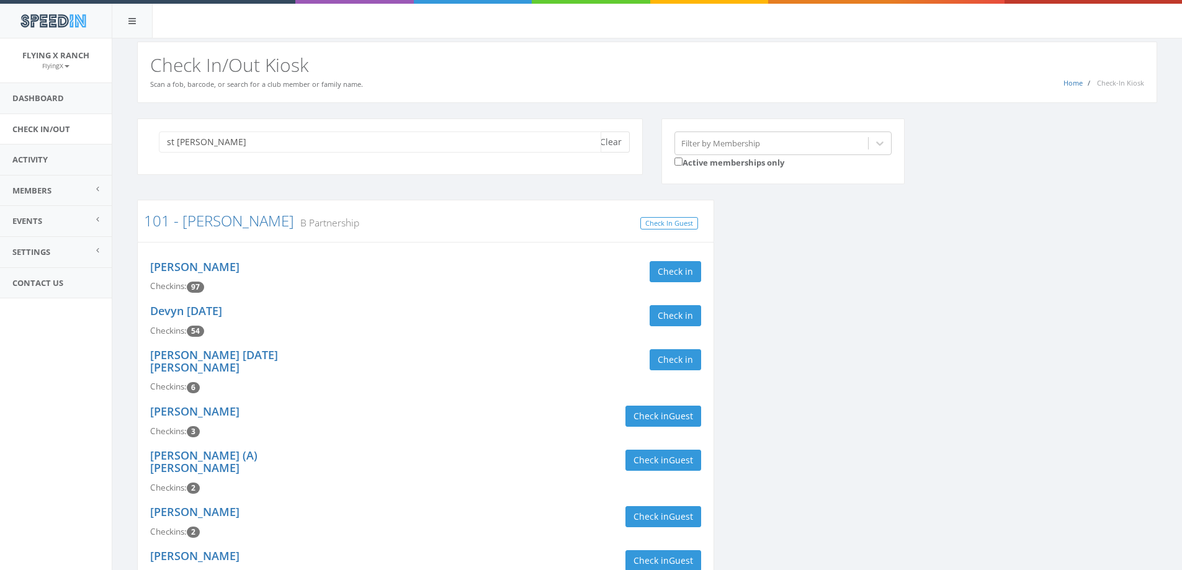
type input "st jean"
click at [623, 148] on button "Clear" at bounding box center [611, 142] width 38 height 21
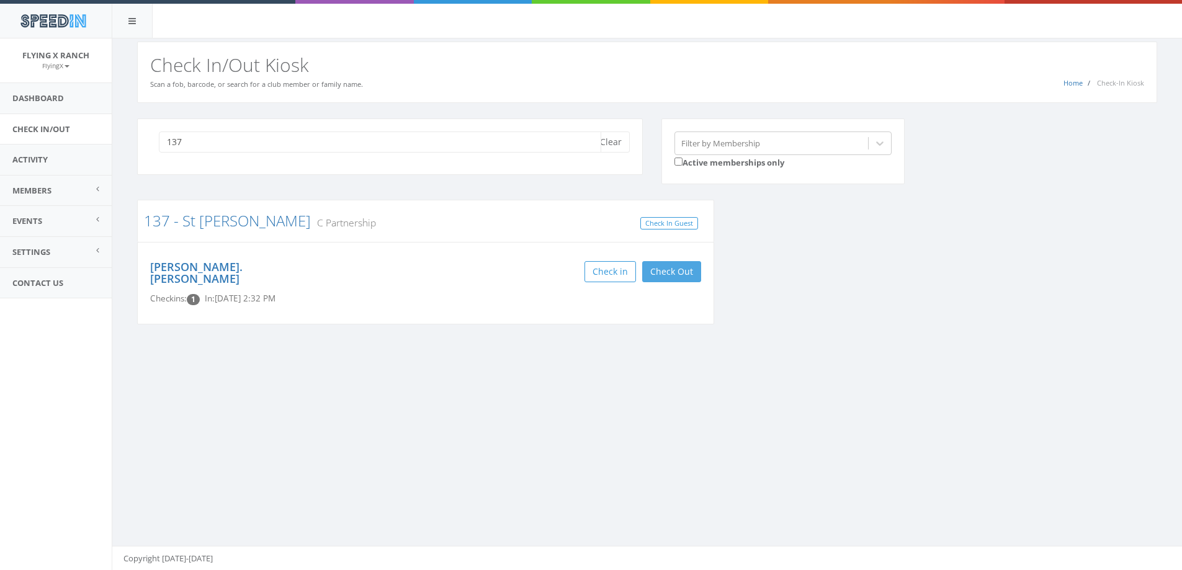
type input "137"
click at [669, 270] on button "Check Out" at bounding box center [671, 271] width 59 height 21
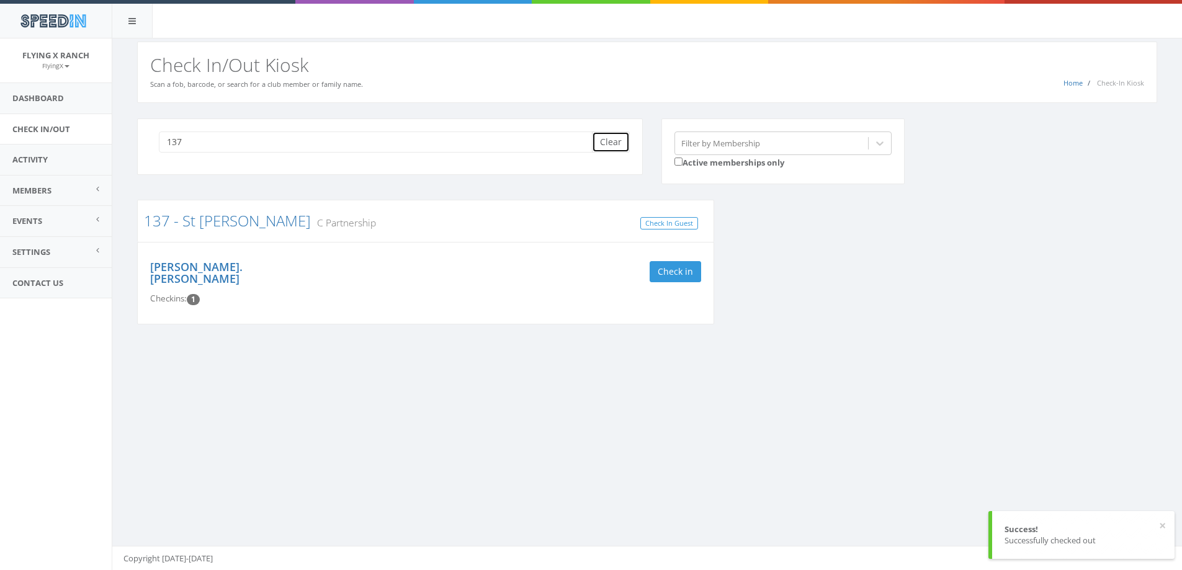
click at [610, 144] on button "Clear" at bounding box center [611, 142] width 38 height 21
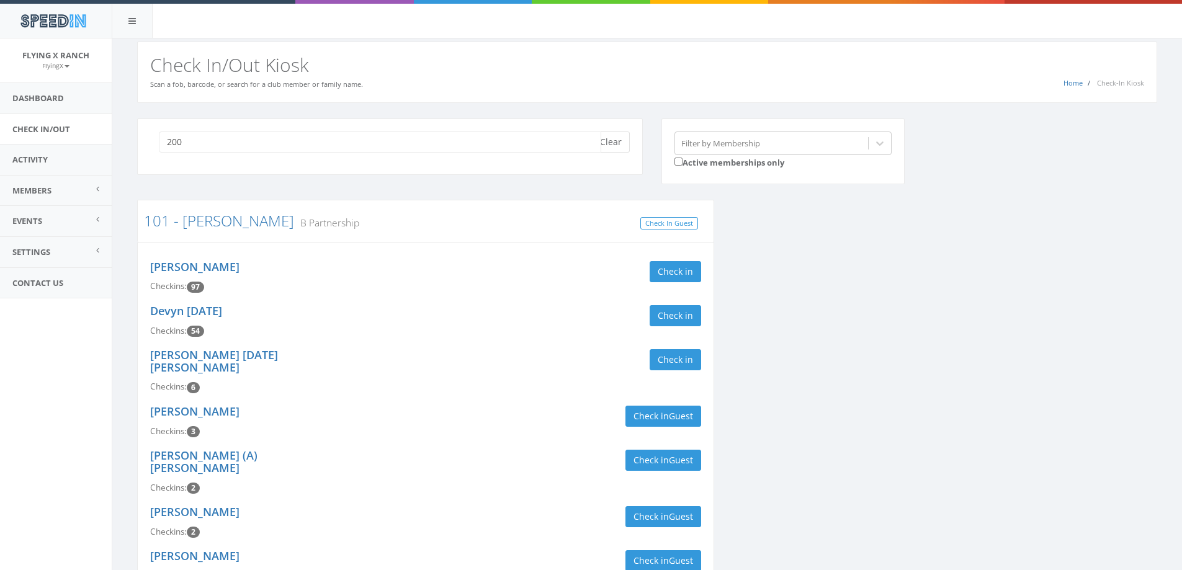
type input "200"
click at [616, 149] on button "Clear" at bounding box center [611, 142] width 38 height 21
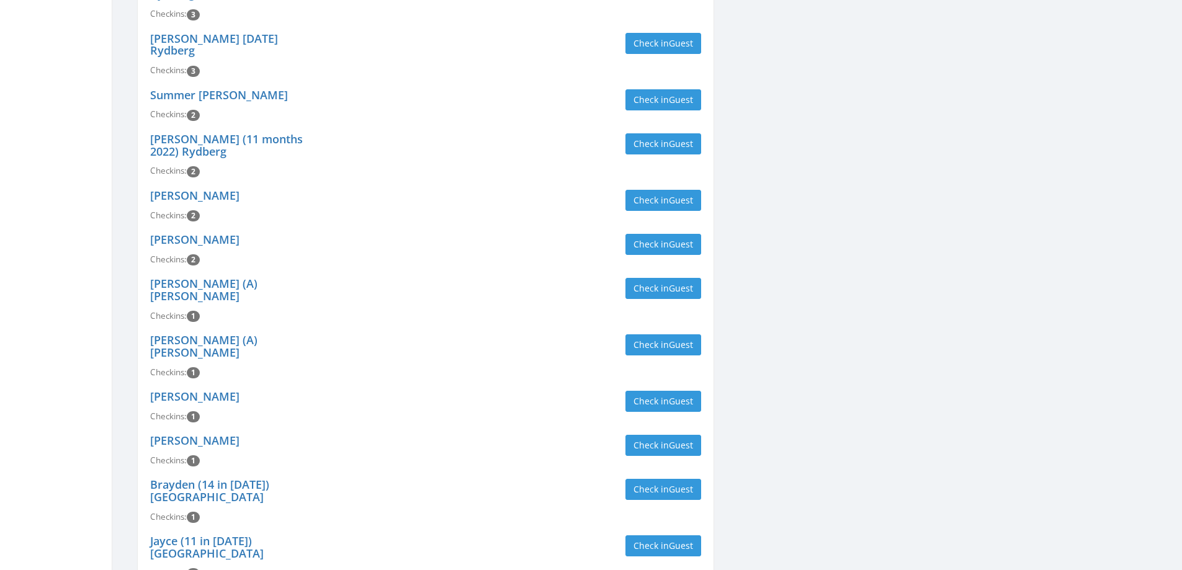
scroll to position [17246, 0]
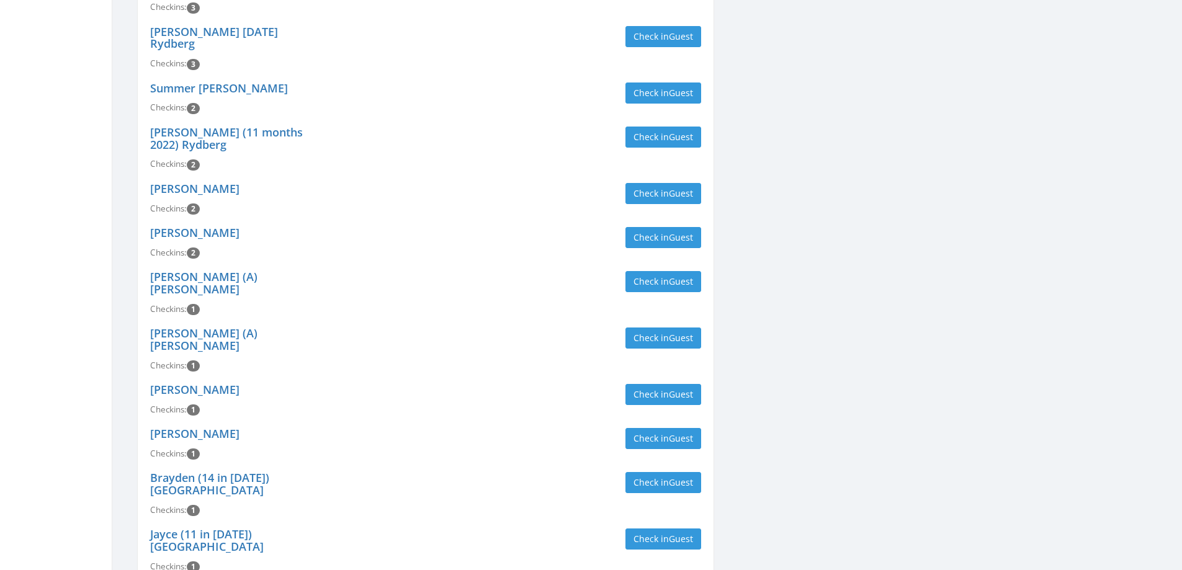
type input "200"
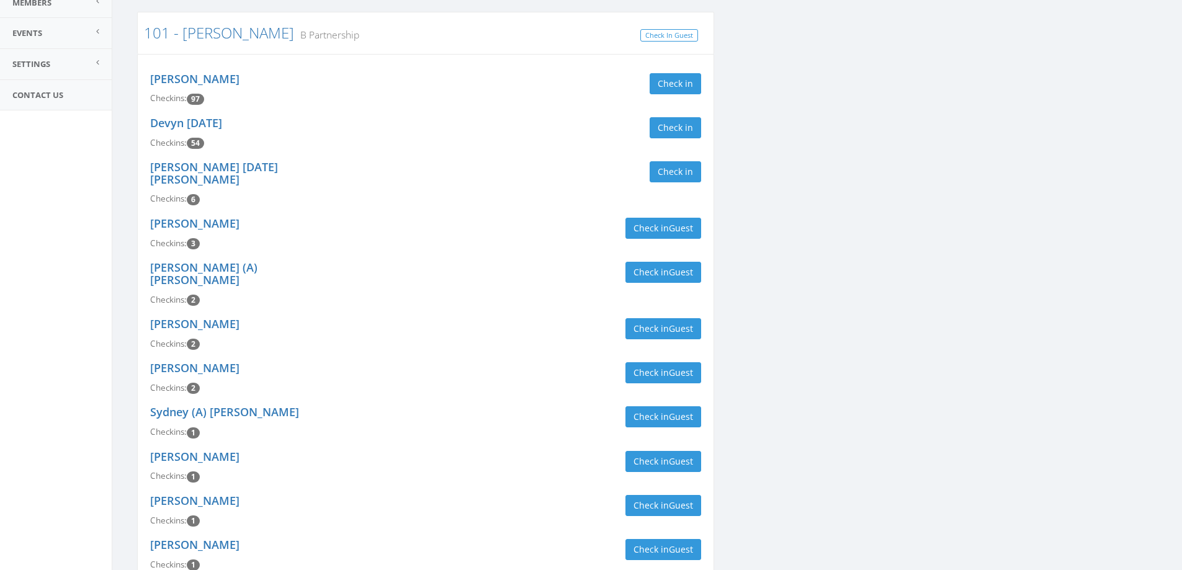
scroll to position [0, 0]
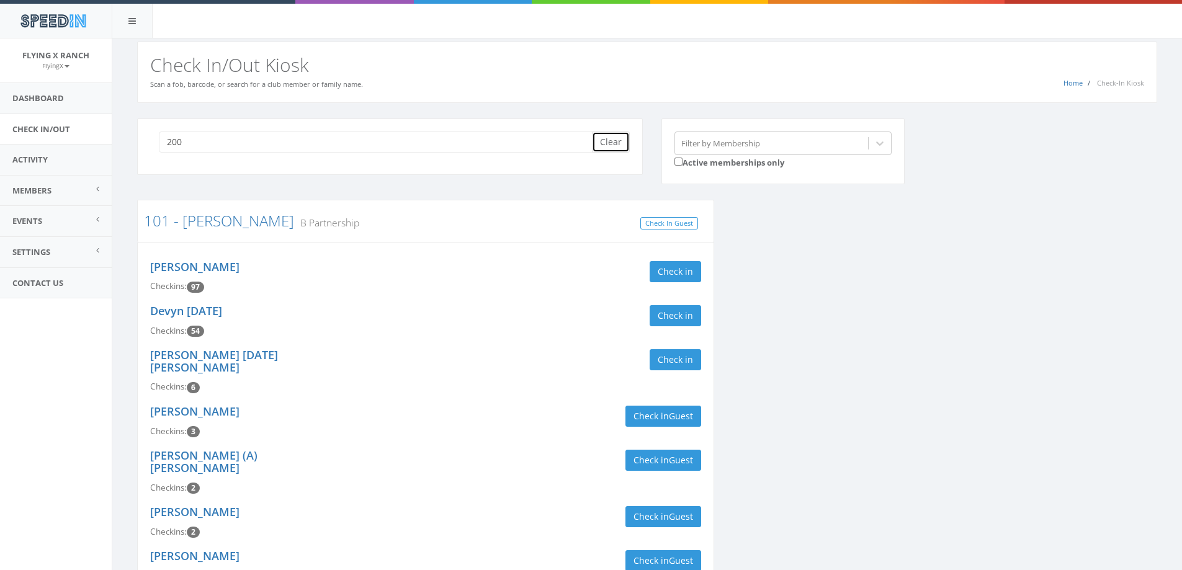
click at [614, 140] on button "Clear" at bounding box center [611, 142] width 38 height 21
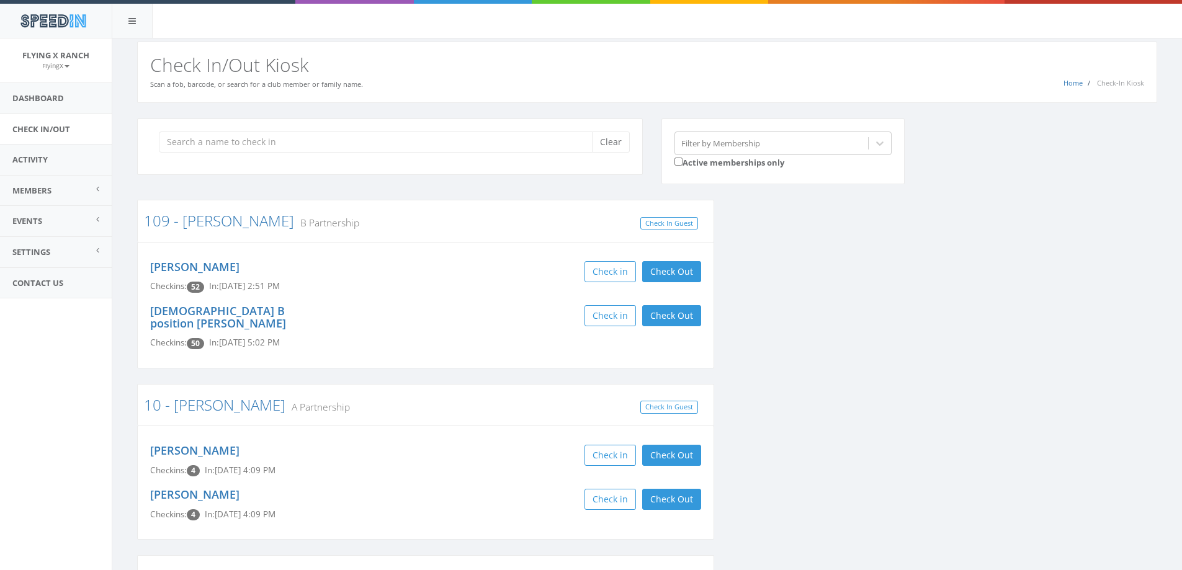
click at [465, 40] on div "You are using Internet Explorer, which is an old, insecure browser that does no…" at bounding box center [647, 70] width 1070 height 65
click at [224, 138] on input "search" at bounding box center [380, 142] width 442 height 21
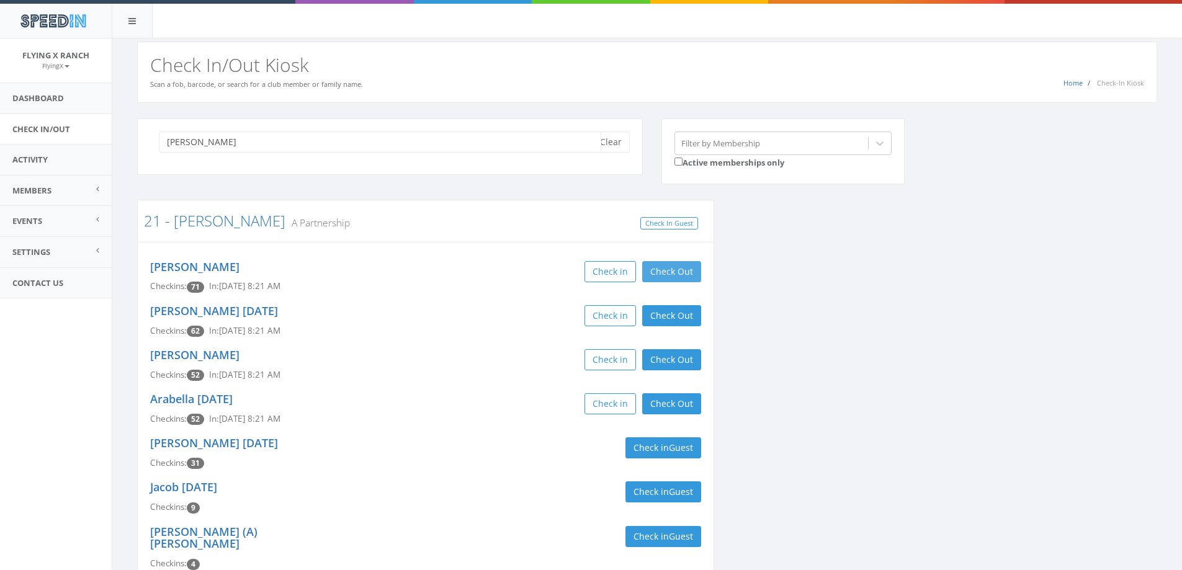
type input "vandyke"
drag, startPoint x: 668, startPoint y: 271, endPoint x: 668, endPoint y: 310, distance: 39.1
click at [668, 272] on button "Check Out" at bounding box center [671, 271] width 59 height 21
drag, startPoint x: 668, startPoint y: 316, endPoint x: 672, endPoint y: 355, distance: 39.3
click at [669, 318] on button "Check Out" at bounding box center [671, 315] width 59 height 21
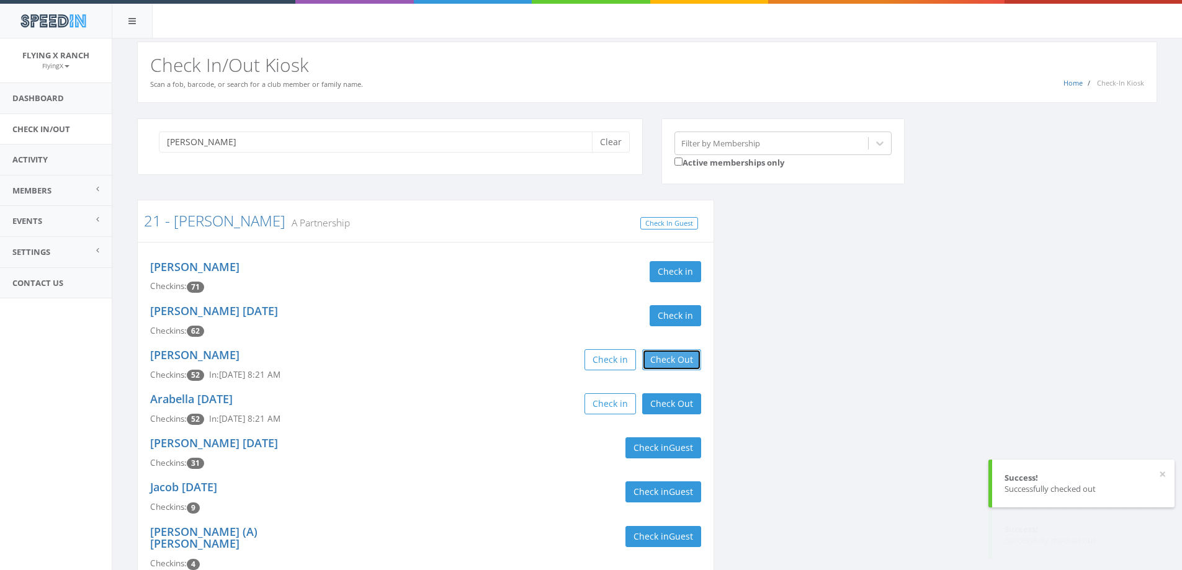
drag, startPoint x: 672, startPoint y: 355, endPoint x: 674, endPoint y: 368, distance: 13.1
click at [672, 355] on button "Check Out" at bounding box center [671, 359] width 59 height 21
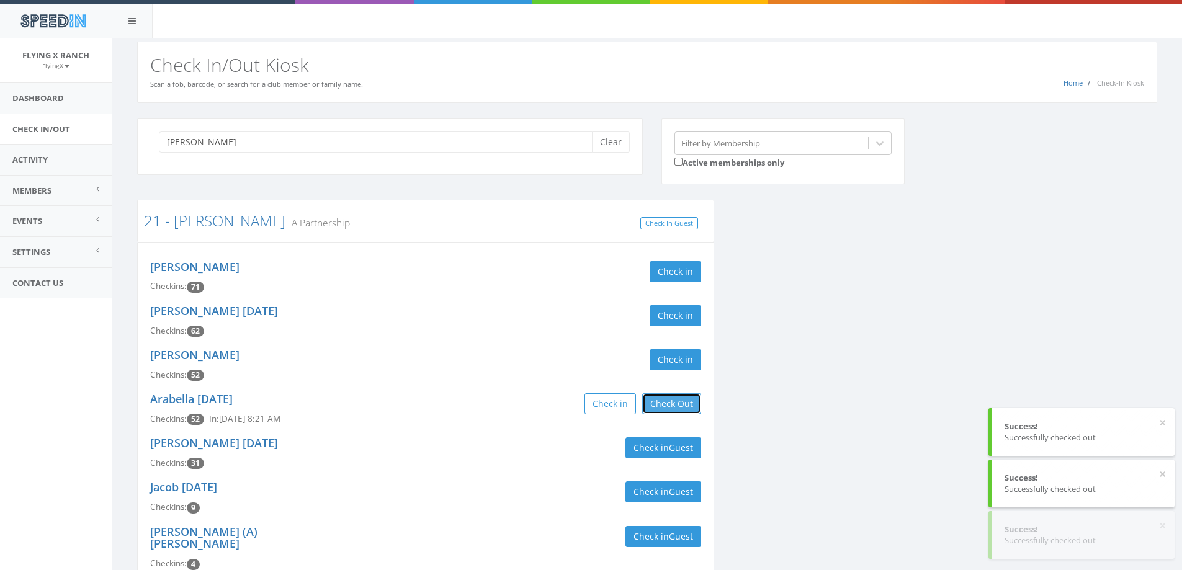
click at [671, 401] on button "Check Out" at bounding box center [671, 403] width 59 height 21
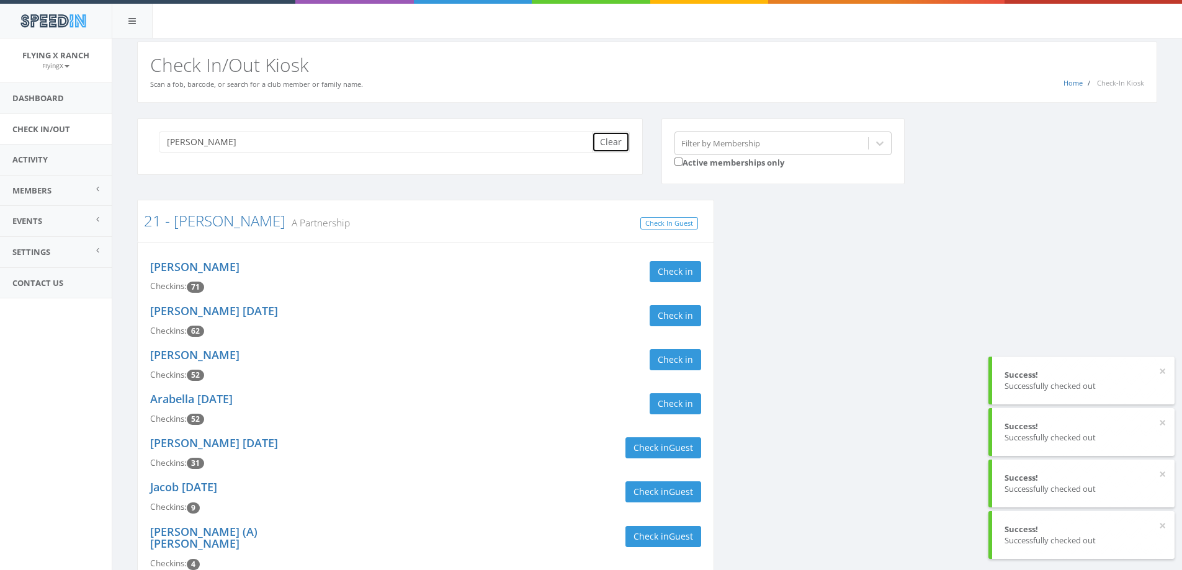
click at [621, 140] on button "Clear" at bounding box center [611, 142] width 38 height 21
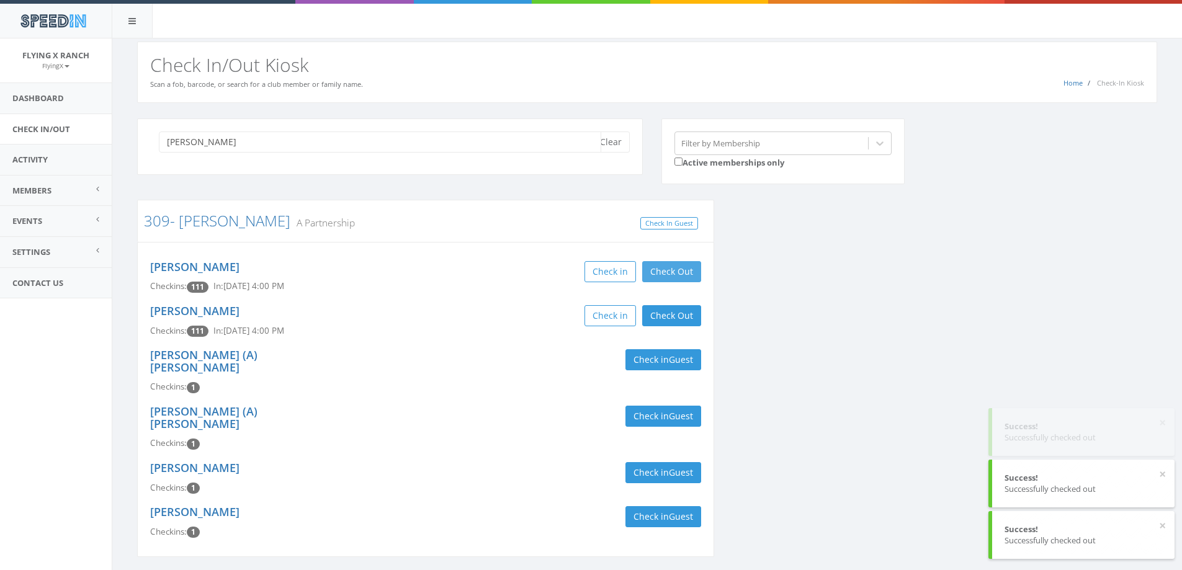
type input "gibler"
click at [680, 264] on button "Check Out" at bounding box center [671, 271] width 59 height 21
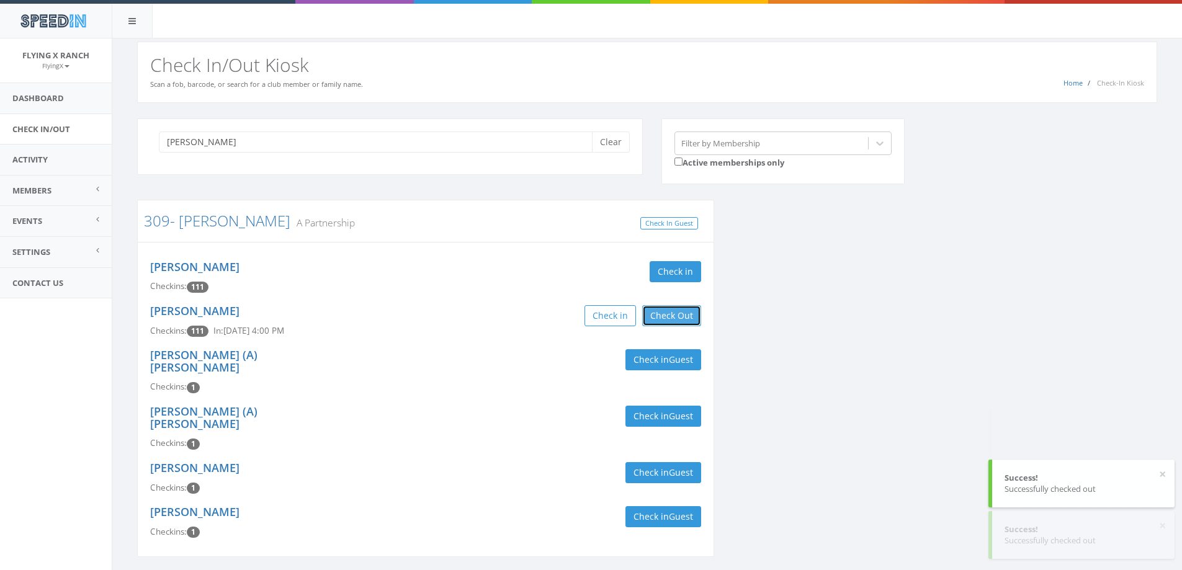
click at [669, 324] on button "Check Out" at bounding box center [671, 315] width 59 height 21
click at [596, 150] on button "Clear" at bounding box center [611, 142] width 38 height 21
